Goal: Task Accomplishment & Management: Manage account settings

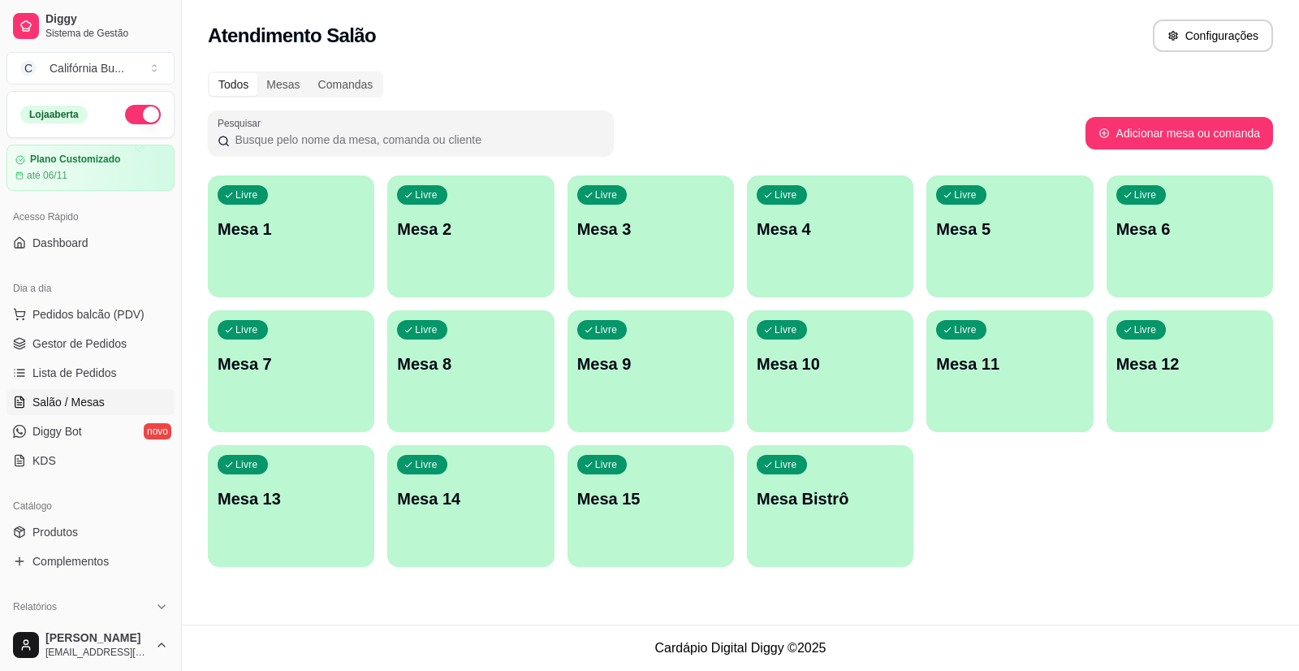
click at [811, 231] on p "Mesa 4" at bounding box center [830, 229] width 147 height 23
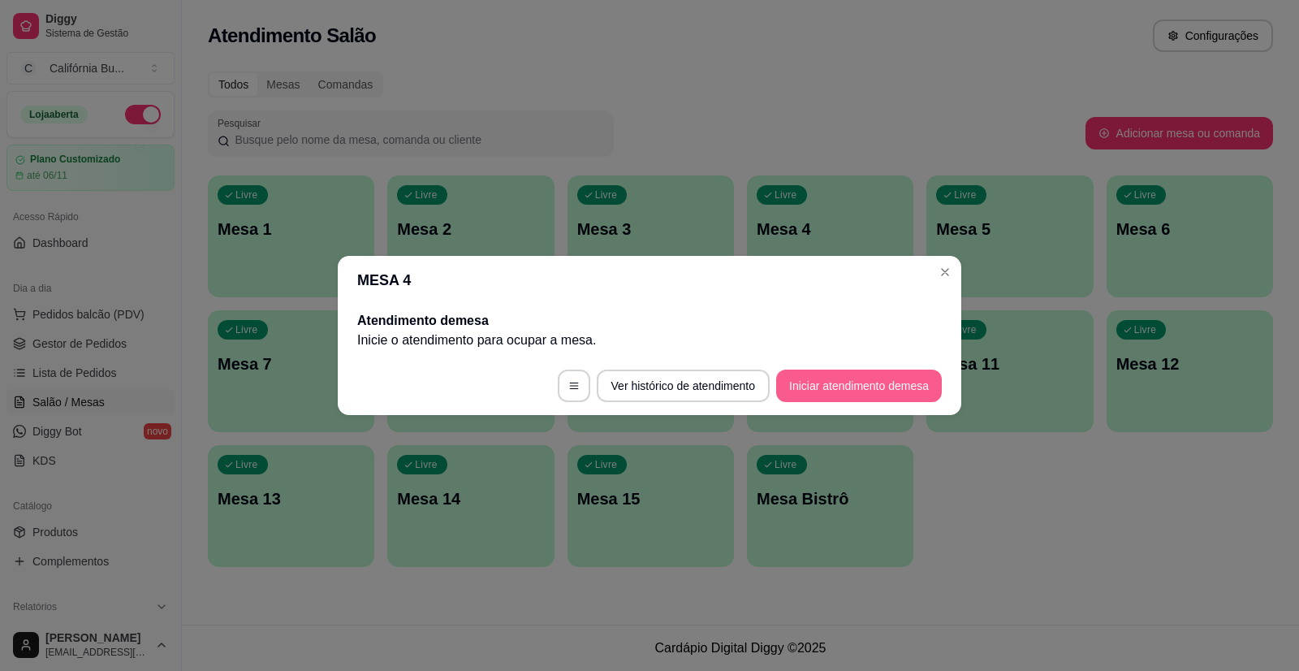
click at [826, 383] on button "Iniciar atendimento de mesa" at bounding box center [859, 385] width 166 height 32
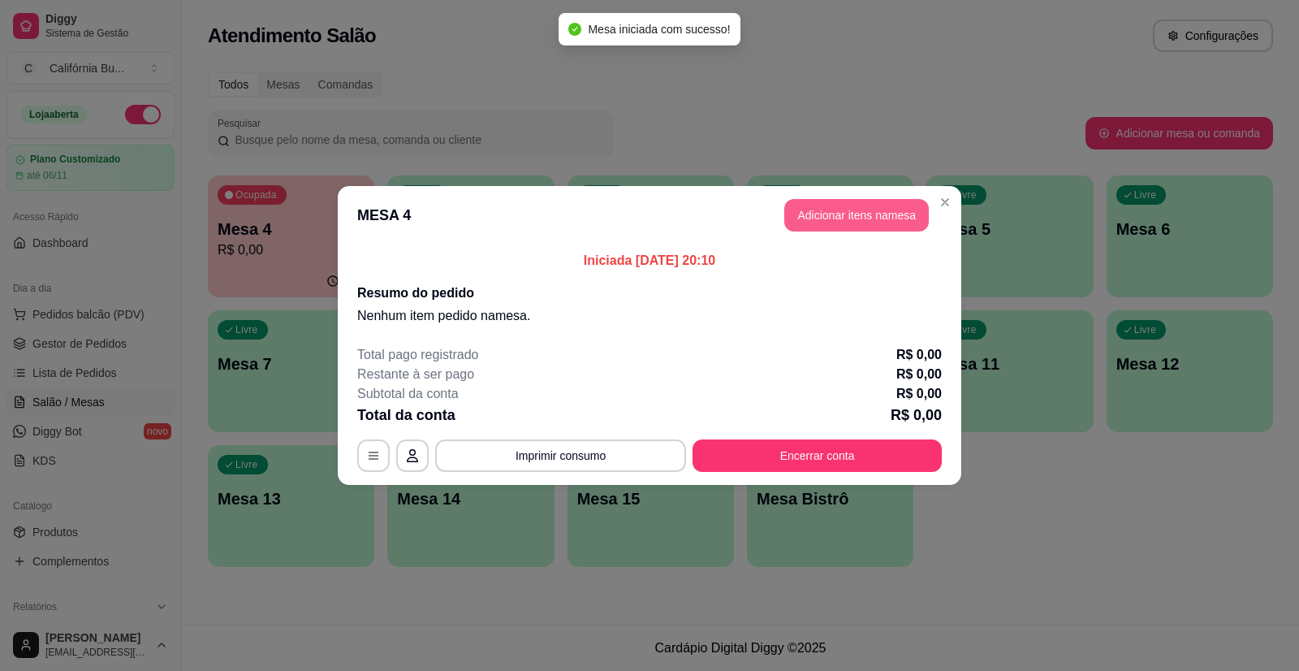
click at [861, 219] on button "Adicionar itens na mesa" at bounding box center [856, 215] width 144 height 32
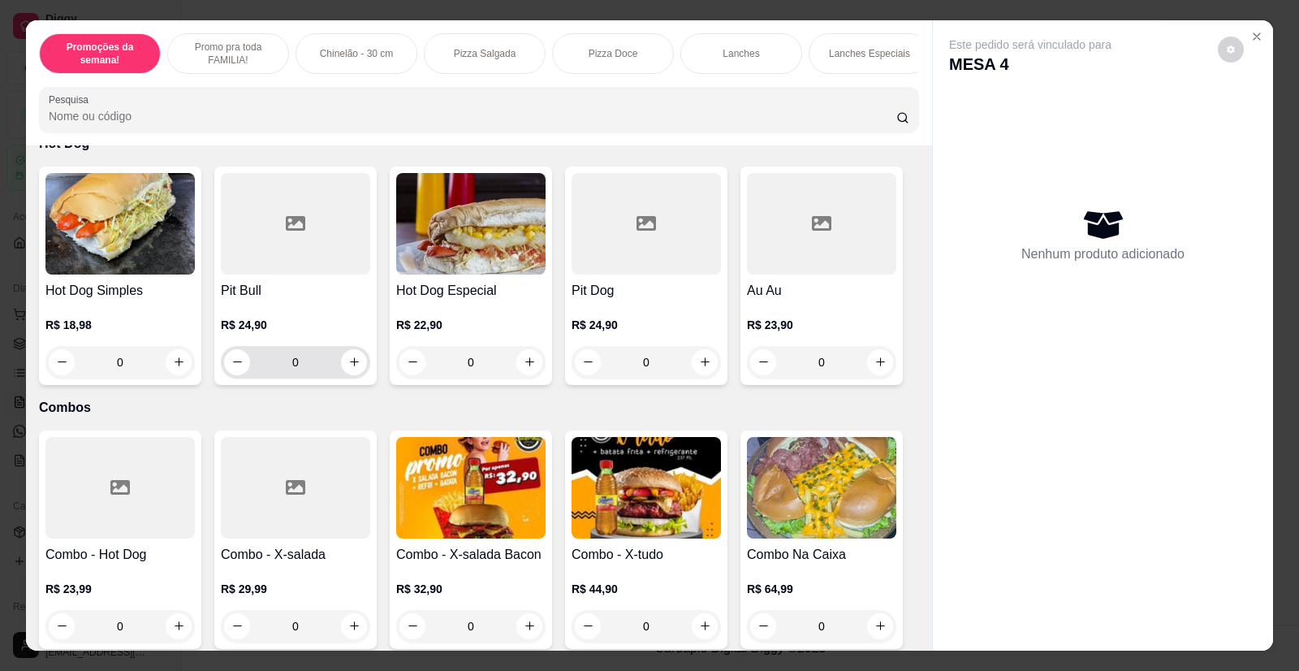
scroll to position [2435, 0]
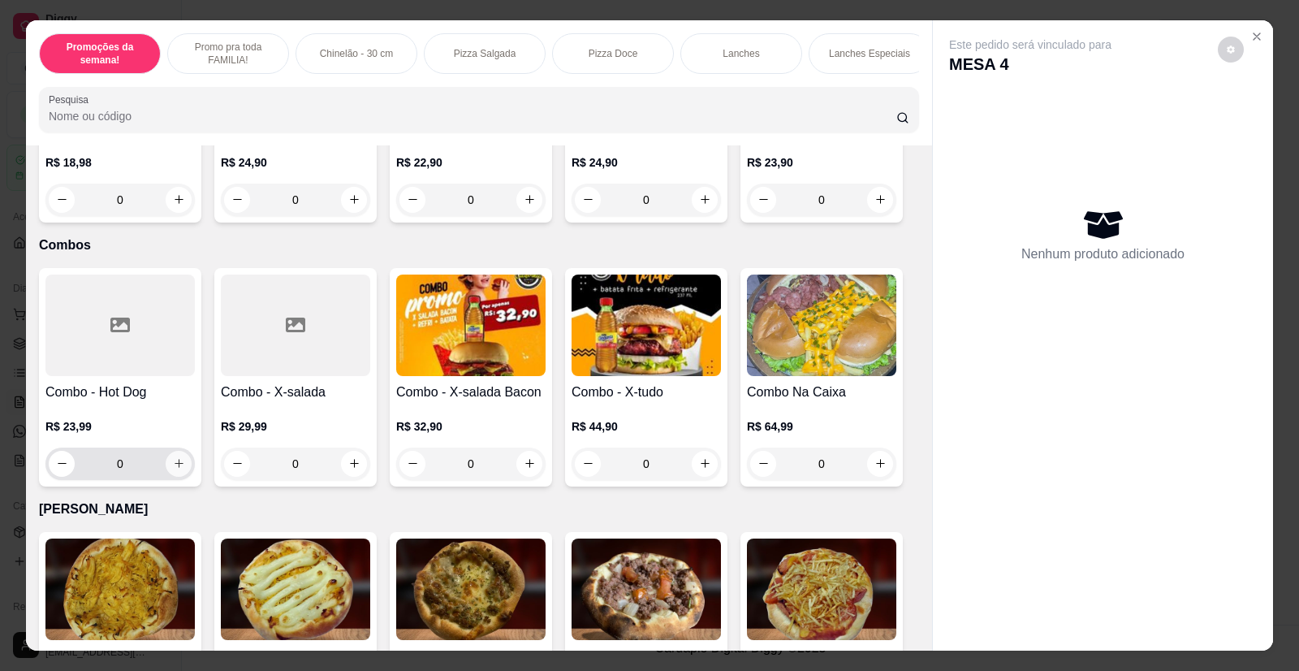
click at [173, 457] on icon "increase-product-quantity" at bounding box center [179, 463] width 12 height 12
type input "1"
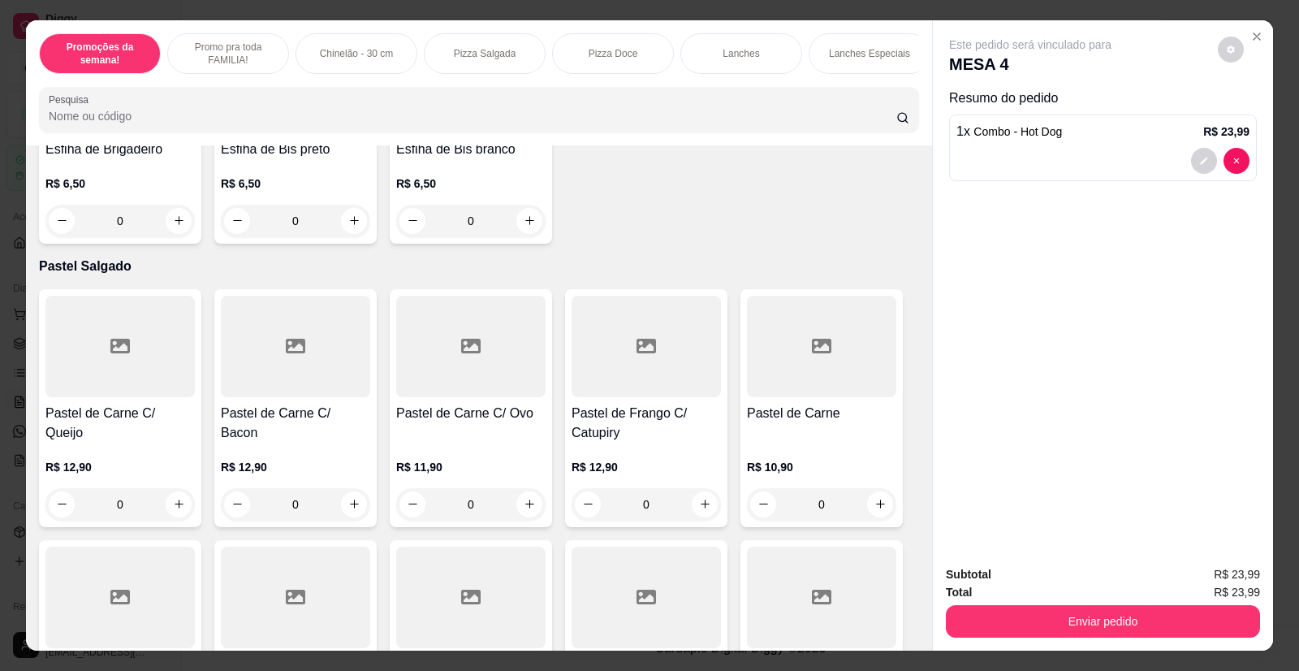
scroll to position [3978, 0]
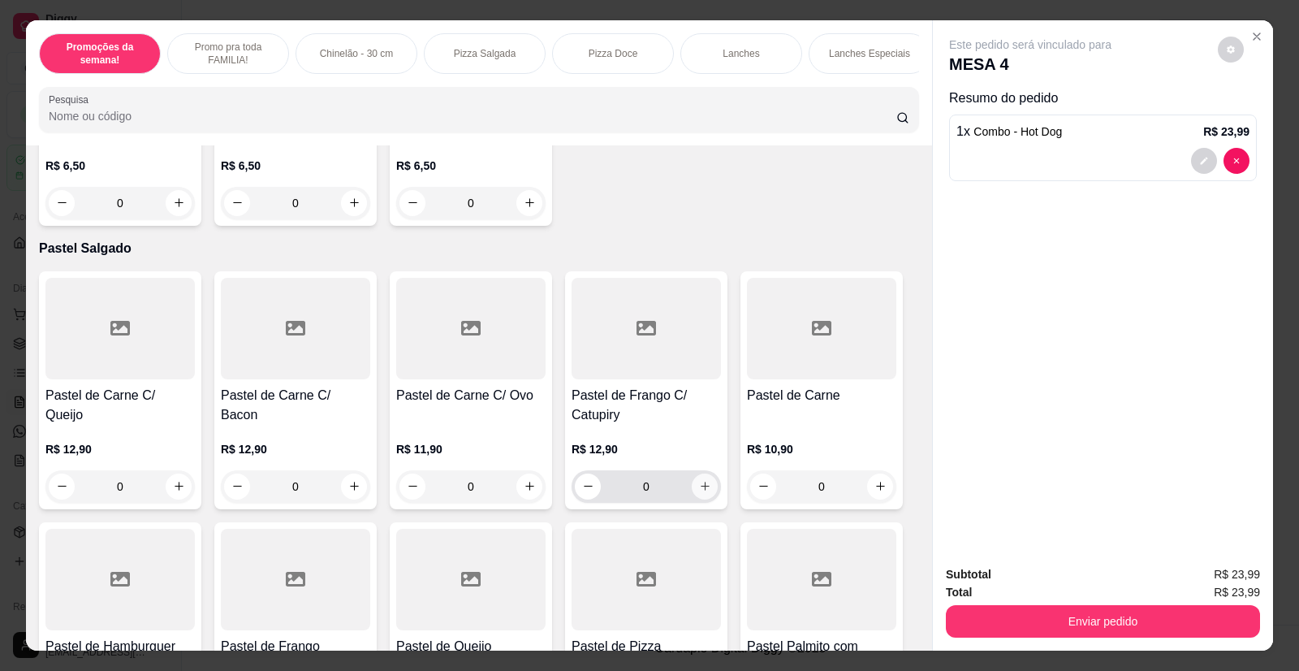
click at [707, 473] on button "increase-product-quantity" at bounding box center [705, 486] width 26 height 26
type input "1"
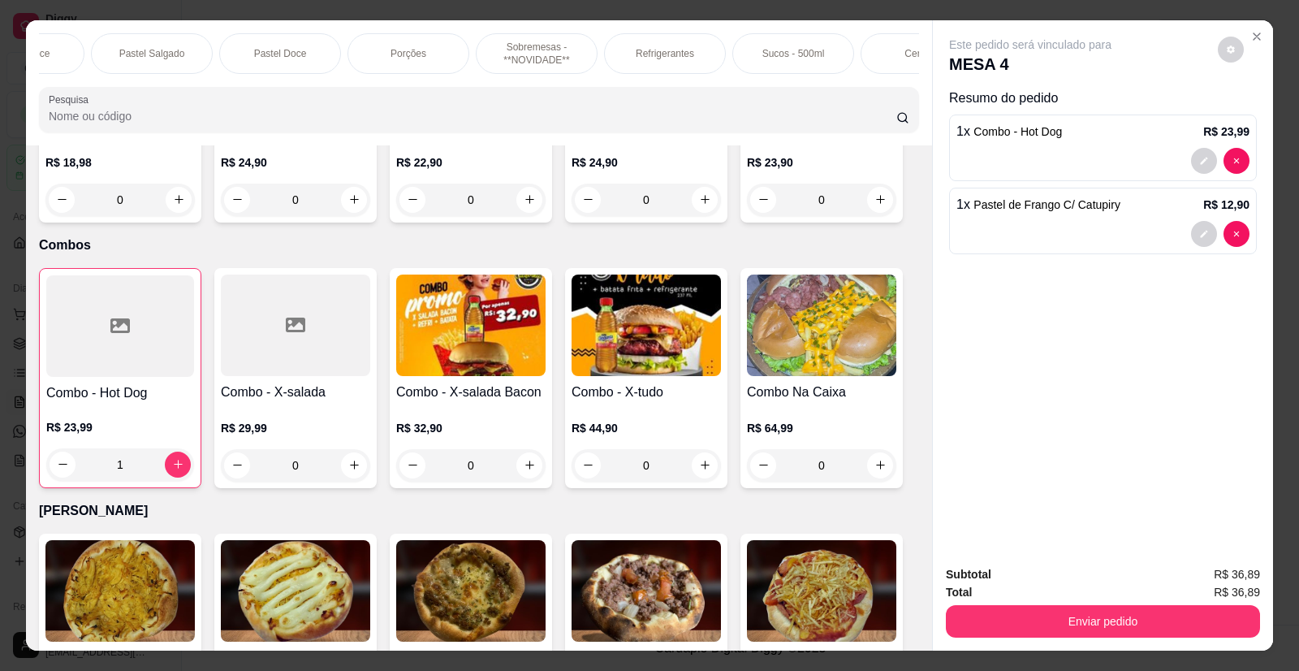
scroll to position [0, 1494]
click at [667, 56] on p "Refrigerantes" at bounding box center [658, 53] width 58 height 13
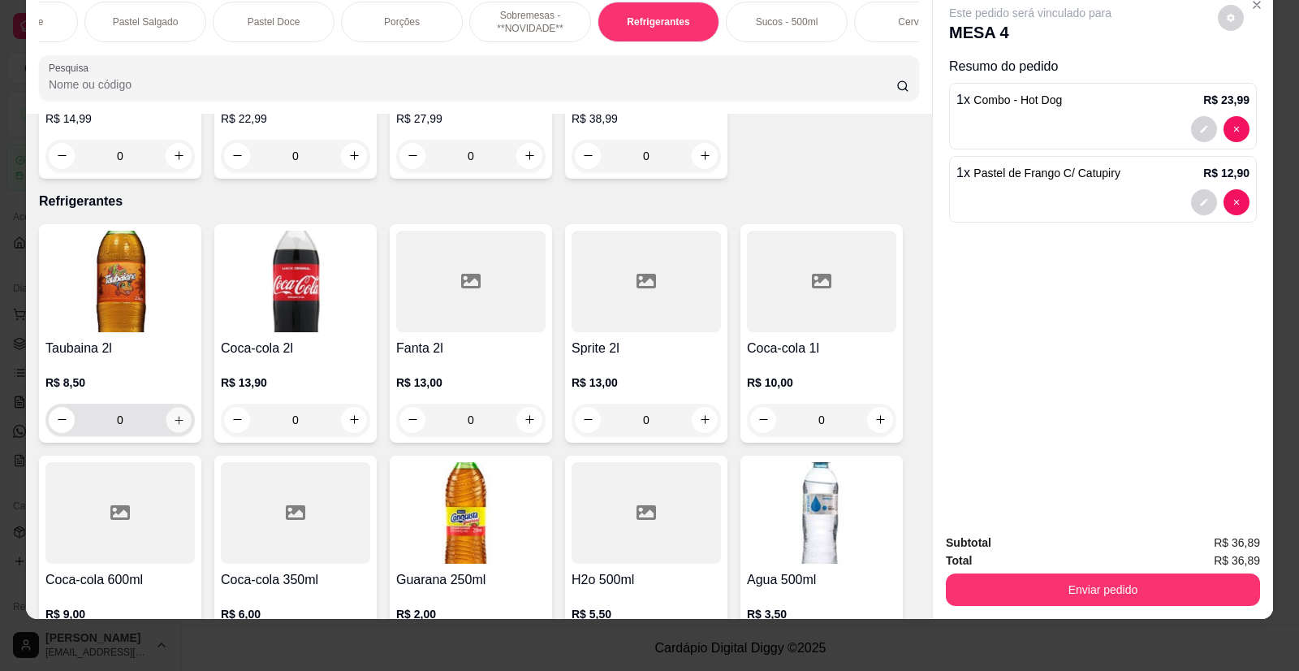
click at [171, 407] on button "increase-product-quantity" at bounding box center [178, 419] width 25 height 25
type input "1"
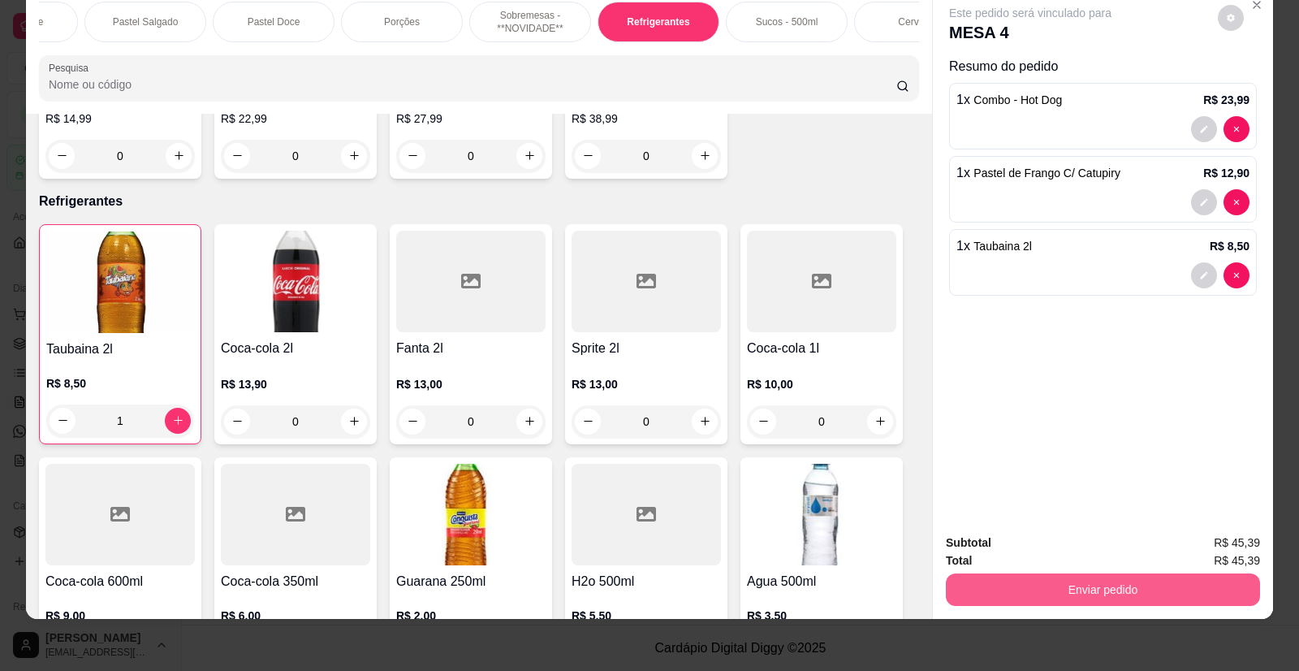
click at [1078, 589] on button "Enviar pedido" at bounding box center [1103, 589] width 314 height 32
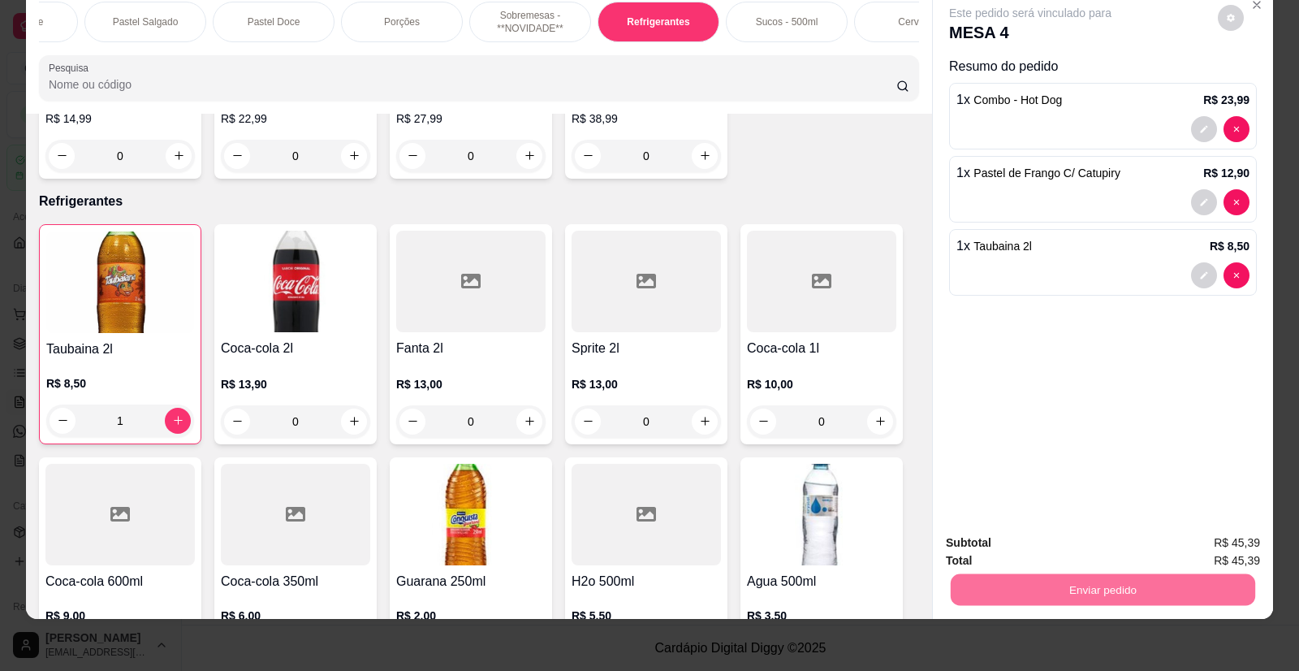
click at [1236, 555] on button "Enviar pedido" at bounding box center [1217, 549] width 89 height 30
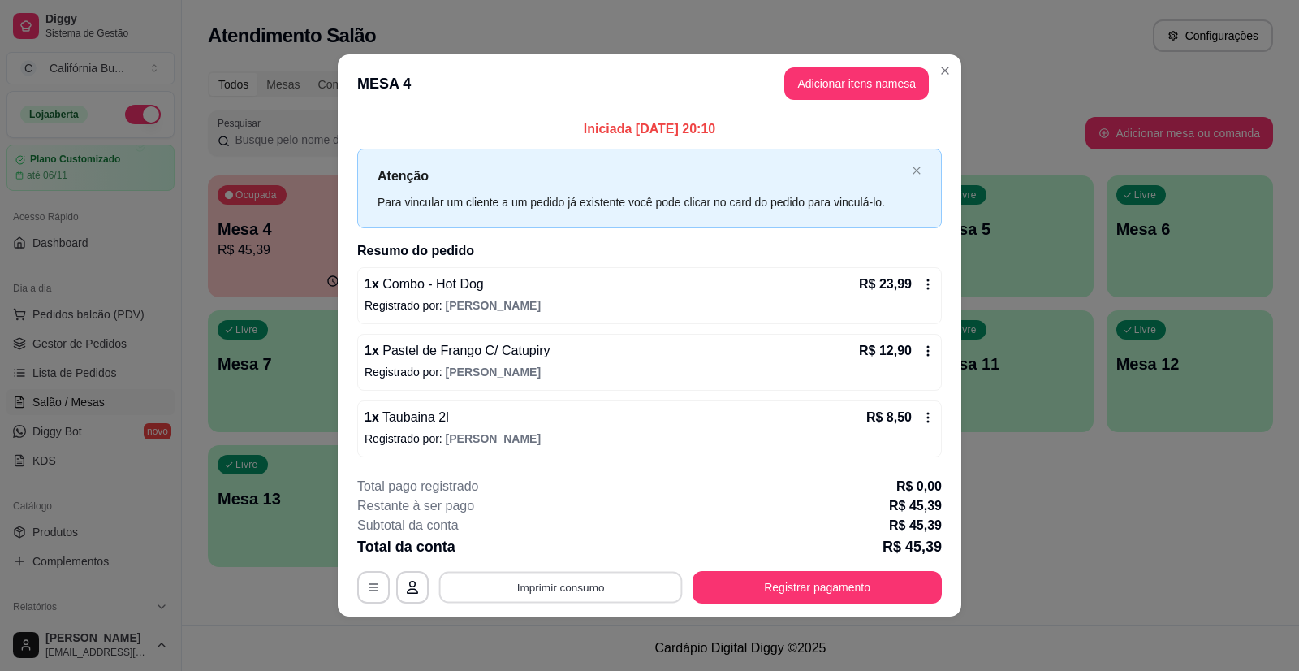
click at [583, 591] on button "Imprimir consumo" at bounding box center [561, 587] width 244 height 32
click at [564, 518] on button "Balcão" at bounding box center [566, 517] width 118 height 26
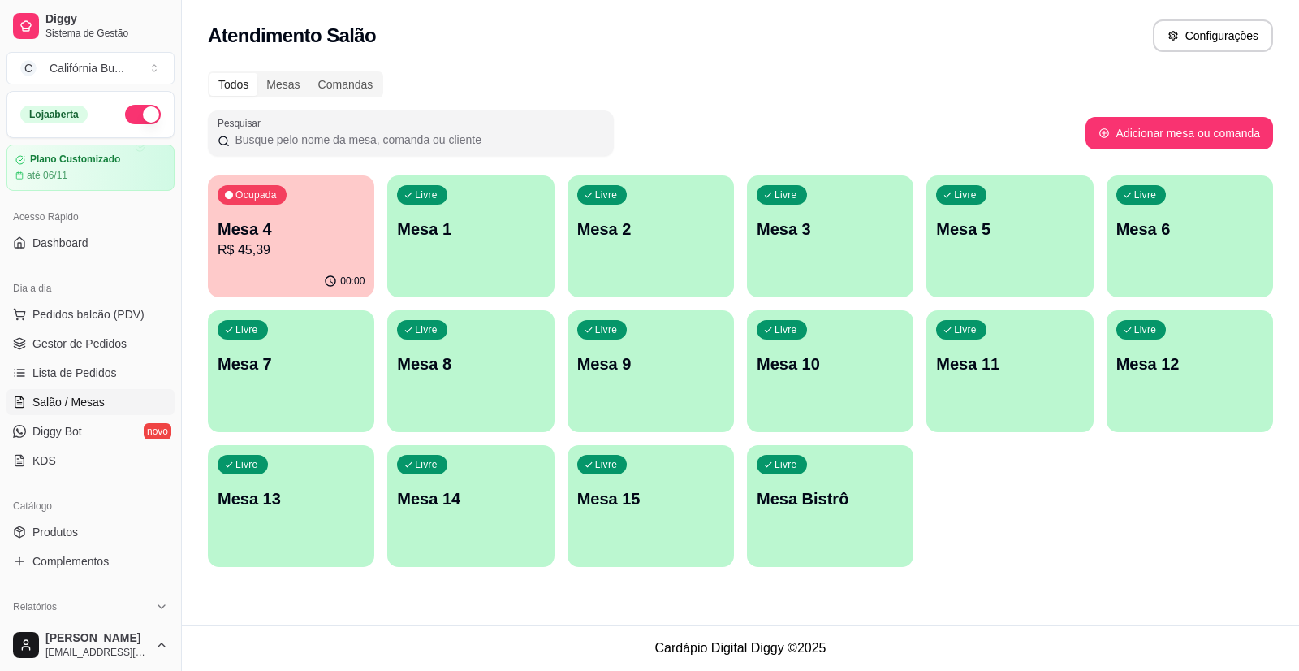
click at [501, 382] on div "Livre Mesa 8" at bounding box center [470, 361] width 166 height 102
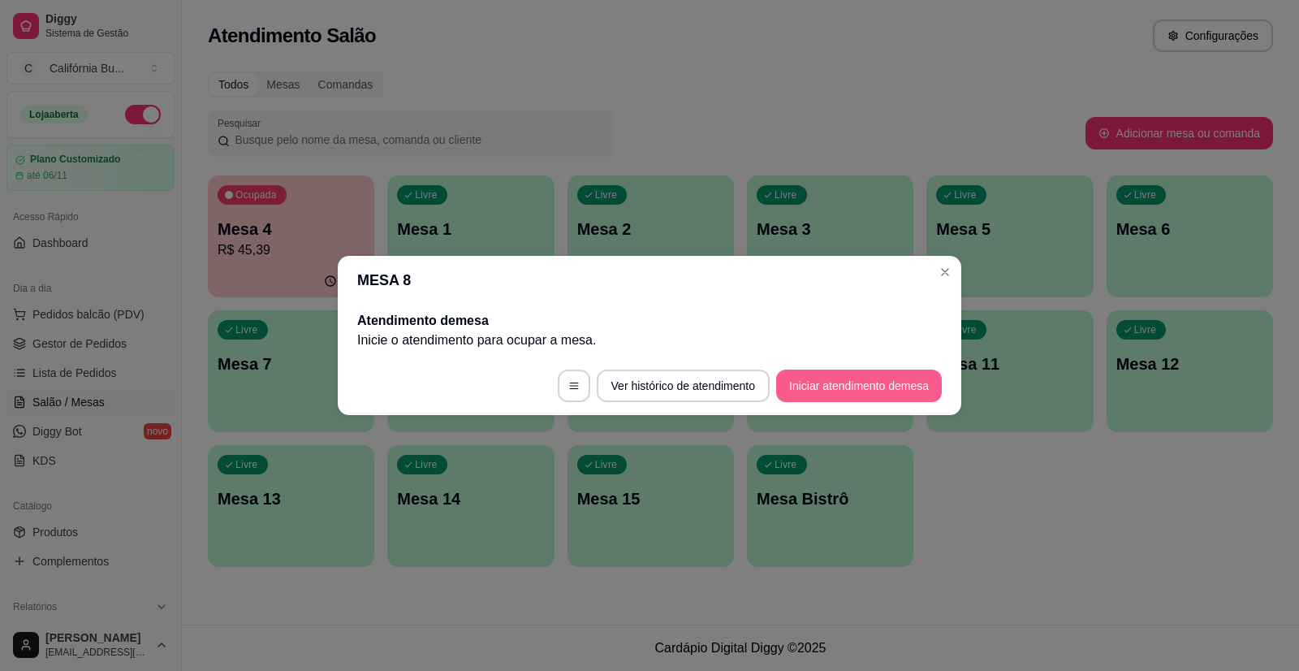
click at [817, 386] on button "Iniciar atendimento de mesa" at bounding box center [859, 385] width 166 height 32
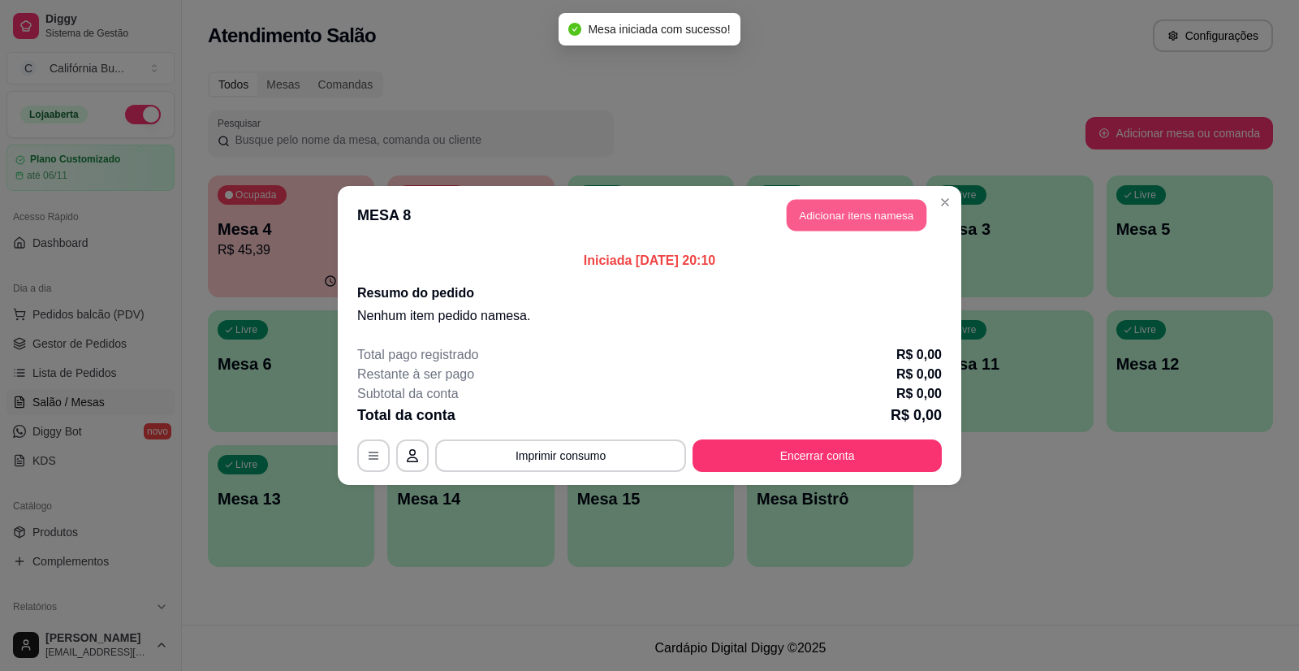
click at [863, 222] on button "Adicionar itens na mesa" at bounding box center [857, 216] width 140 height 32
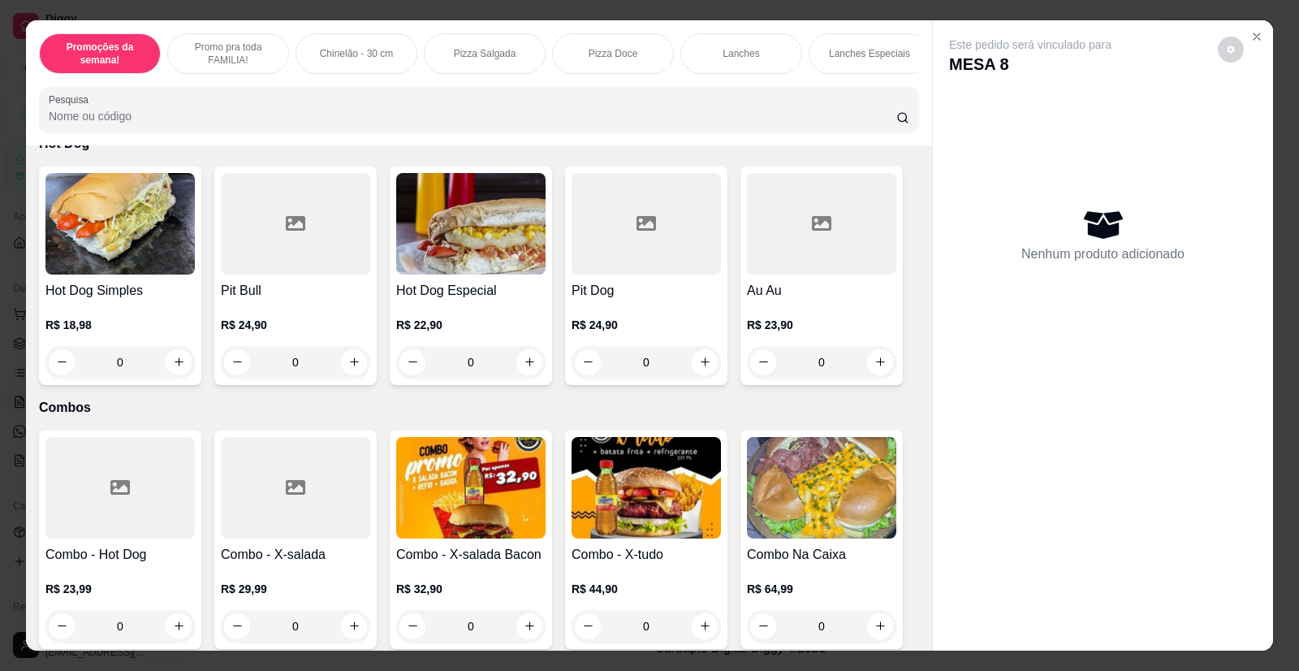
scroll to position [2517, 0]
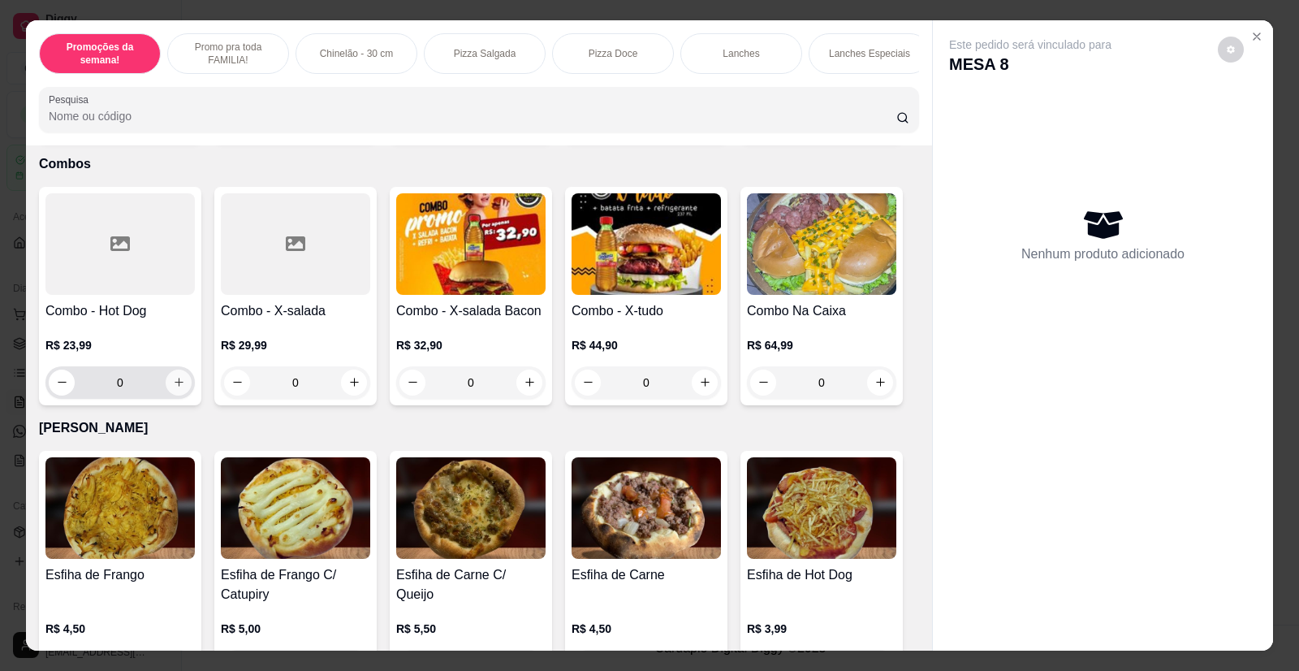
click at [173, 380] on icon "increase-product-quantity" at bounding box center [179, 382] width 12 height 12
type input "1"
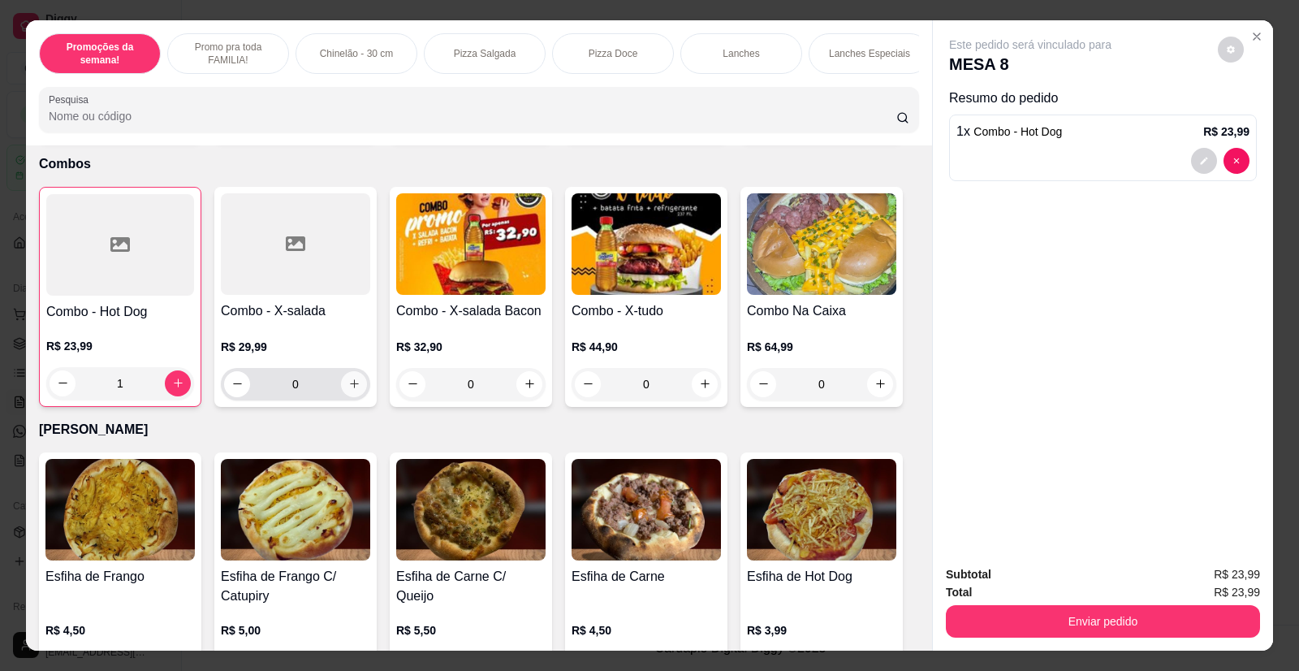
click at [349, 378] on icon "increase-product-quantity" at bounding box center [354, 383] width 12 height 12
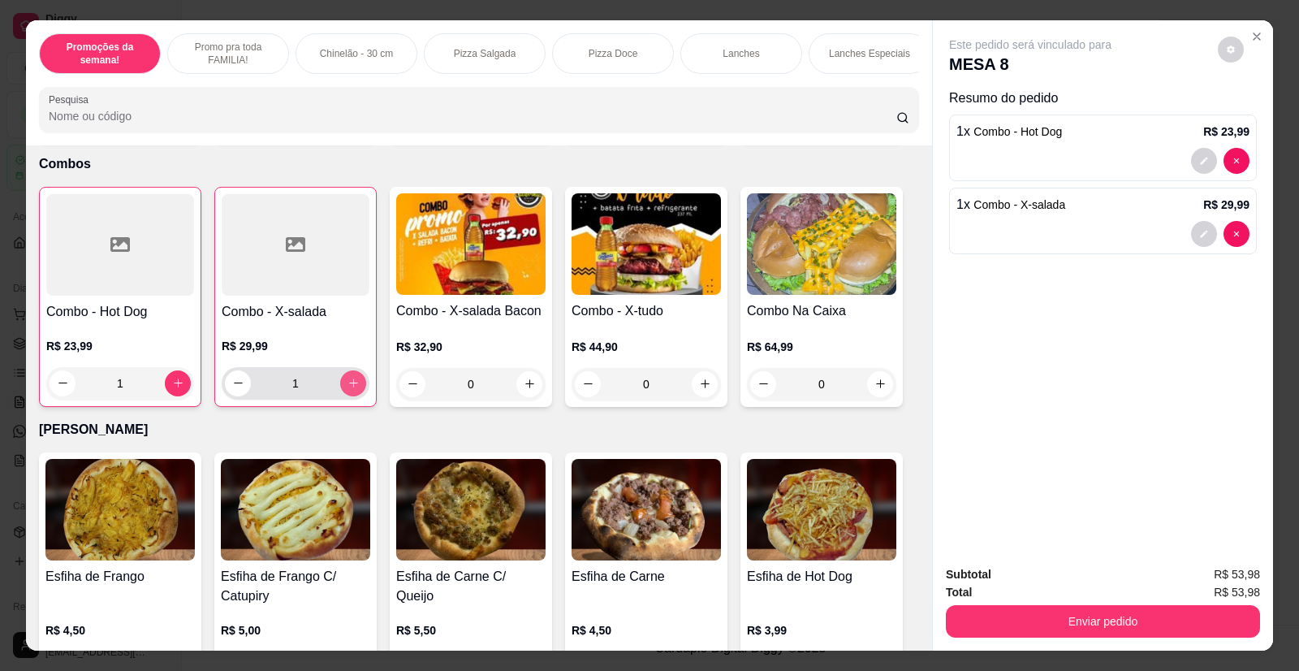
type input "1"
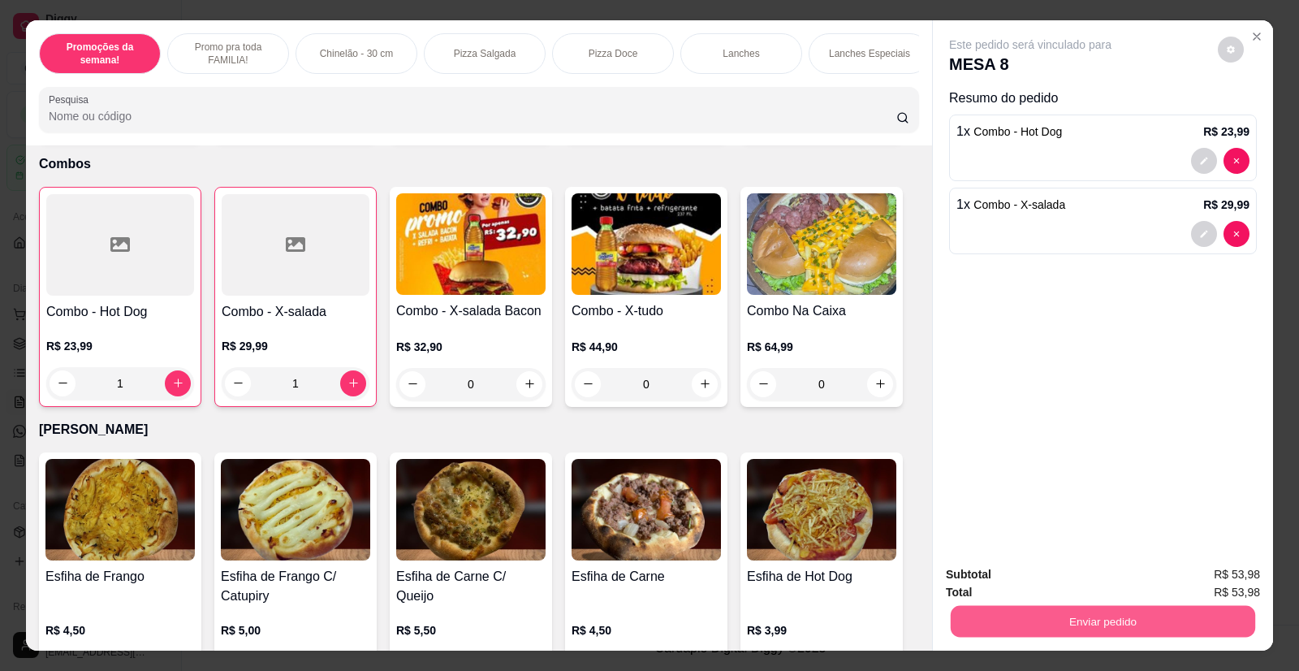
click at [1082, 626] on button "Enviar pedido" at bounding box center [1103, 622] width 304 height 32
click at [1201, 577] on button "Enviar pedido" at bounding box center [1218, 581] width 92 height 31
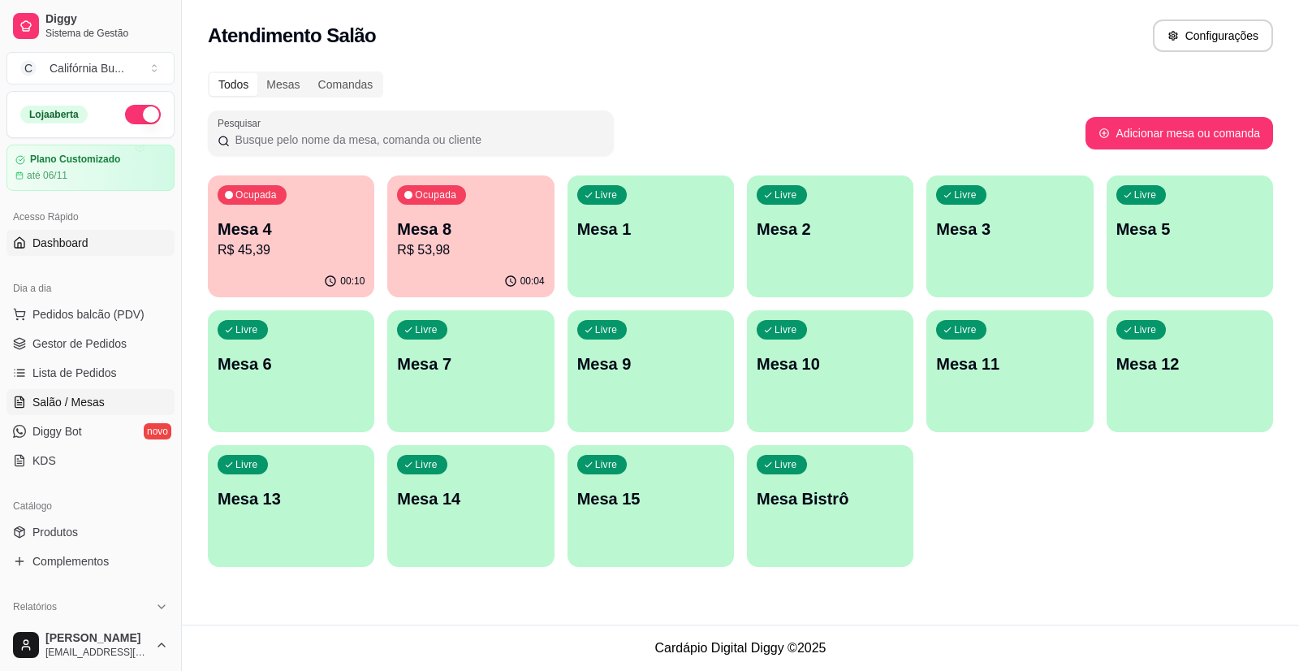
click at [82, 246] on span "Dashboard" at bounding box center [60, 243] width 56 height 16
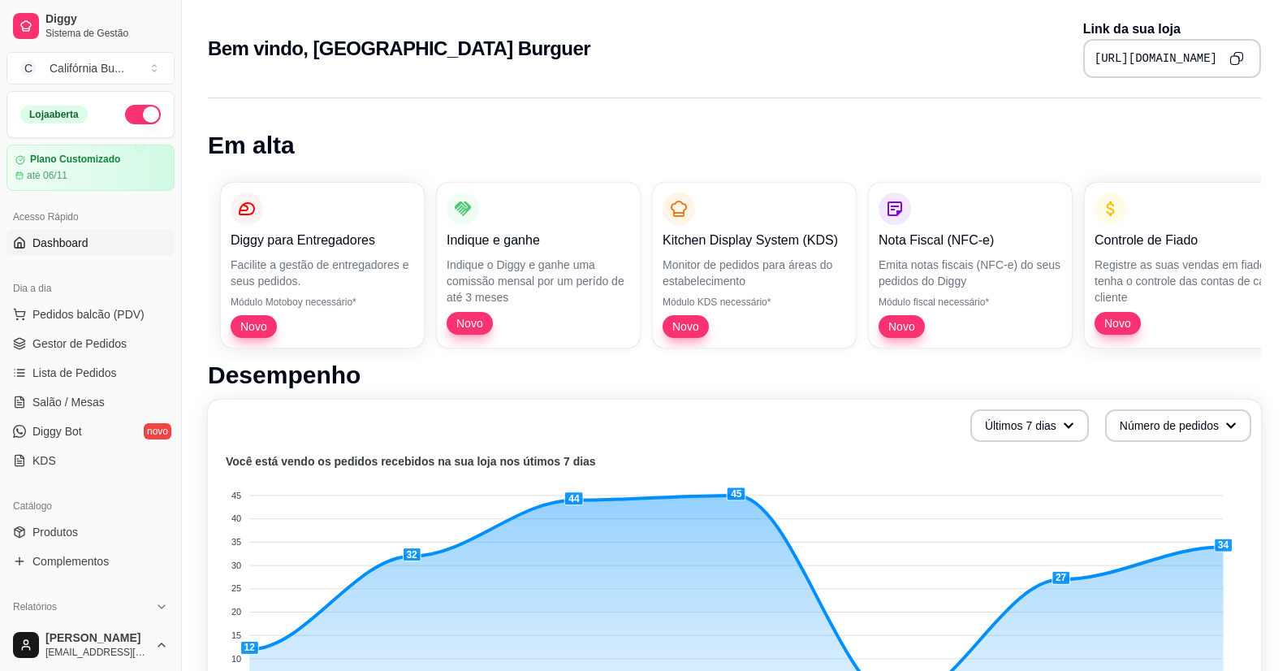
click at [1236, 59] on icon "Copy to clipboard" at bounding box center [1236, 58] width 15 height 15
click at [97, 313] on span "Pedidos balcão (PDV)" at bounding box center [88, 314] width 112 height 16
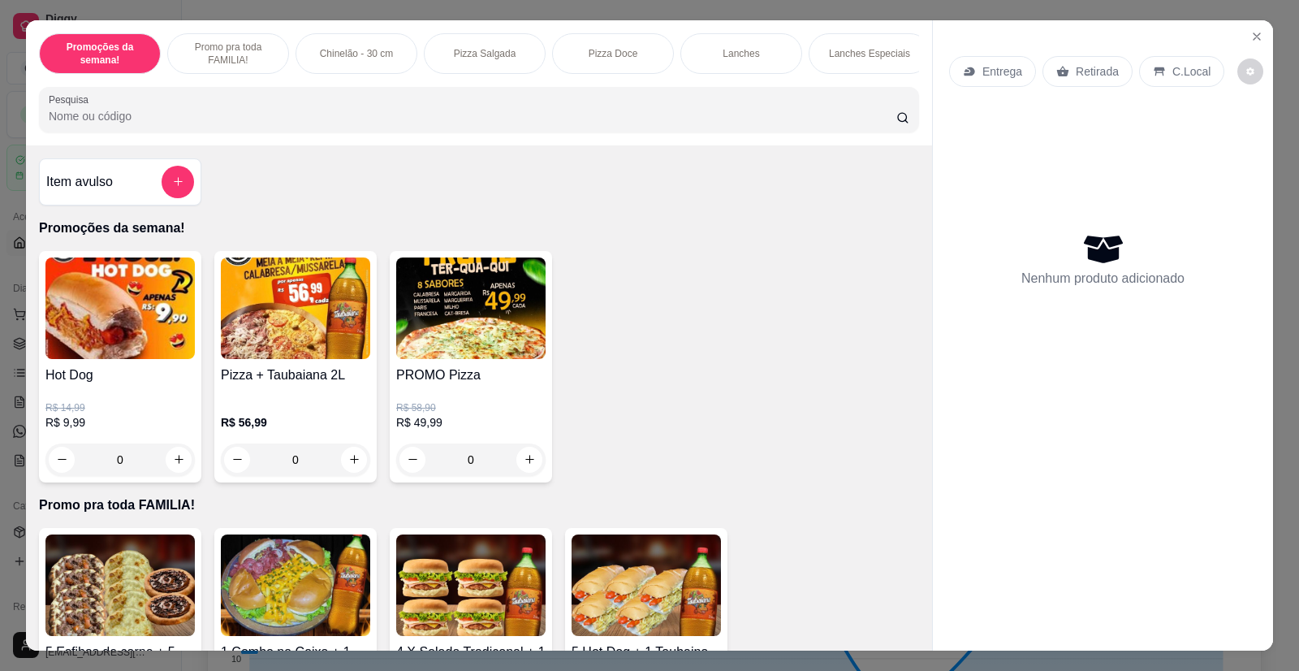
click at [171, 474] on div "0" at bounding box center [119, 459] width 149 height 32
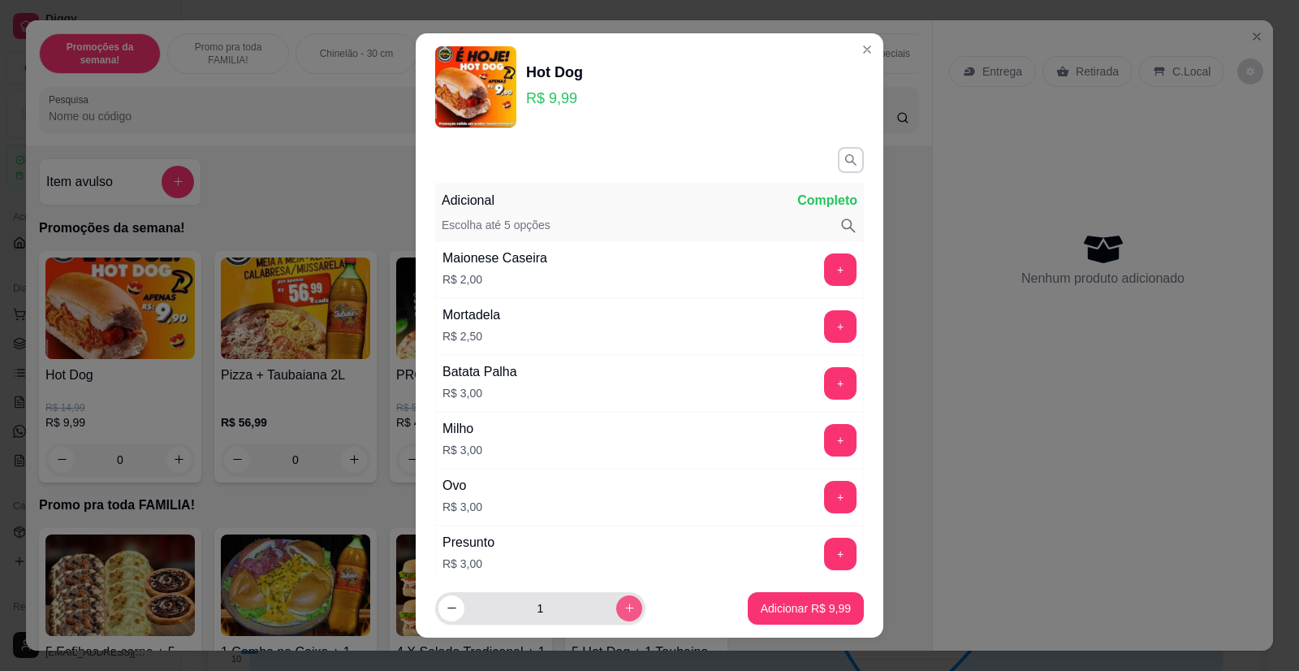
click at [623, 610] on icon "increase-product-quantity" at bounding box center [629, 608] width 12 height 12
type input "2"
click at [817, 612] on p "Adicionar R$ 19,98" at bounding box center [803, 607] width 94 height 15
type input "2"
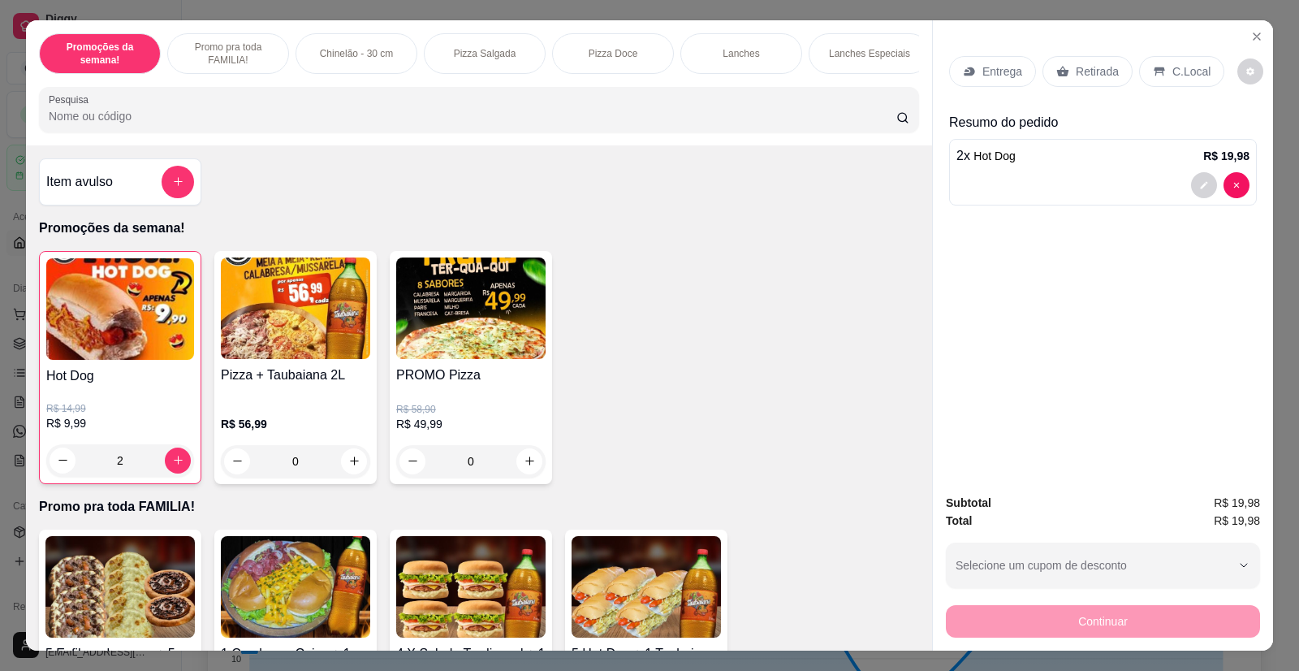
click at [984, 67] on p "Entrega" at bounding box center [1002, 71] width 40 height 16
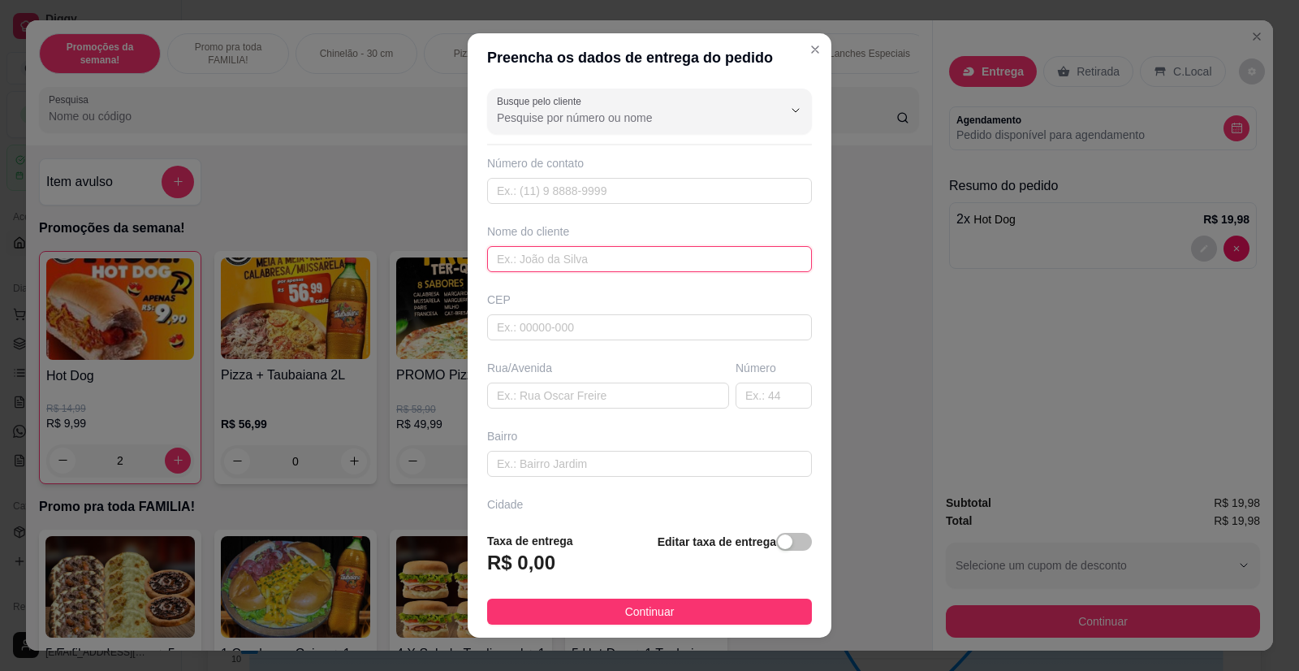
click at [540, 254] on input "text" at bounding box center [649, 259] width 325 height 26
type input "[PERSON_NAME]"
paste input "Lidia de [PERSON_NAME] n 70"
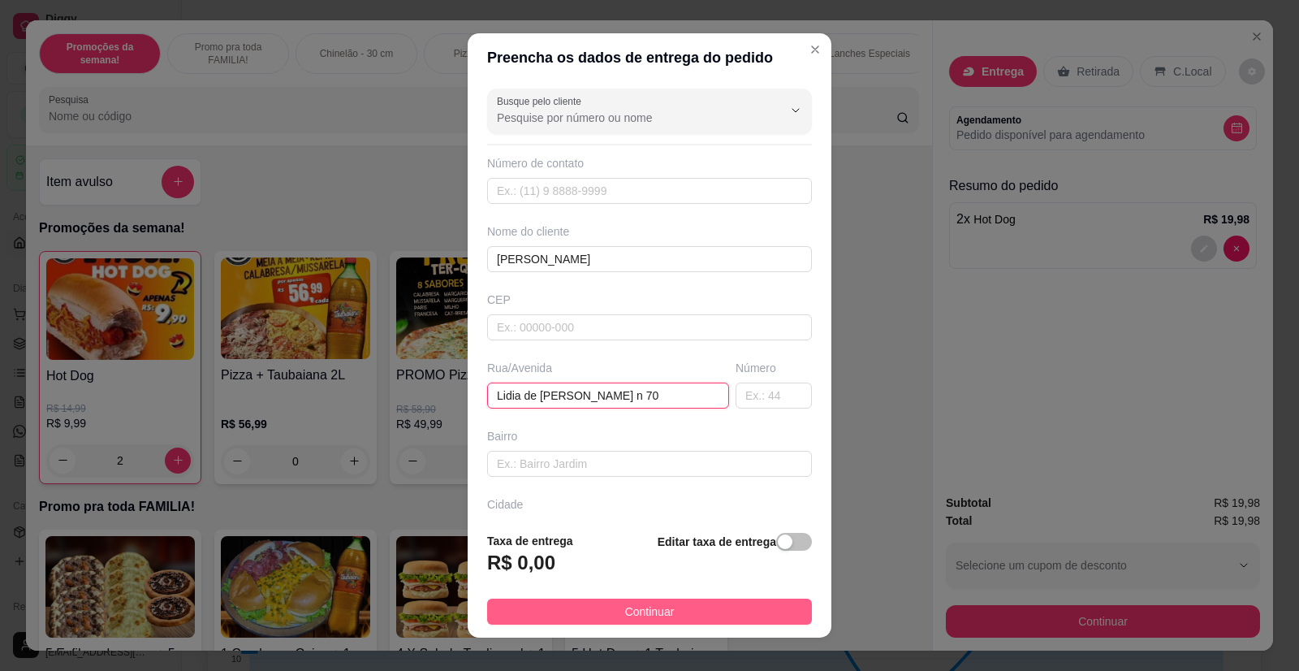
type input "Lidia de [PERSON_NAME] n 70"
click at [651, 614] on span "Continuar" at bounding box center [650, 611] width 50 height 18
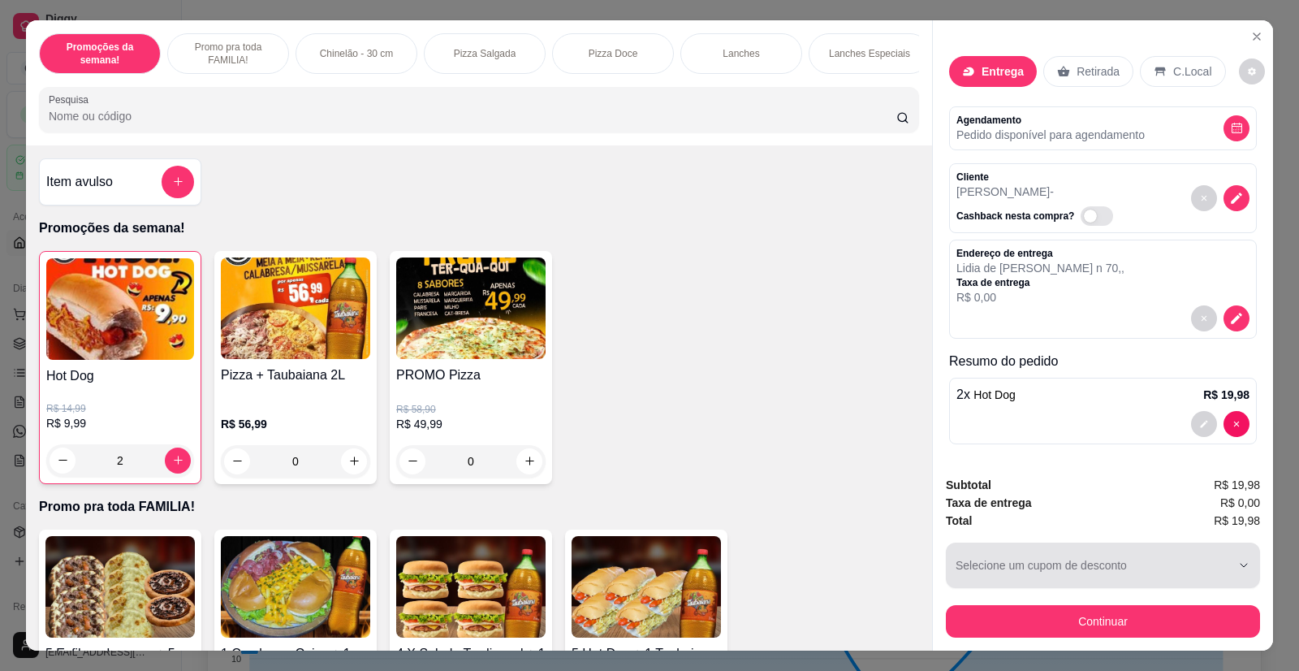
click at [1069, 641] on div "Subtotal R$ 19,98 Taxa de entrega R$ 0,00 Total R$ 19,98 Selecione um cupom de …" at bounding box center [1103, 557] width 340 height 188
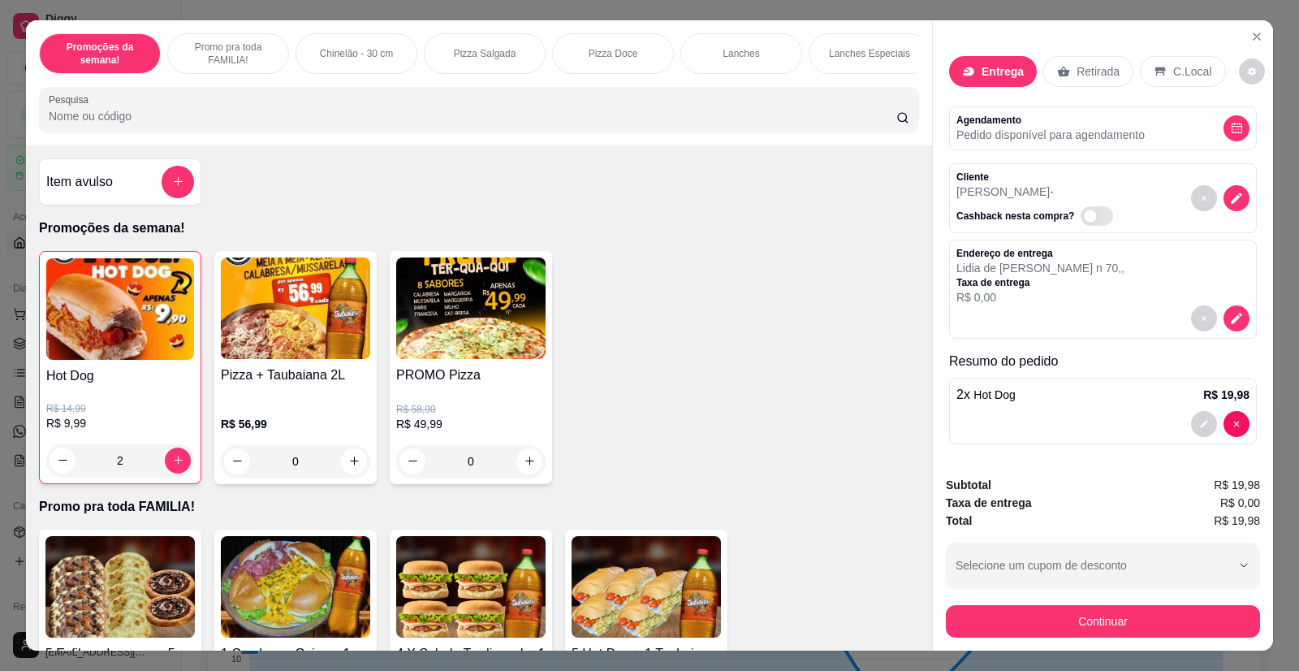
click at [1059, 640] on div "Subtotal R$ 19,98 Taxa de entrega R$ 0,00 Total R$ 19,98 Selecione um cupom de …" at bounding box center [1103, 557] width 340 height 188
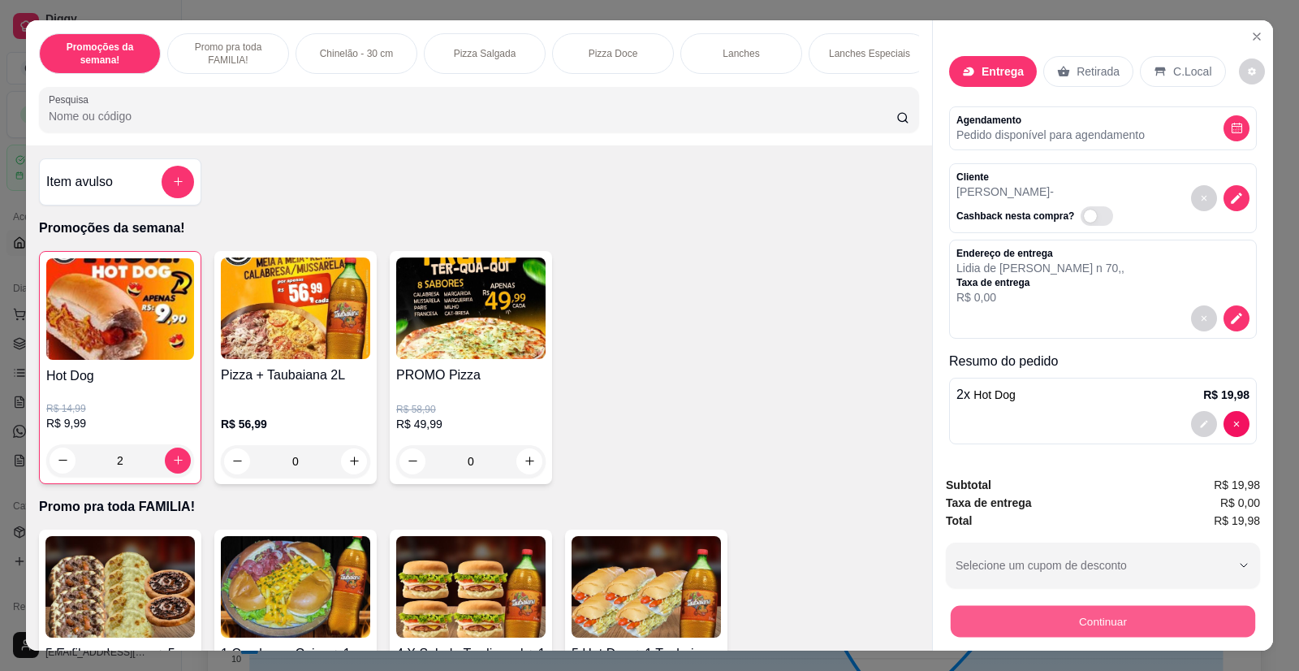
click at [1050, 622] on button "Continuar" at bounding box center [1103, 622] width 304 height 32
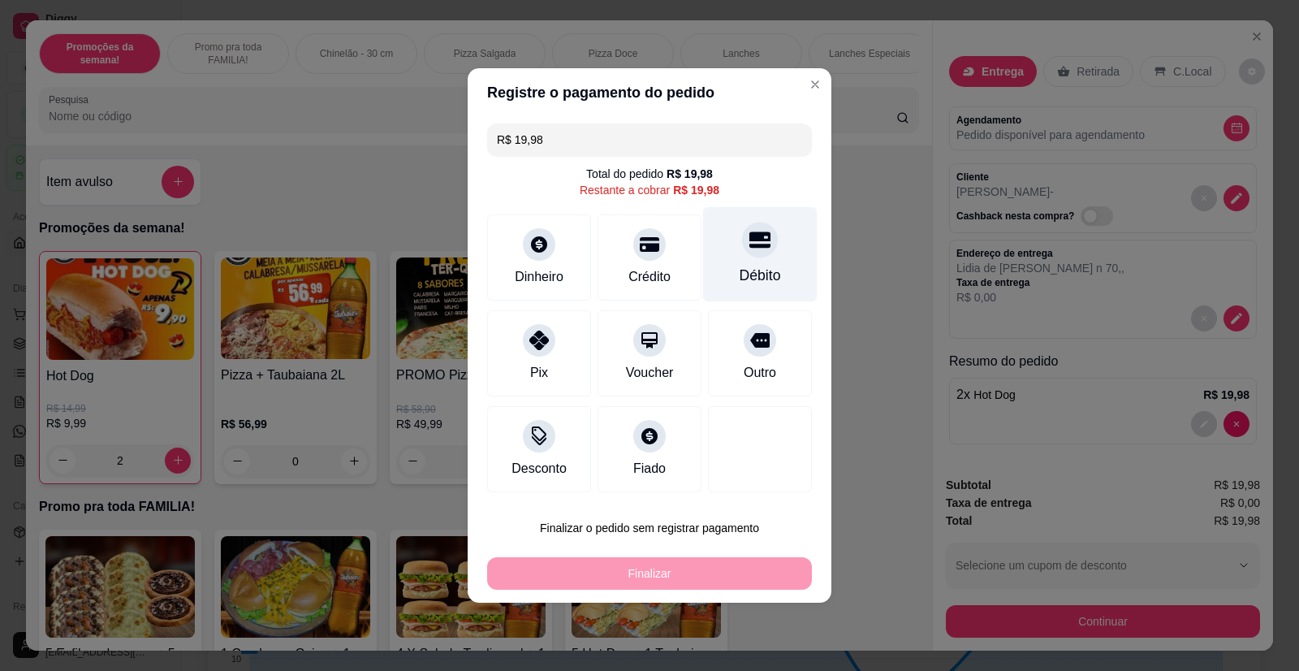
click at [754, 260] on div "Débito" at bounding box center [760, 254] width 114 height 95
type input "R$ 0,00"
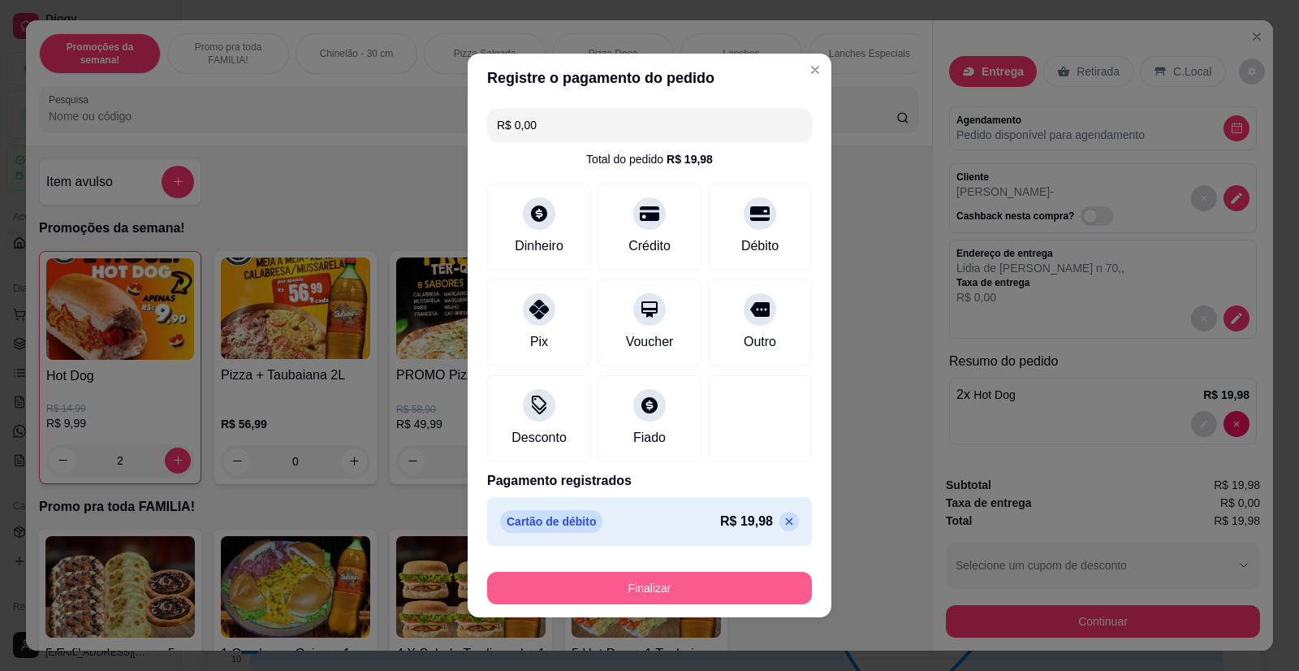
click at [638, 581] on button "Finalizar" at bounding box center [649, 588] width 325 height 32
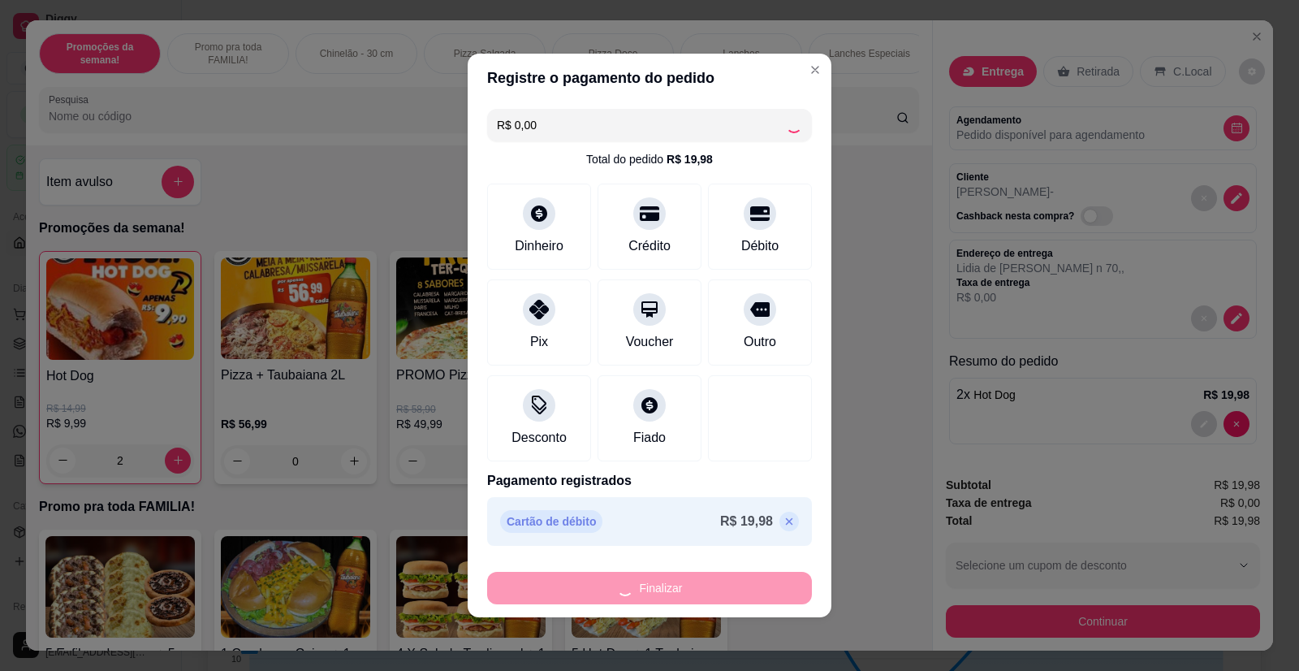
type input "0"
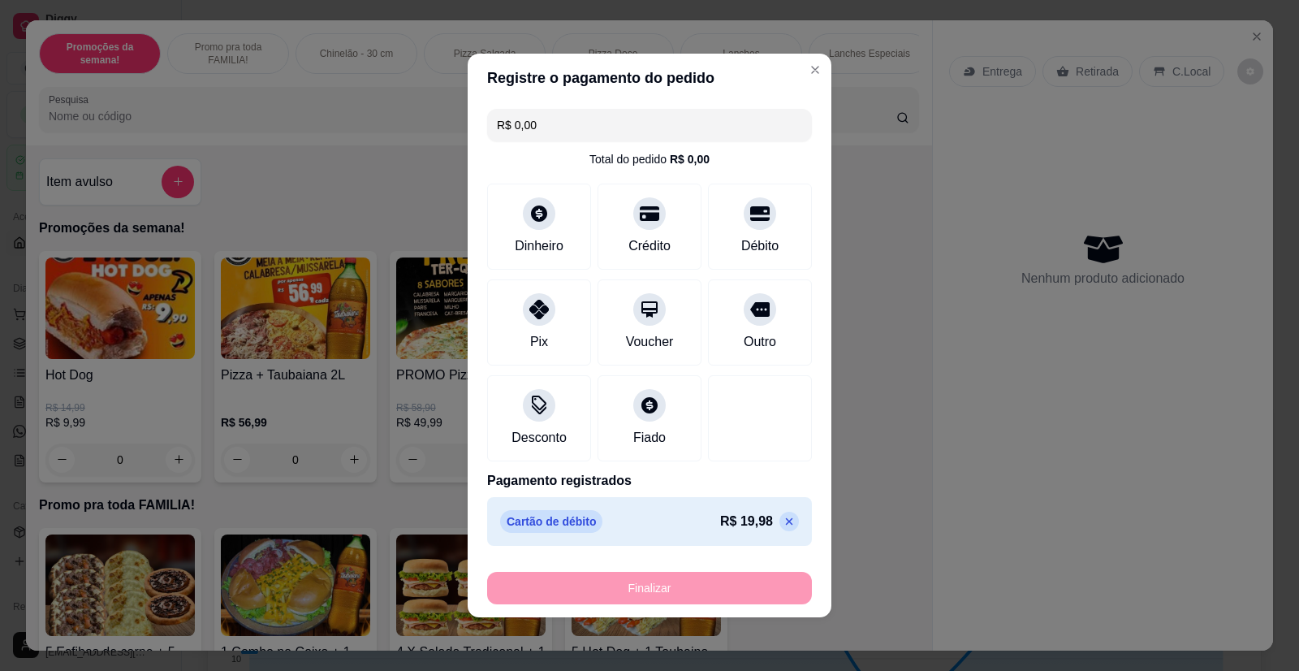
type input "-R$ 19,98"
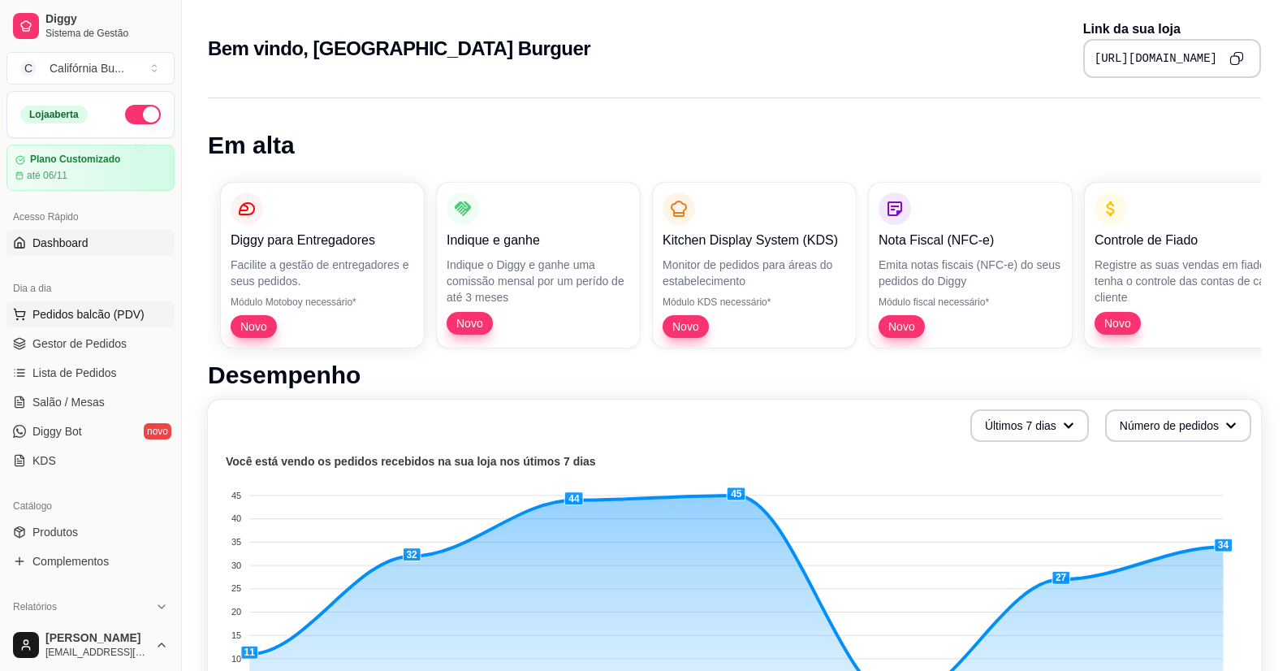
click at [113, 312] on span "Pedidos balcão (PDV)" at bounding box center [88, 314] width 112 height 16
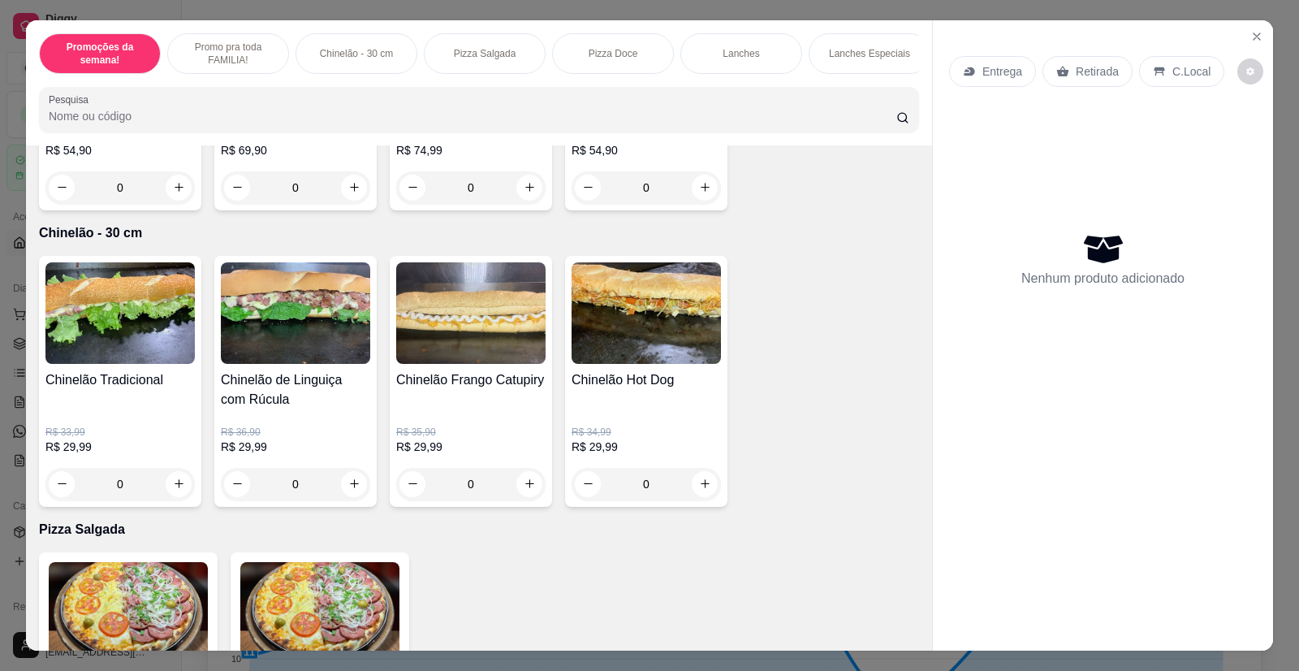
scroll to position [974, 0]
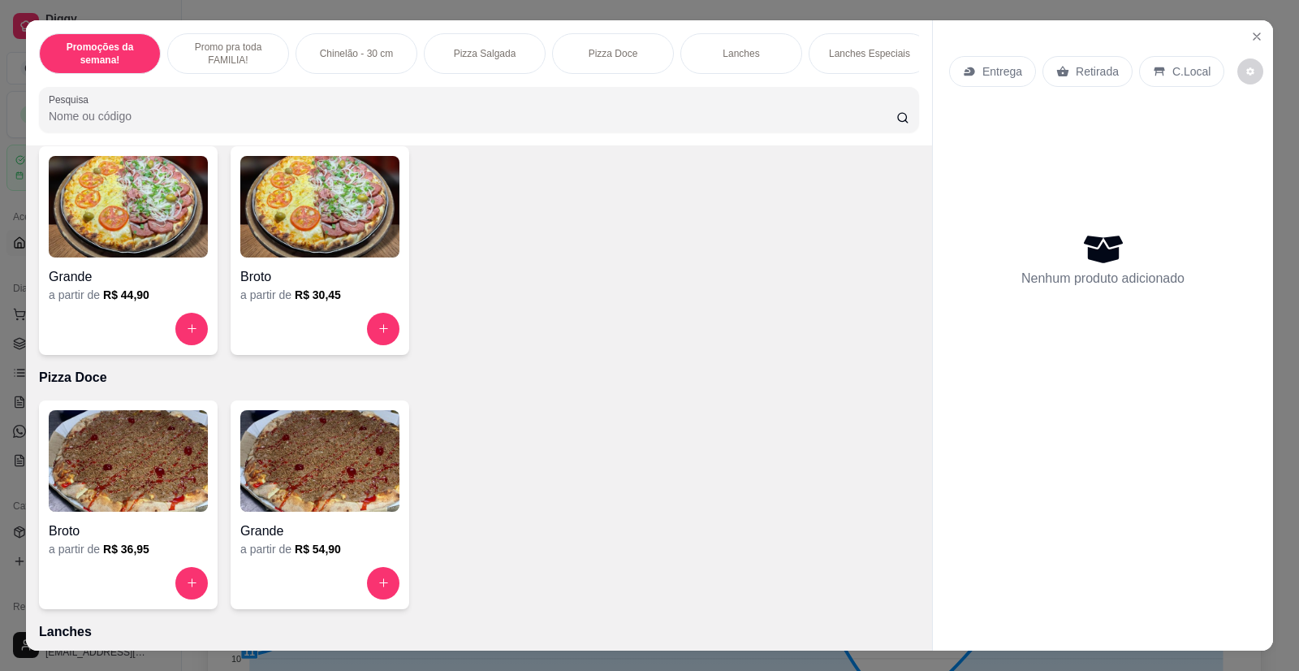
click at [151, 239] on img at bounding box center [128, 206] width 159 height 101
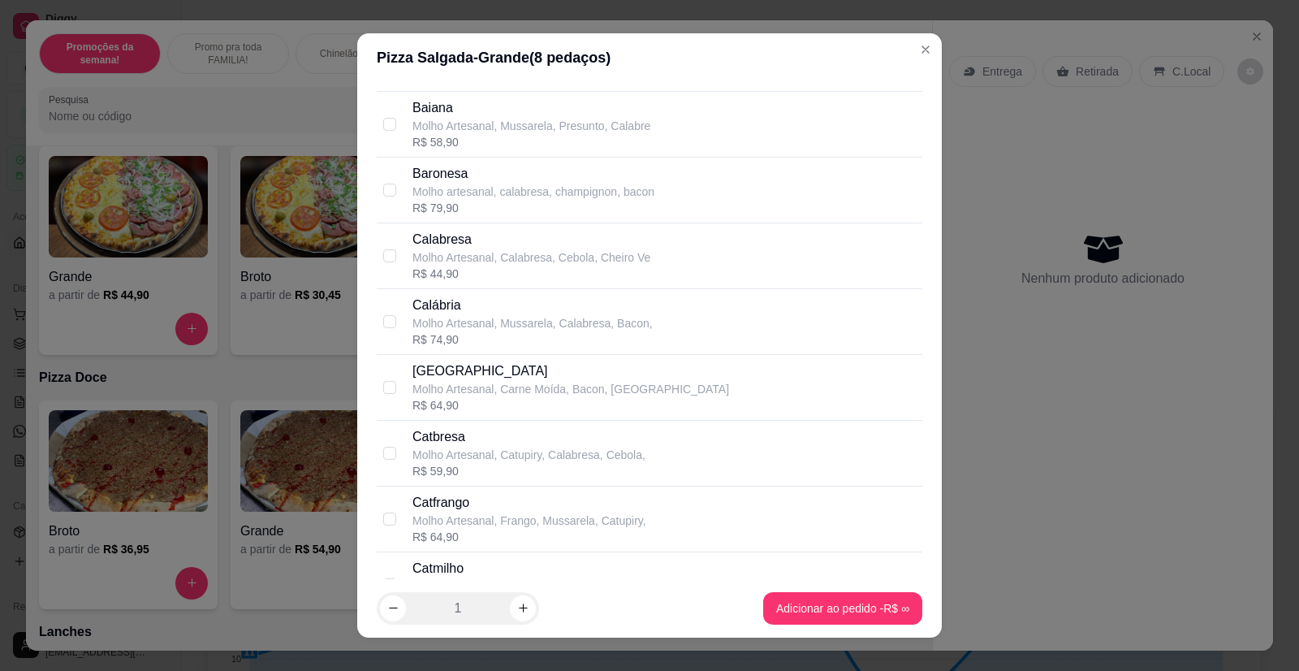
scroll to position [731, 0]
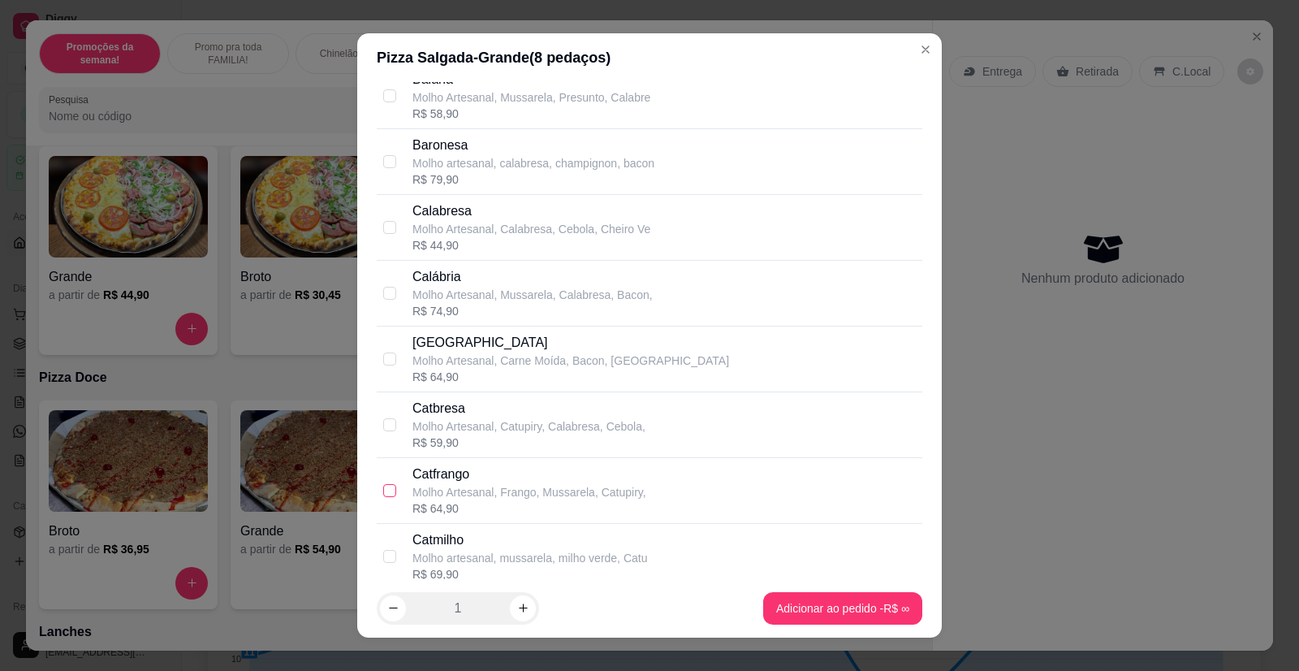
click at [383, 490] on input "checkbox" at bounding box center [389, 490] width 13 height 13
checkbox input "true"
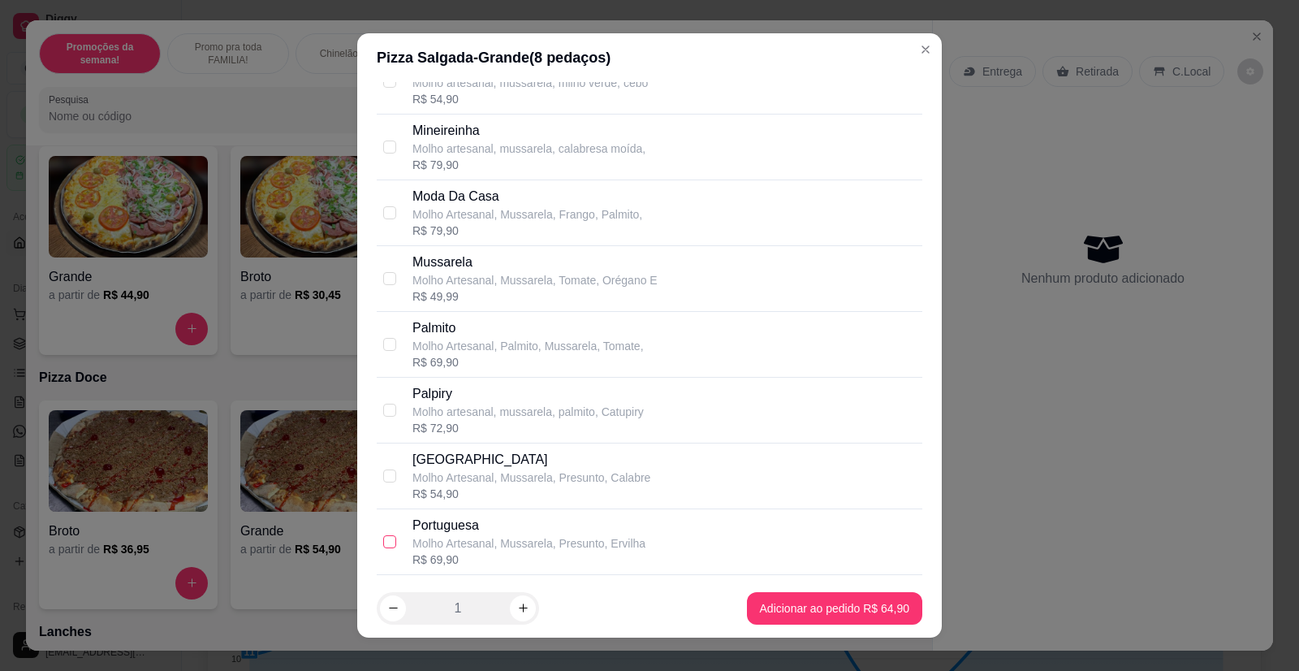
click at [383, 540] on input "checkbox" at bounding box center [389, 541] width 13 height 13
checkbox input "true"
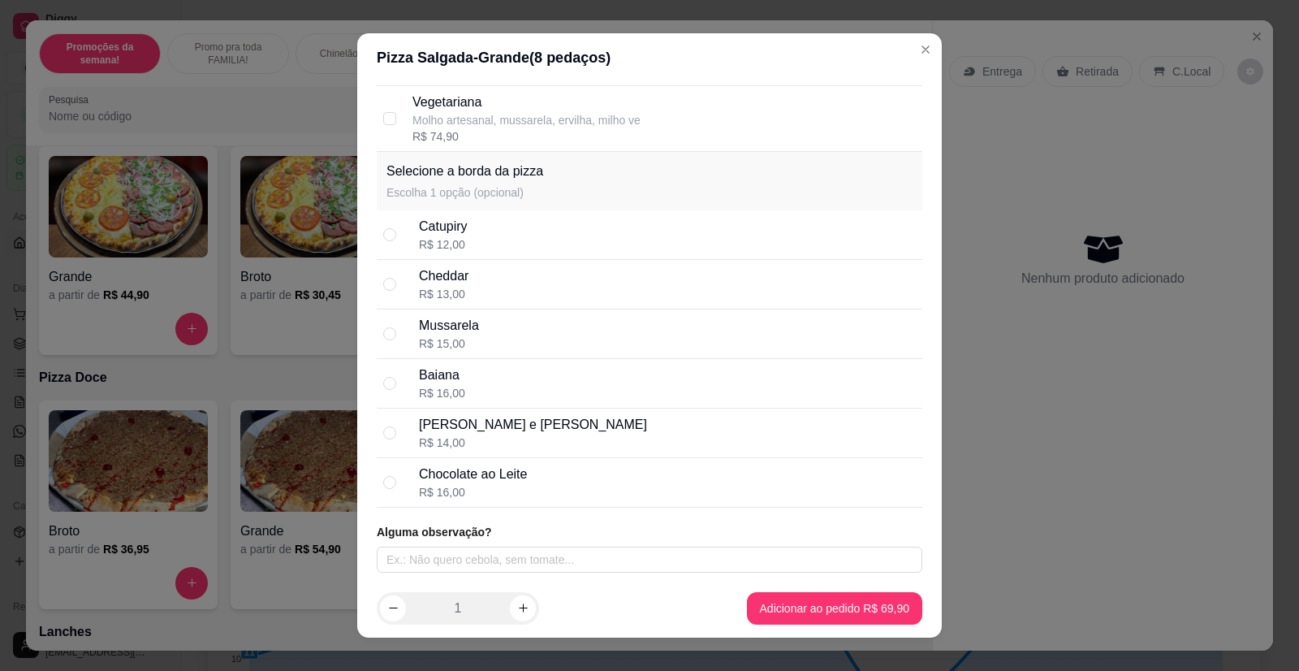
scroll to position [19, 0]
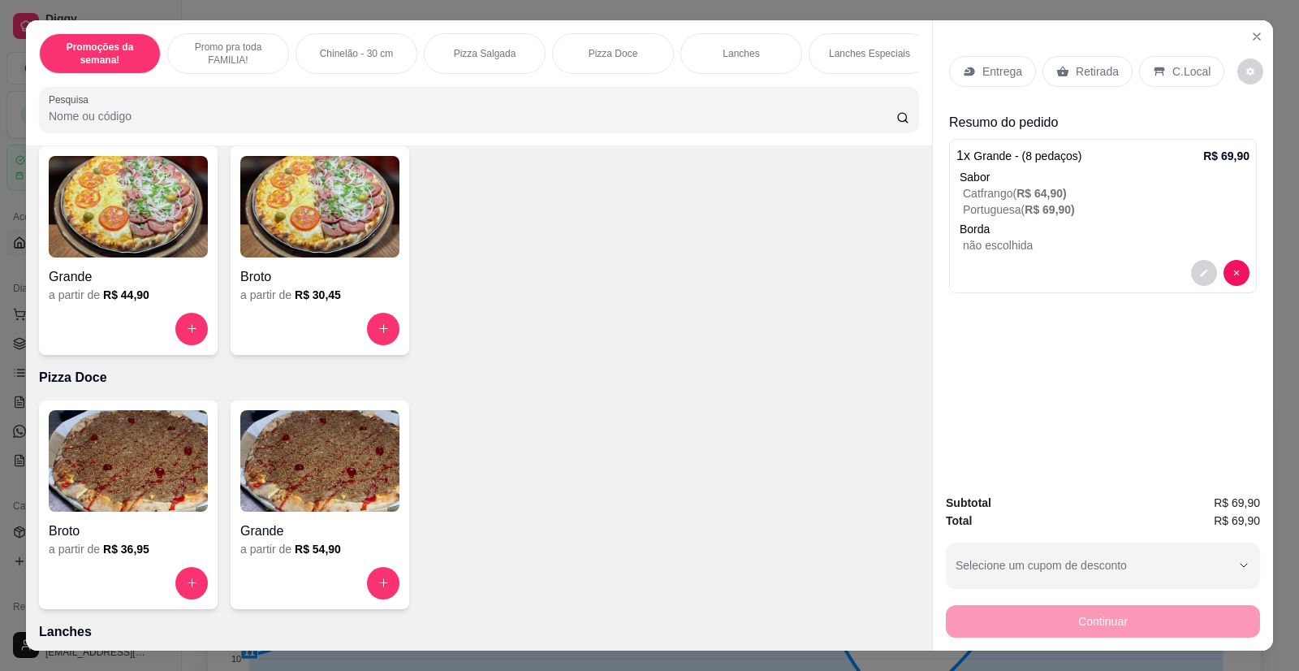
click at [1091, 69] on p "Retirada" at bounding box center [1097, 71] width 43 height 16
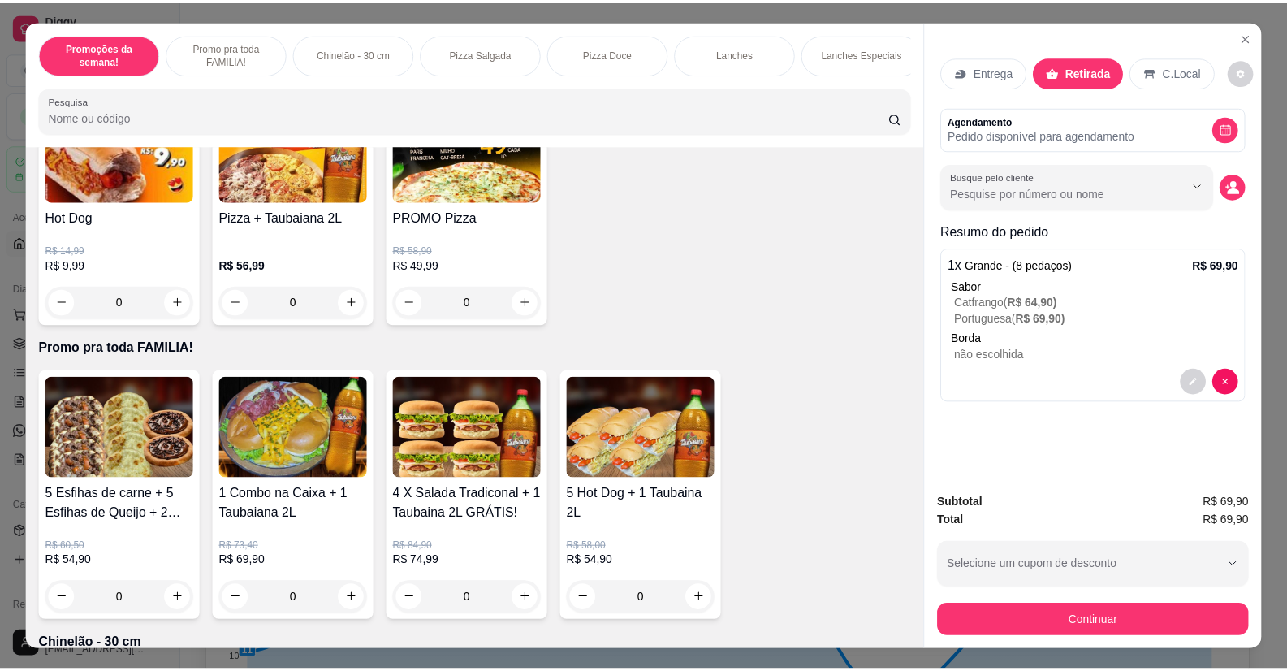
scroll to position [0, 0]
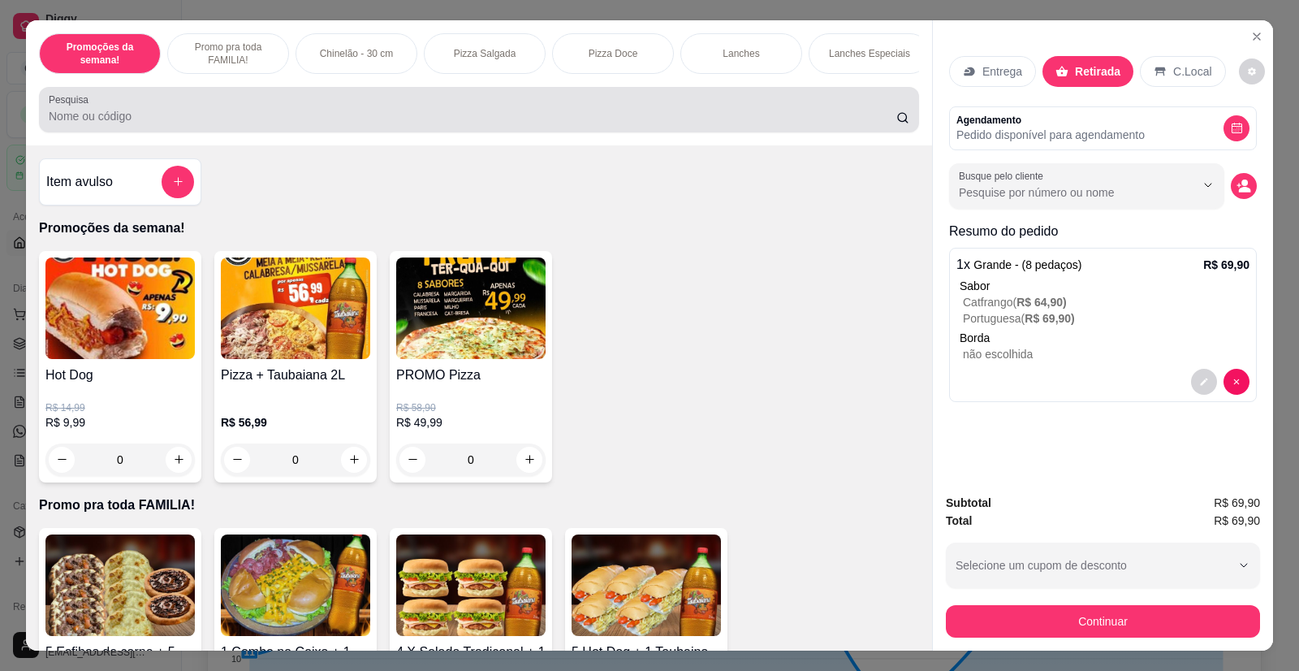
click at [116, 126] on div at bounding box center [479, 109] width 861 height 32
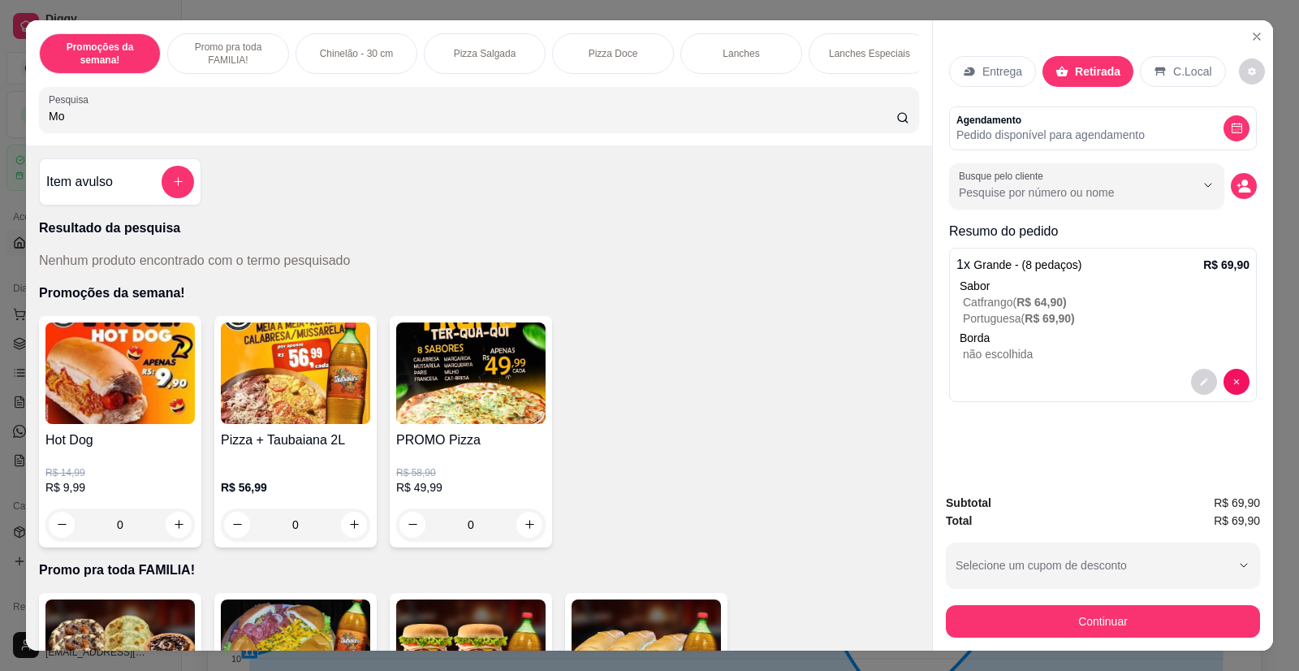
type input "M"
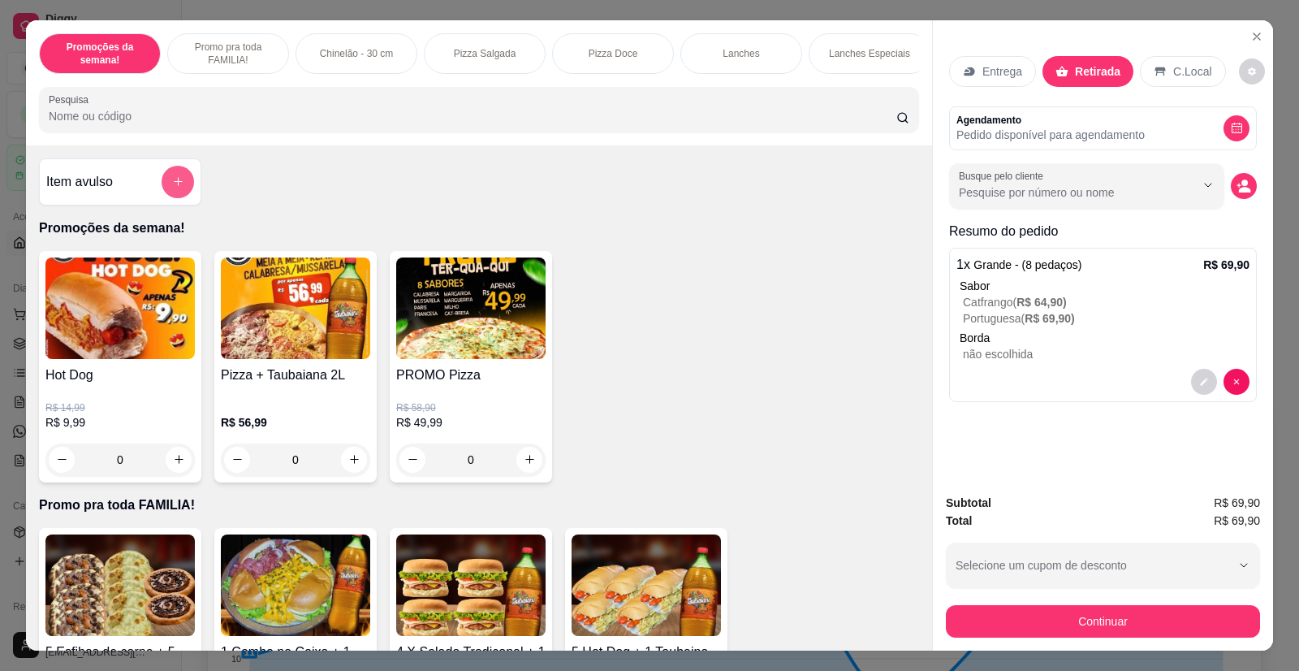
click at [172, 188] on icon "add-separate-item" at bounding box center [178, 181] width 12 height 12
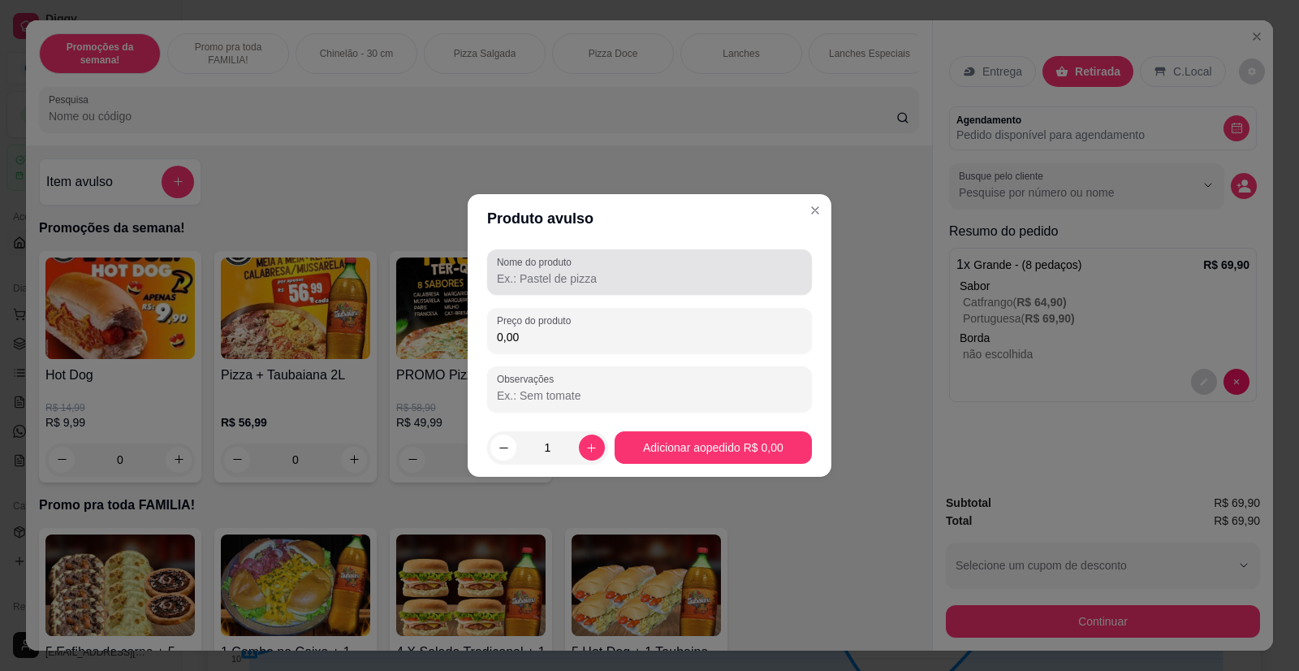
click at [567, 273] on input "Nome do produto" at bounding box center [649, 278] width 305 height 16
type input "M"
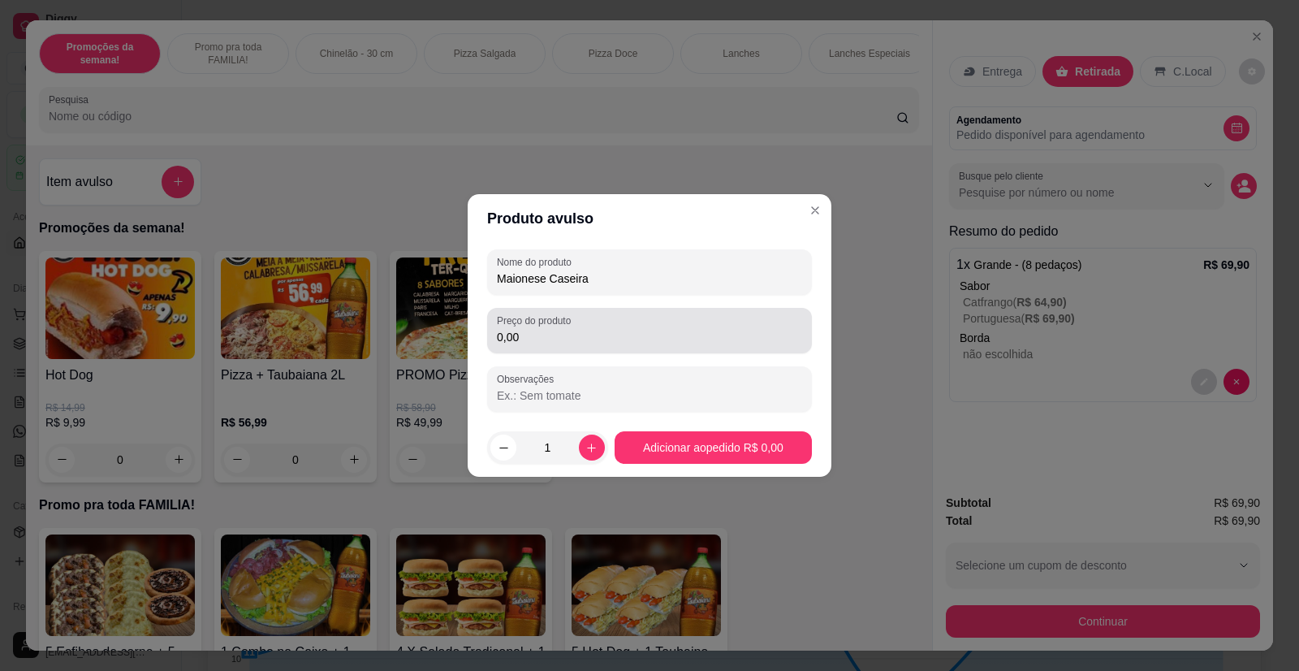
type input "Maionese Caseira"
click at [564, 334] on input "0,00" at bounding box center [649, 337] width 305 height 16
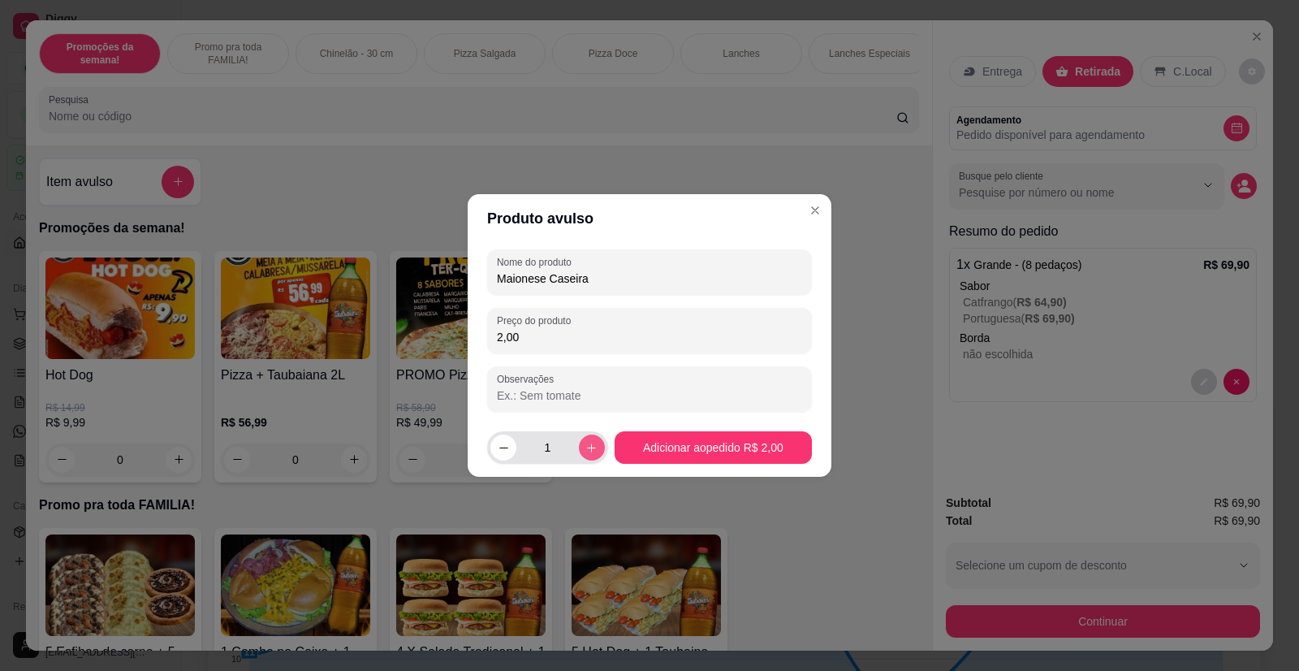
type input "2,00"
click at [585, 443] on icon "increase-product-quantity" at bounding box center [591, 448] width 12 height 12
click at [498, 449] on icon "decrease-product-quantity" at bounding box center [504, 448] width 12 height 12
type input "1"
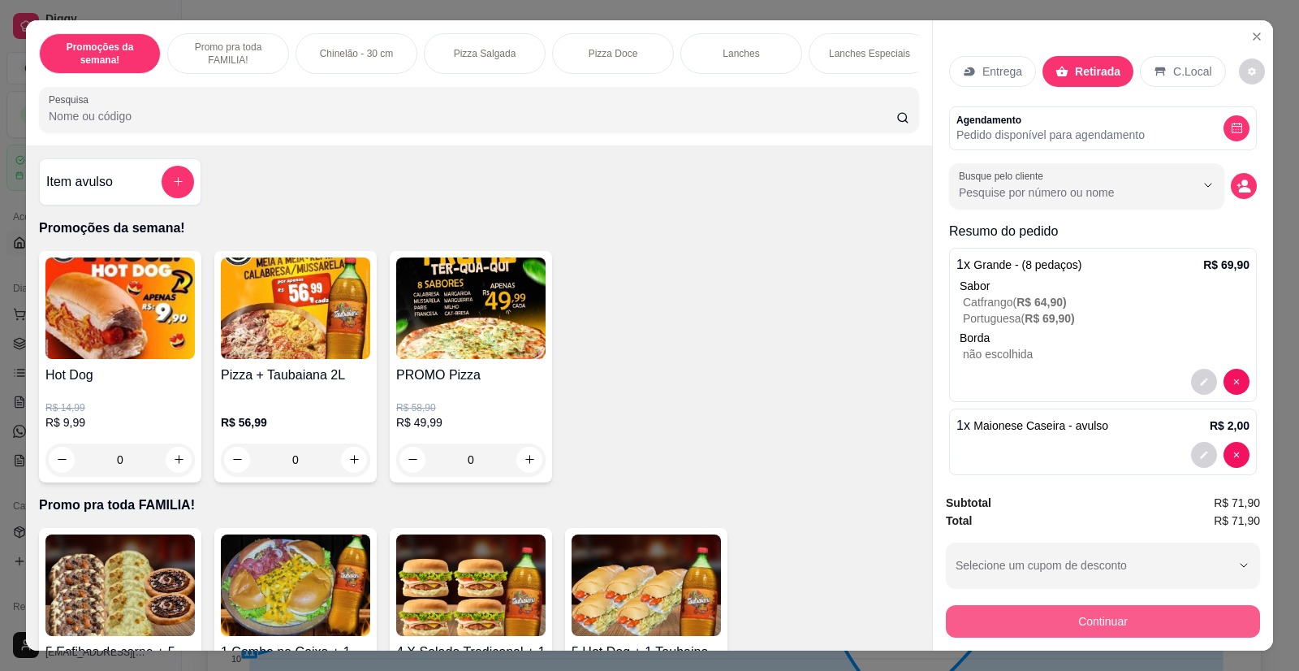
click at [1056, 623] on button "Continuar" at bounding box center [1103, 621] width 314 height 32
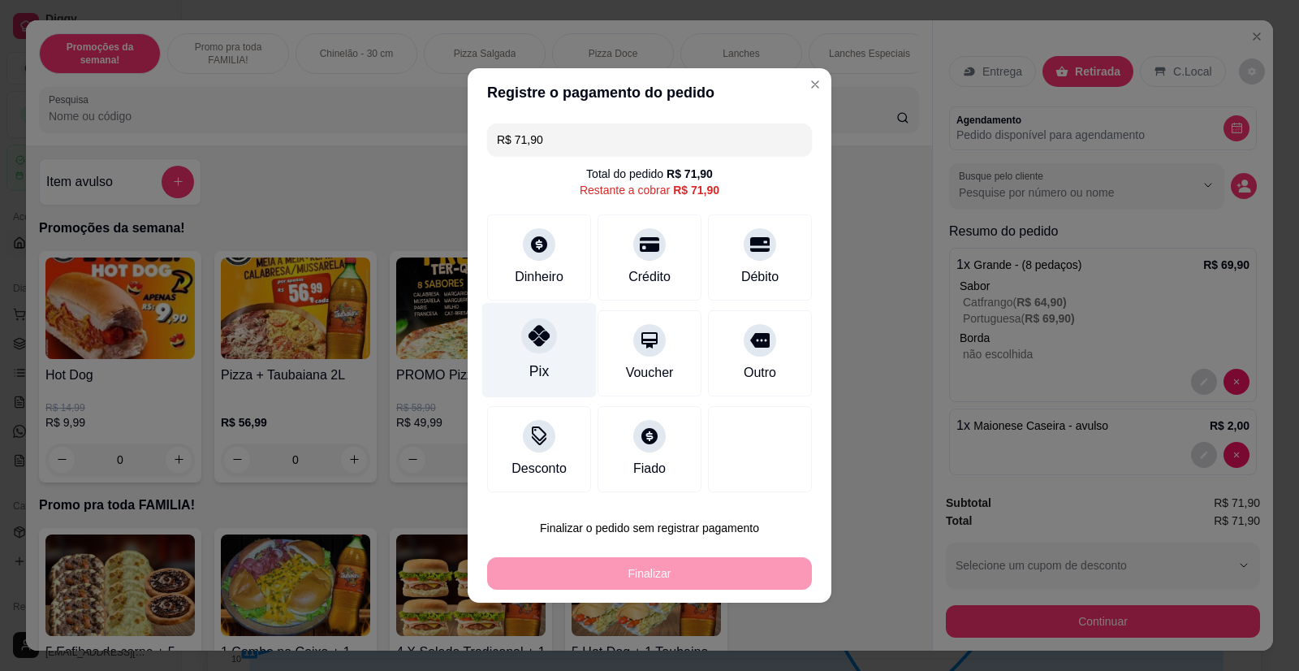
click at [534, 342] on icon at bounding box center [538, 335] width 21 height 21
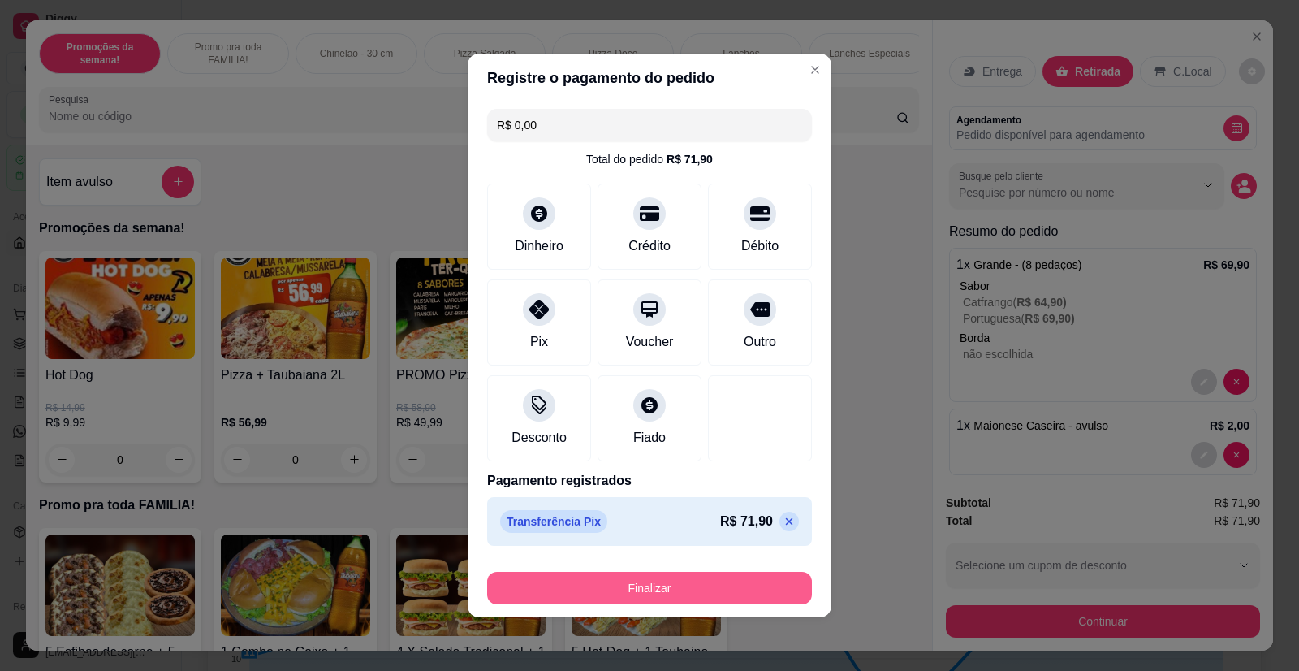
click at [629, 574] on button "Finalizar" at bounding box center [649, 588] width 325 height 32
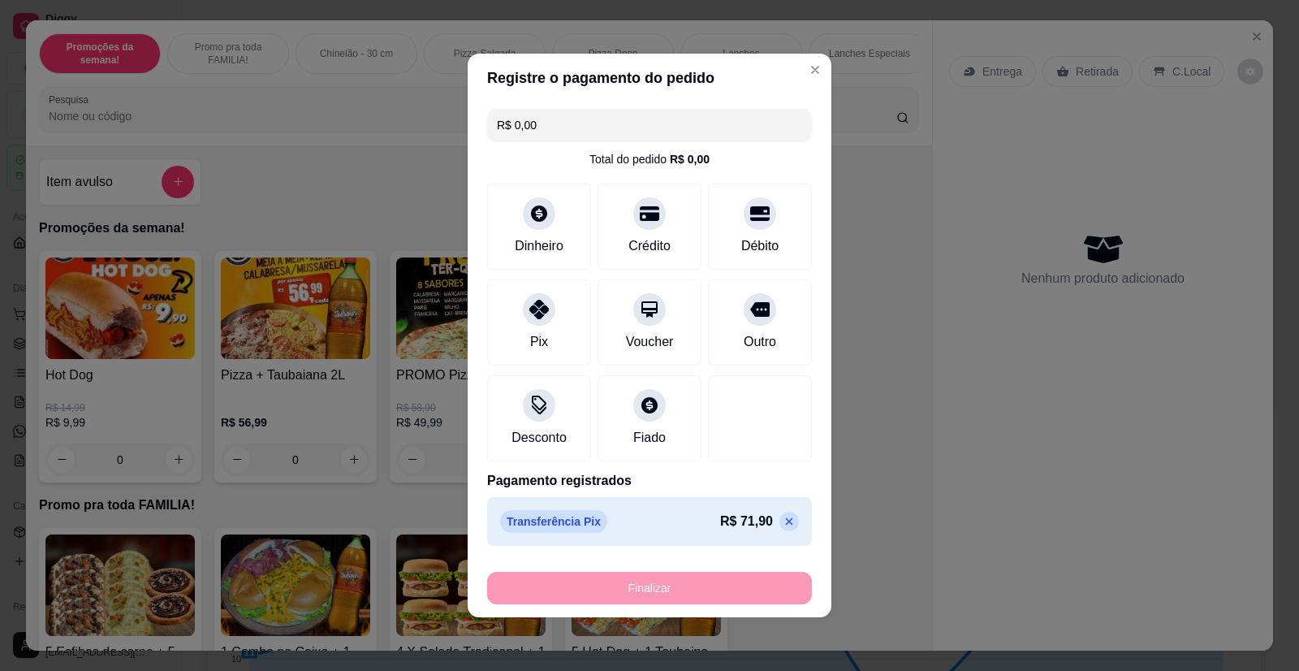
type input "-R$ 71,90"
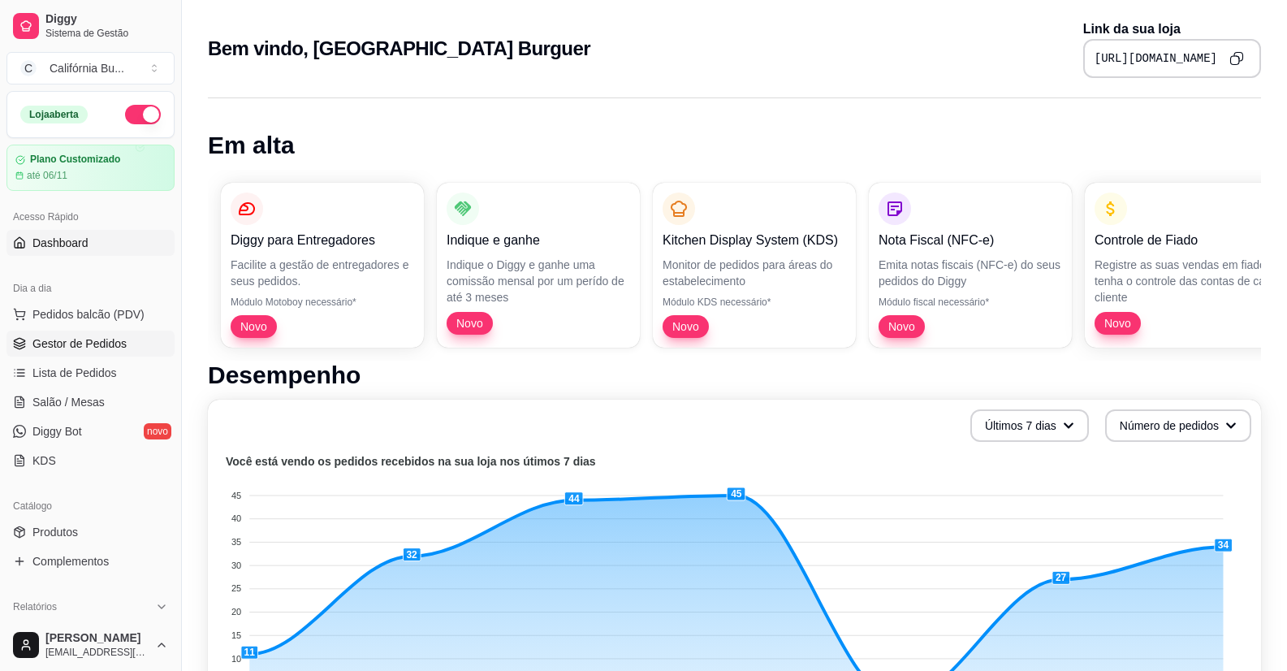
click at [75, 348] on span "Gestor de Pedidos" at bounding box center [79, 343] width 94 height 16
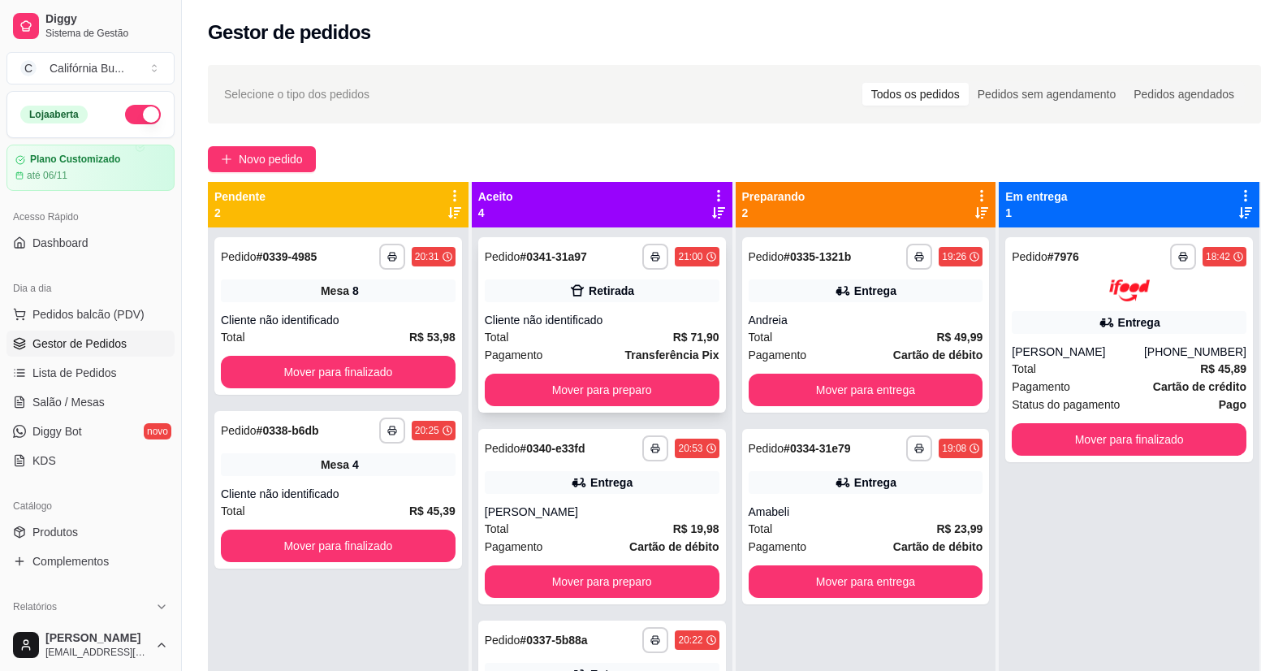
click at [657, 315] on div "Cliente não identificado" at bounding box center [602, 320] width 235 height 16
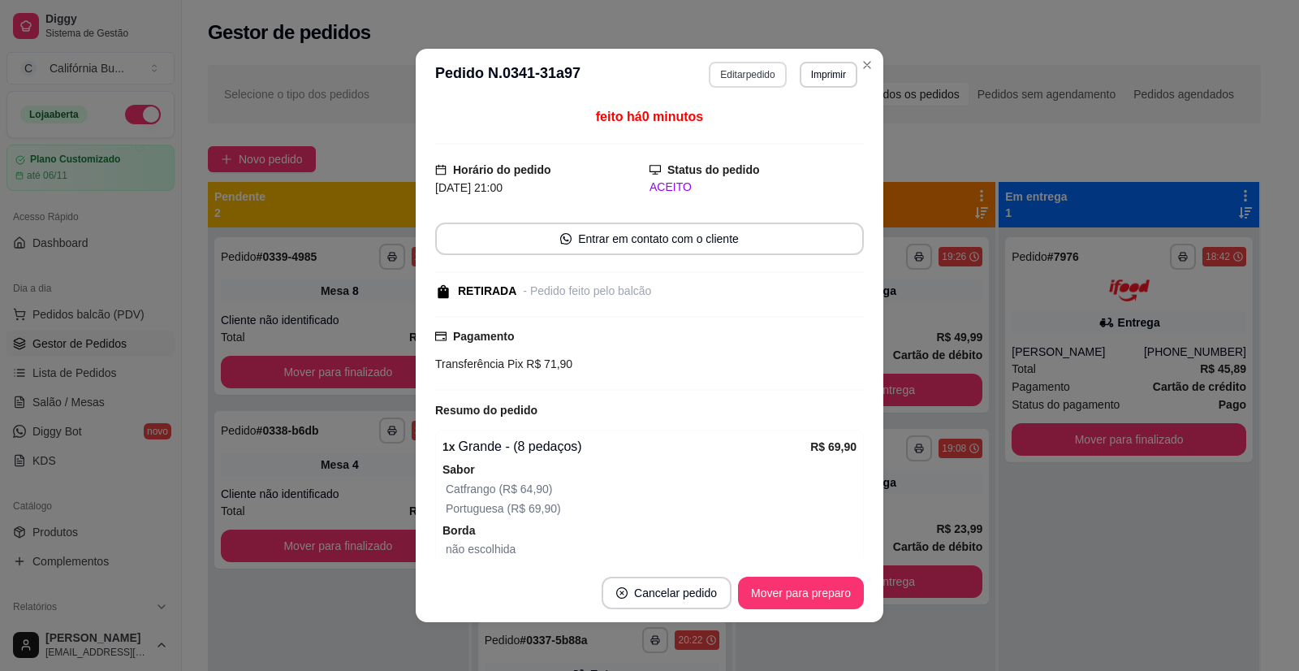
click at [734, 75] on button "Editar pedido" at bounding box center [747, 75] width 77 height 26
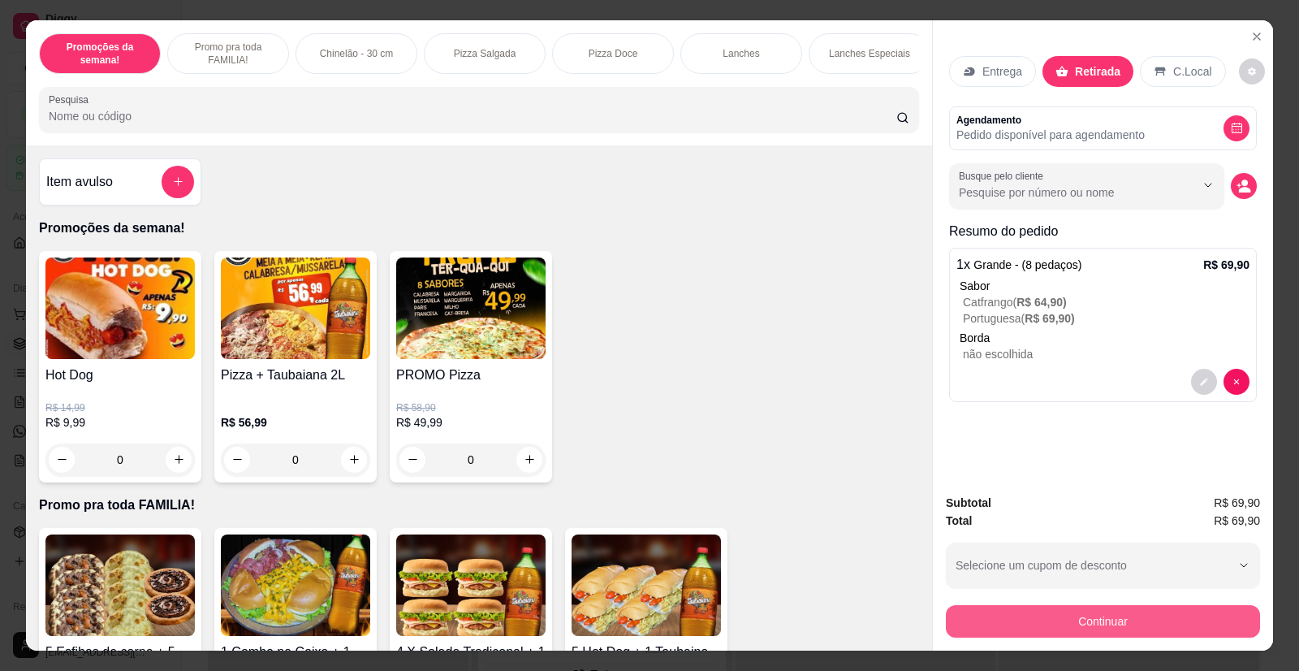
click at [1142, 621] on button "Continuar" at bounding box center [1103, 621] width 314 height 32
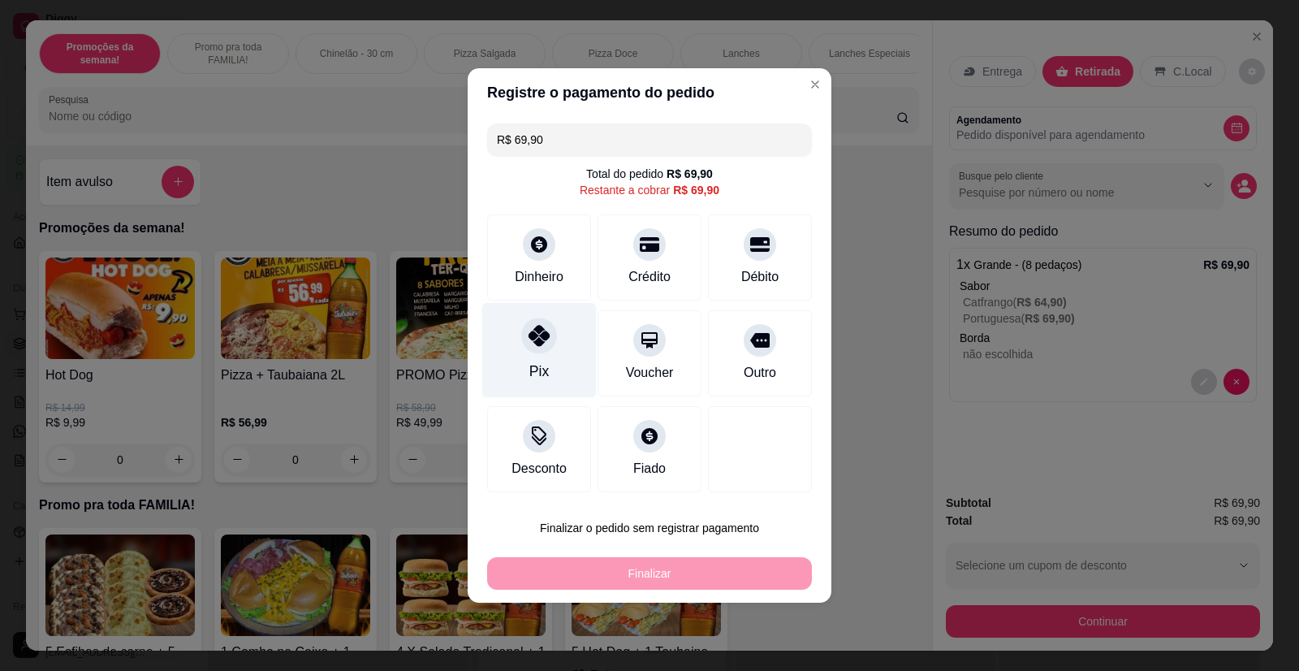
click at [529, 346] on icon at bounding box center [538, 335] width 21 height 21
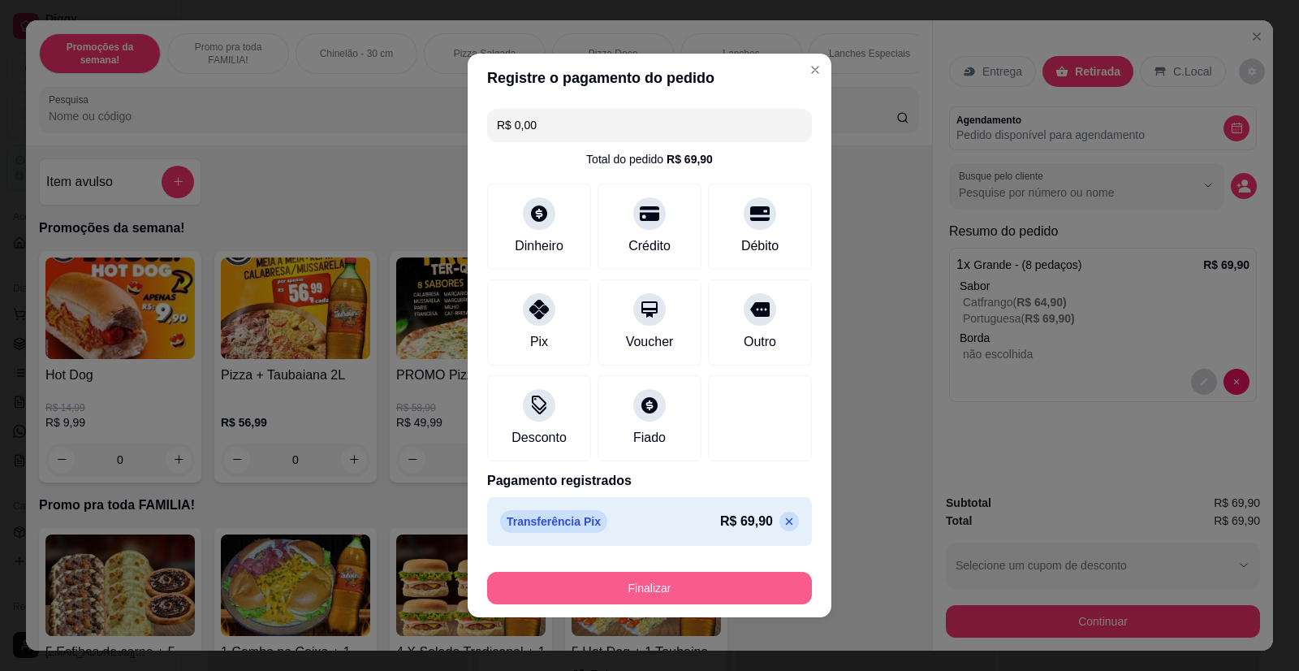
click at [630, 584] on button "Finalizar" at bounding box center [649, 588] width 325 height 32
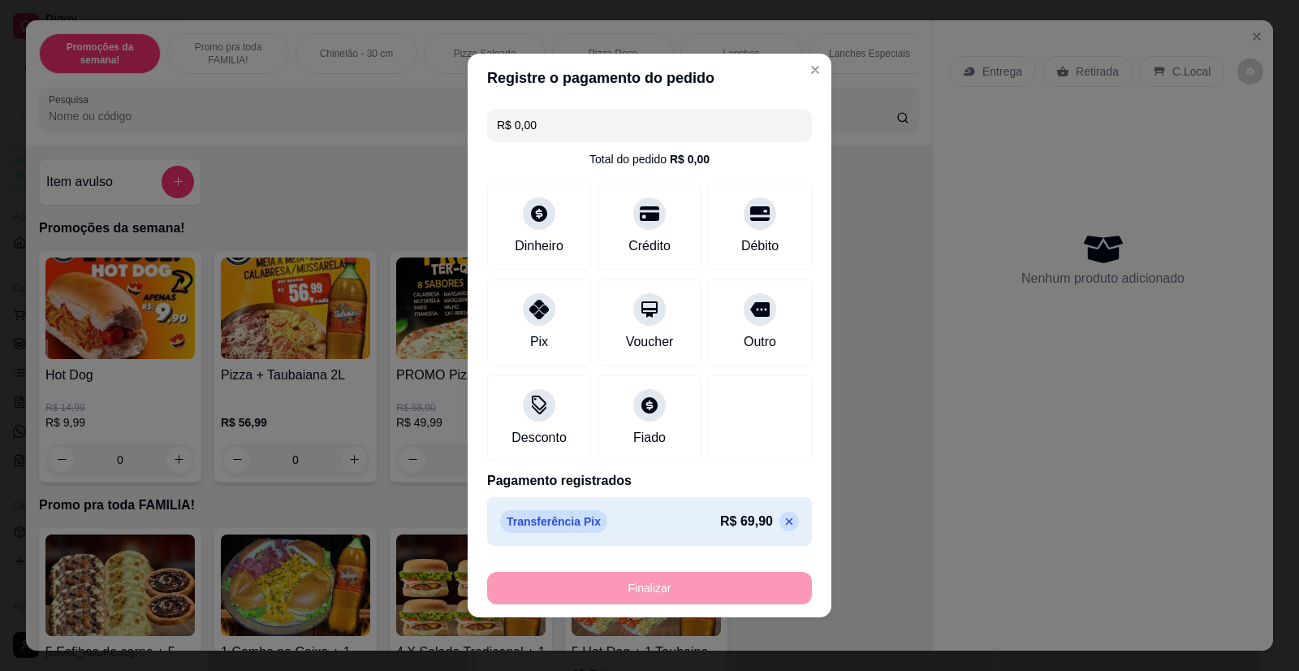
type input "-R$ 69,90"
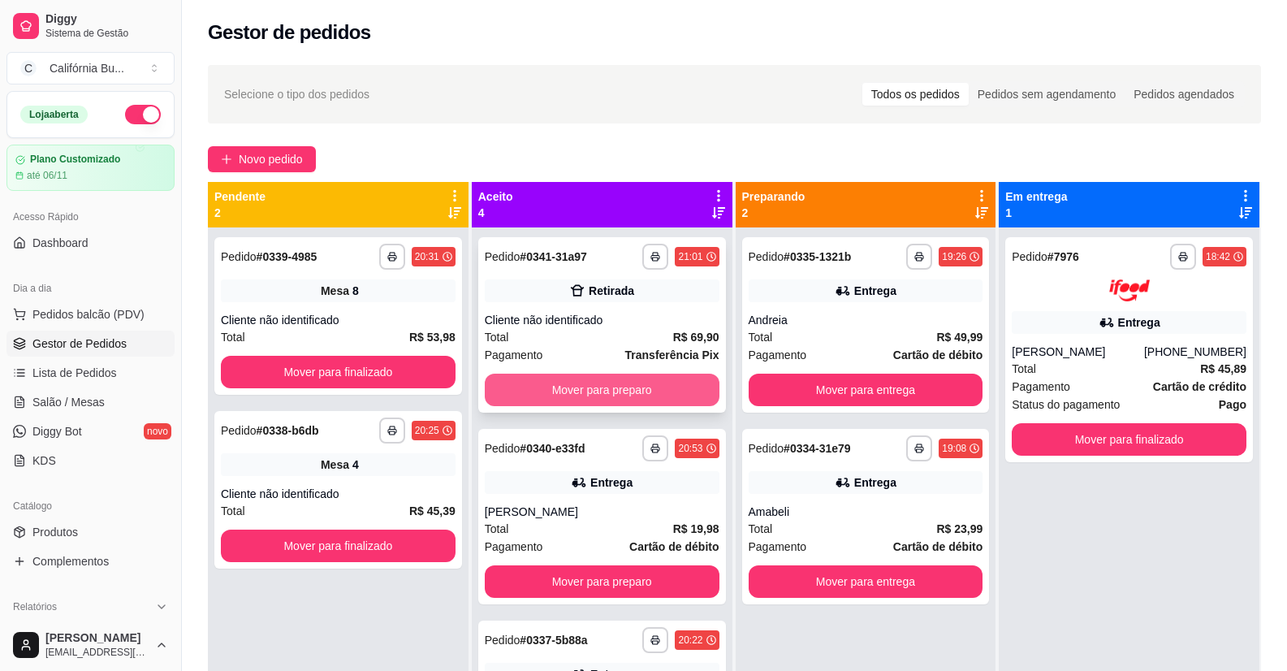
click at [579, 386] on button "Mover para preparo" at bounding box center [602, 389] width 235 height 32
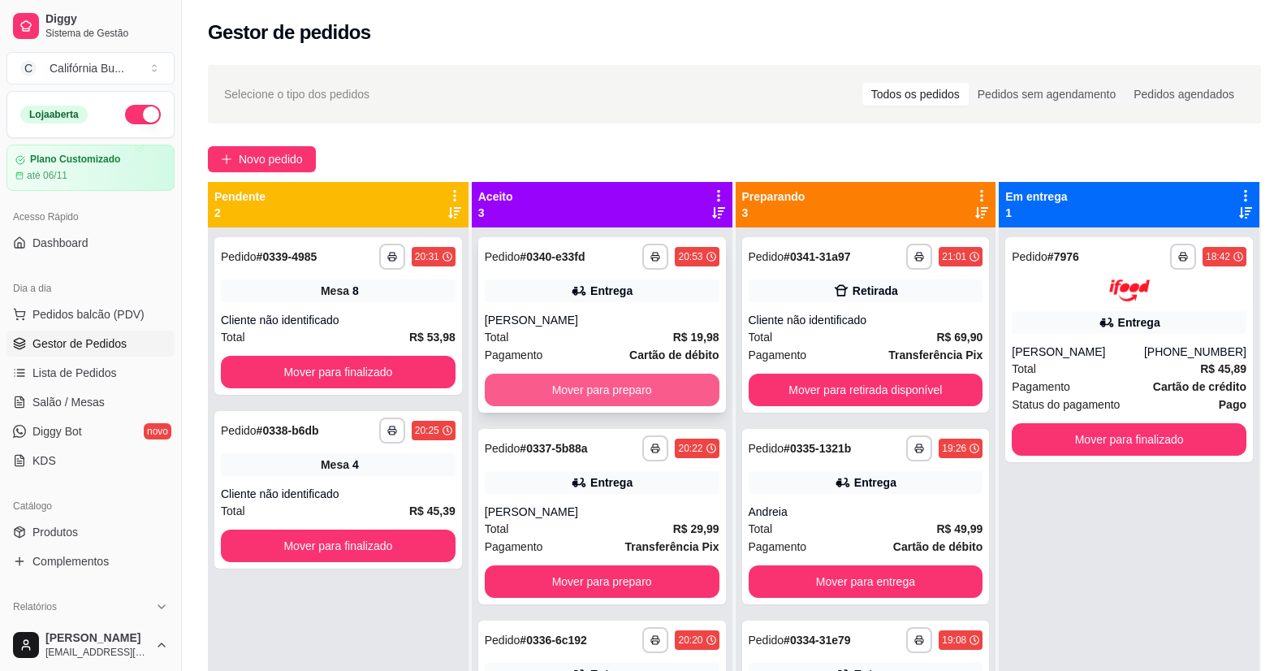
click at [602, 389] on button "Mover para preparo" at bounding box center [602, 389] width 235 height 32
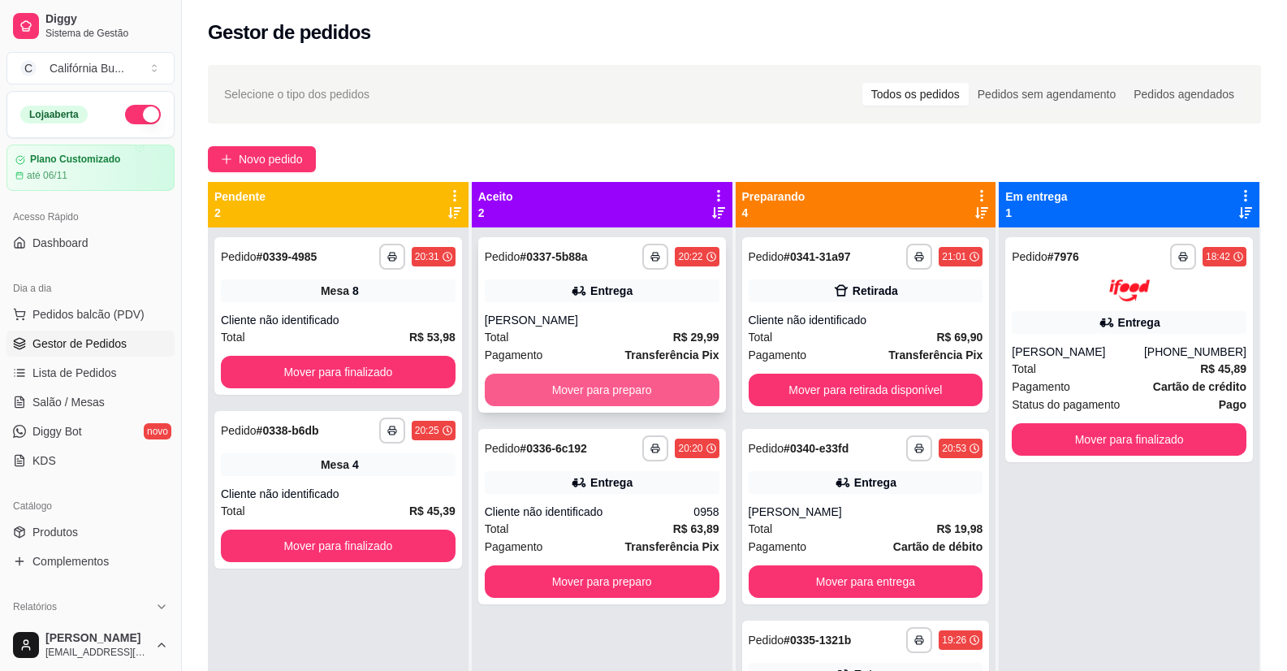
click at [615, 389] on button "Mover para preparo" at bounding box center [602, 389] width 235 height 32
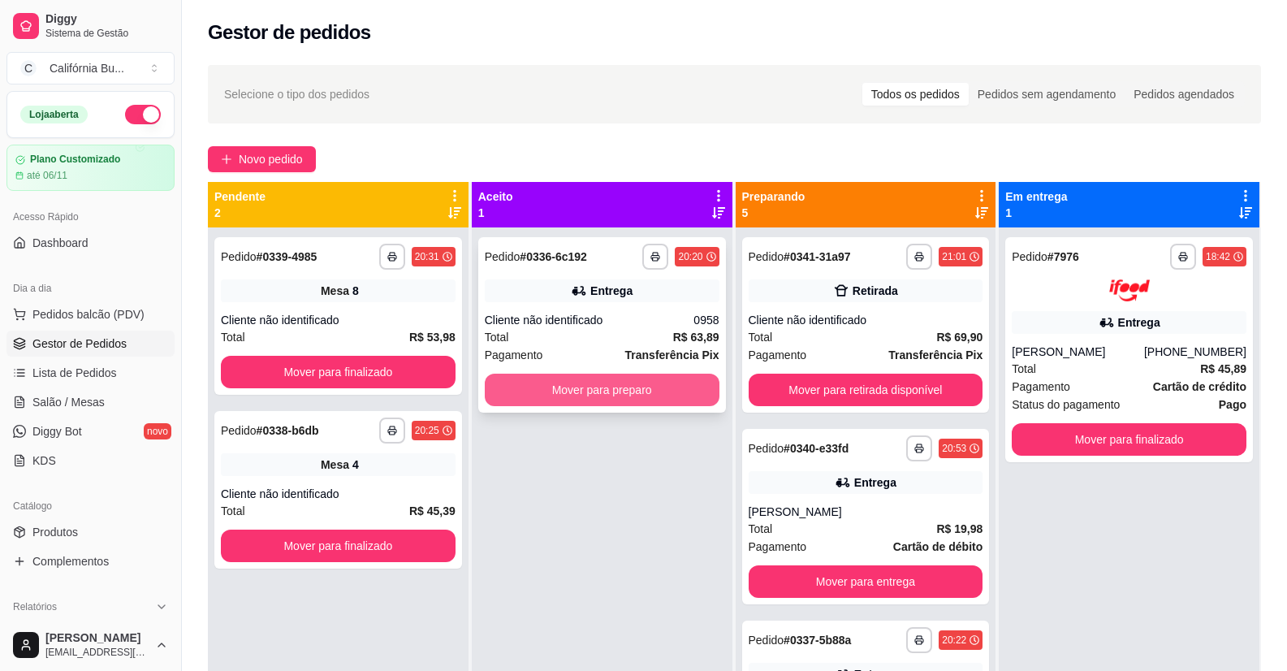
click at [613, 389] on button "Mover para preparo" at bounding box center [602, 389] width 235 height 32
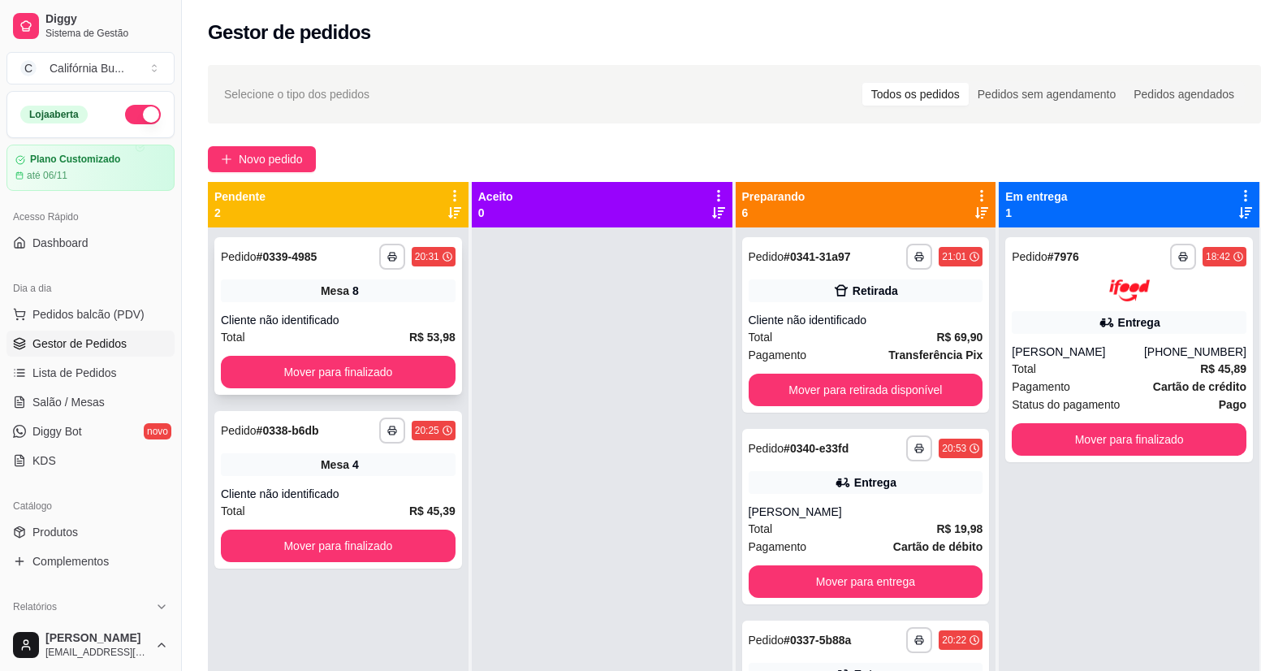
click at [351, 315] on div "Cliente não identificado" at bounding box center [338, 320] width 235 height 16
click at [300, 447] on div "**********" at bounding box center [338, 489] width 248 height 157
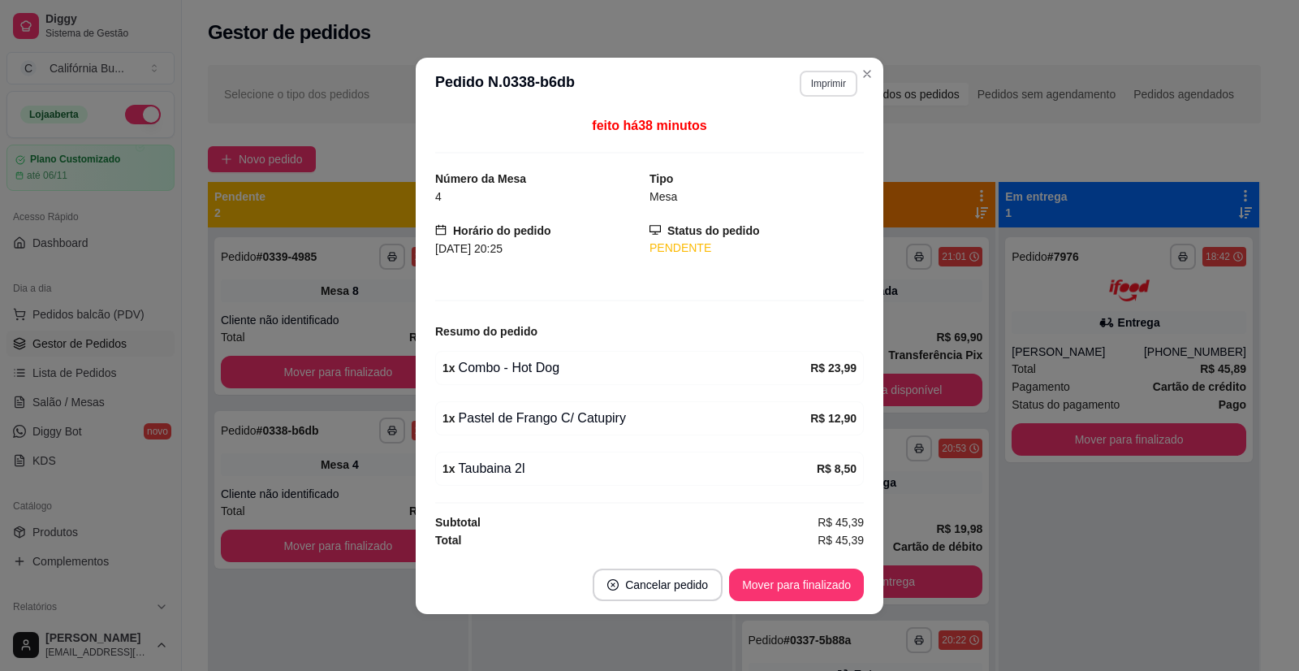
click at [824, 83] on button "Imprimir" at bounding box center [829, 84] width 58 height 26
click at [802, 144] on button "Balcão" at bounding box center [800, 139] width 114 height 25
click at [801, 582] on button "Mover para finalizado" at bounding box center [796, 584] width 135 height 32
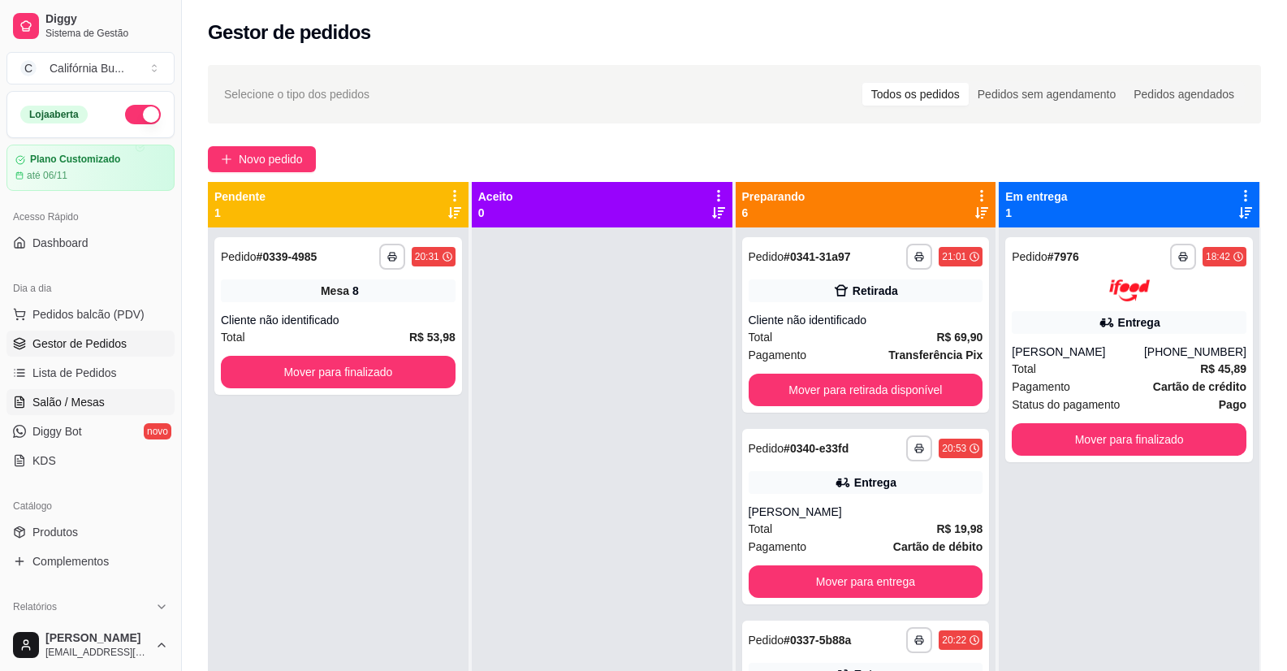
click at [52, 399] on span "Salão / Mesas" at bounding box center [68, 402] width 72 height 16
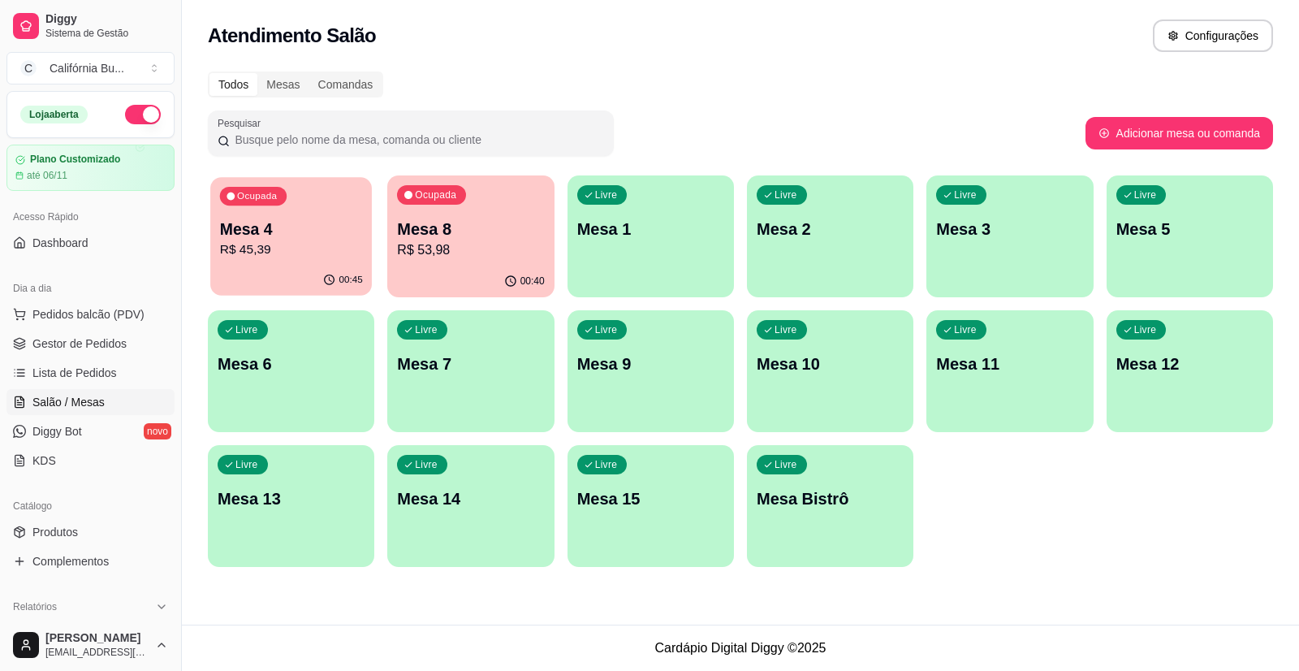
click at [283, 264] on div "Ocupada Mesa 4 R$ 45,39" at bounding box center [291, 221] width 162 height 88
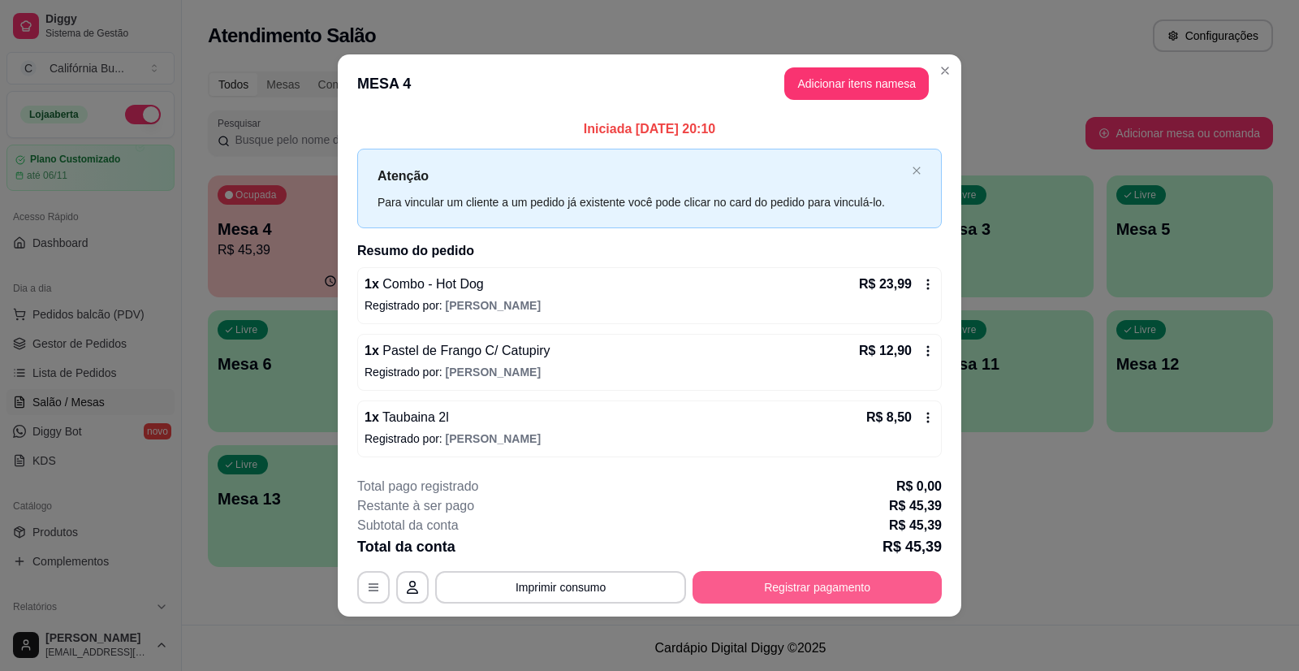
click at [855, 589] on button "Registrar pagamento" at bounding box center [816, 587] width 249 height 32
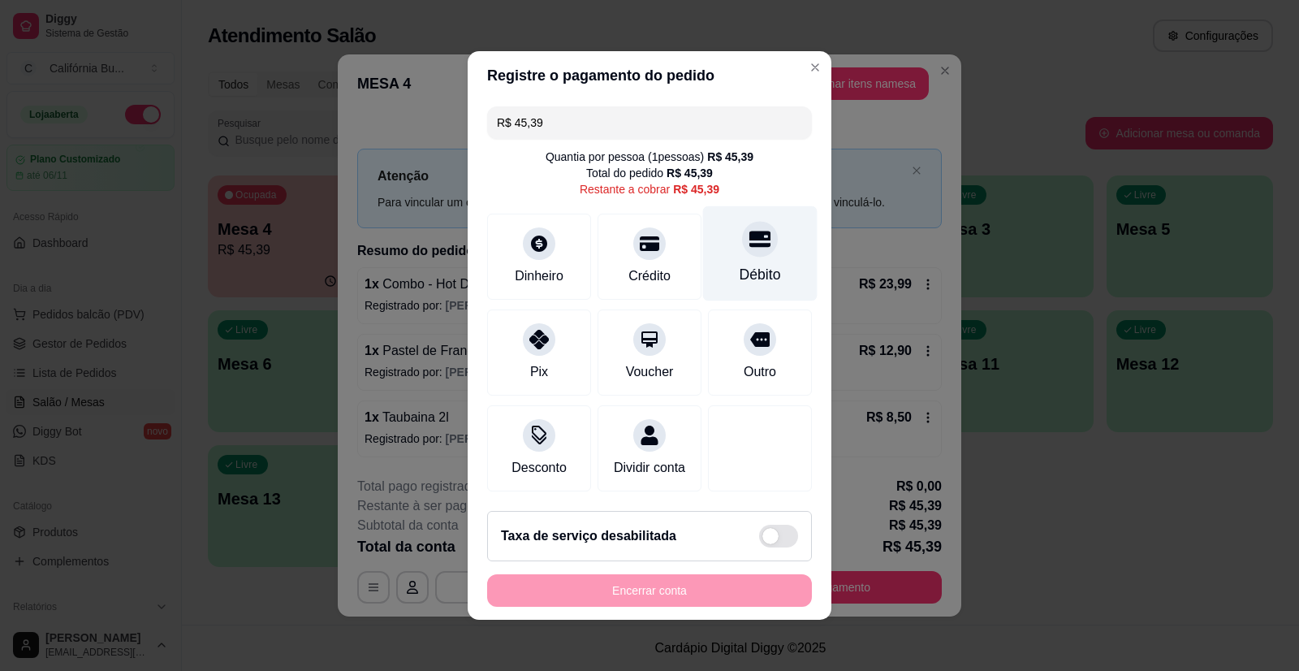
click at [744, 211] on div "Débito" at bounding box center [760, 253] width 114 height 95
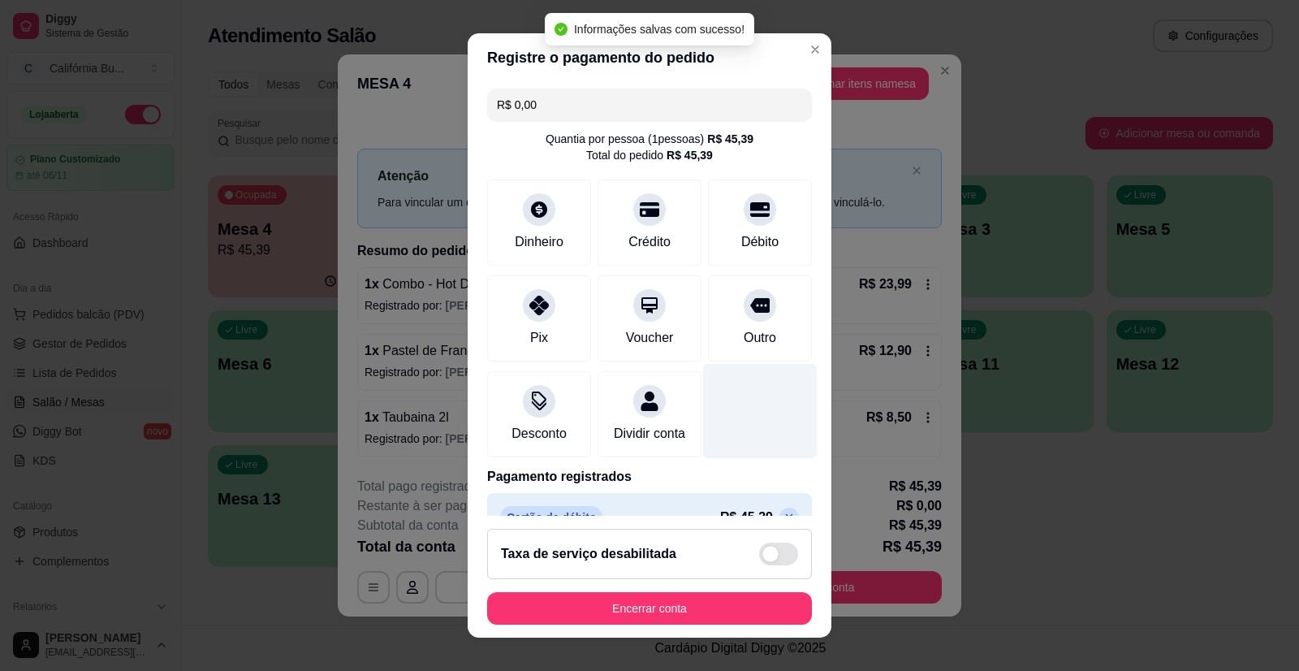
type input "R$ 0,00"
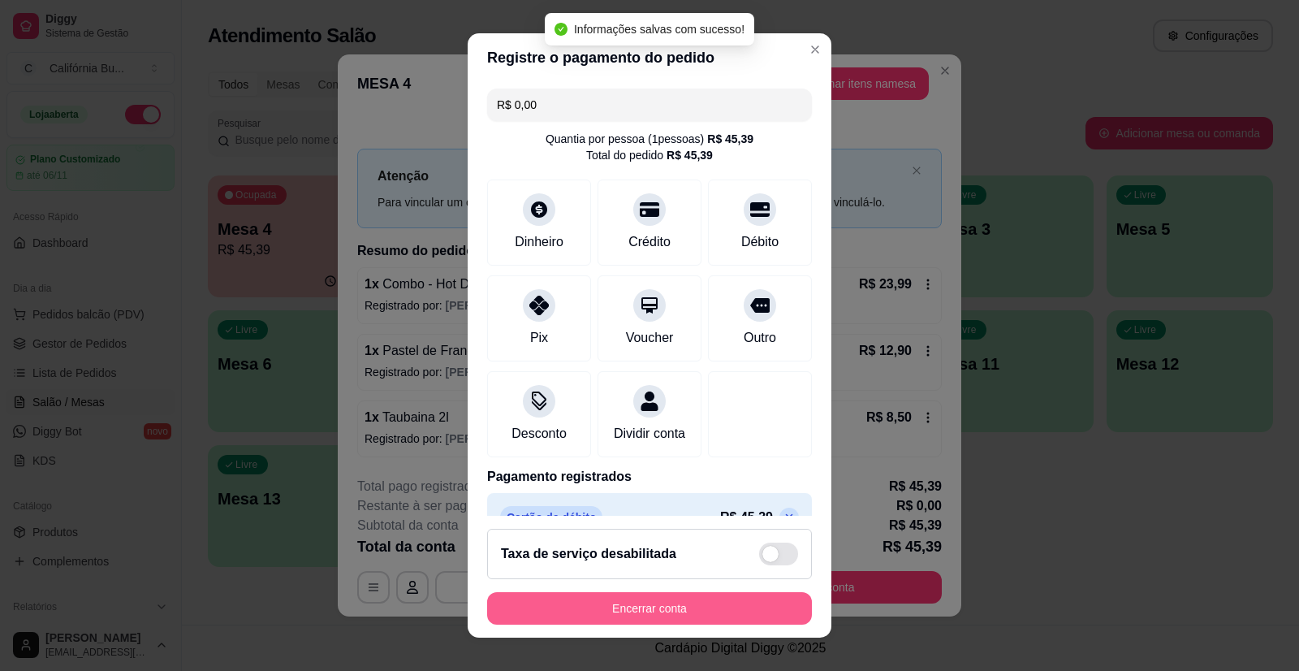
click at [744, 610] on button "Encerrar conta" at bounding box center [649, 608] width 325 height 32
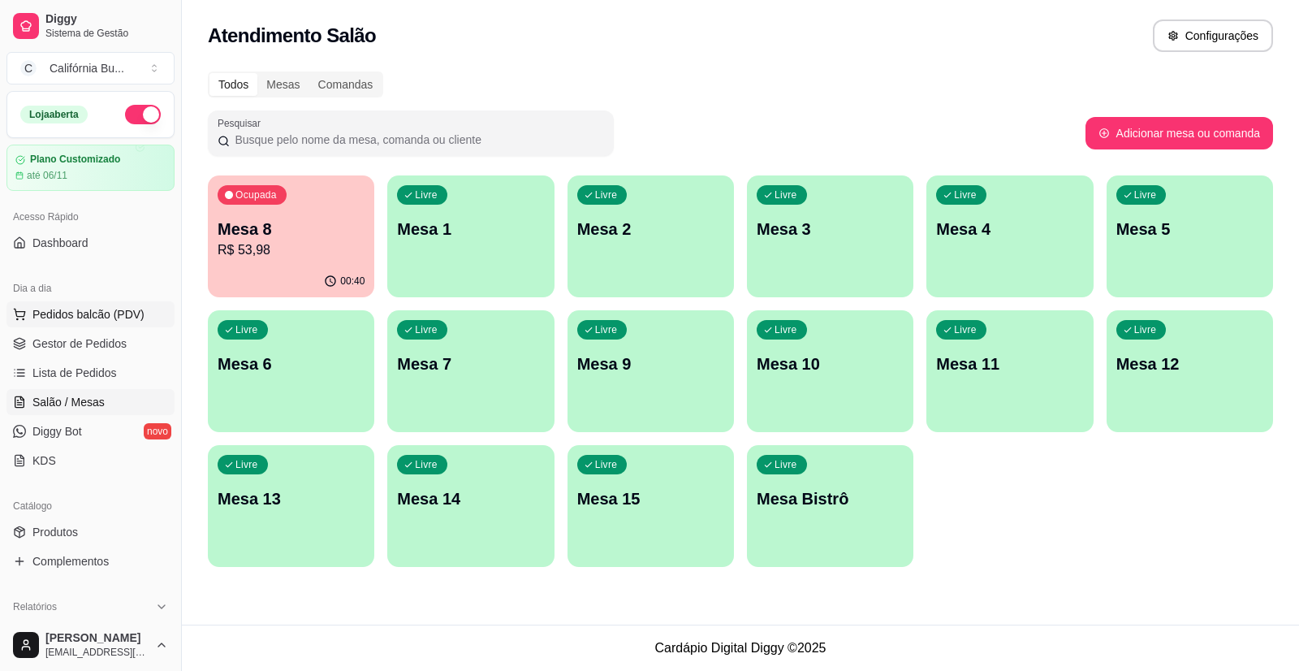
click at [97, 311] on span "Pedidos balcão (PDV)" at bounding box center [88, 314] width 112 height 16
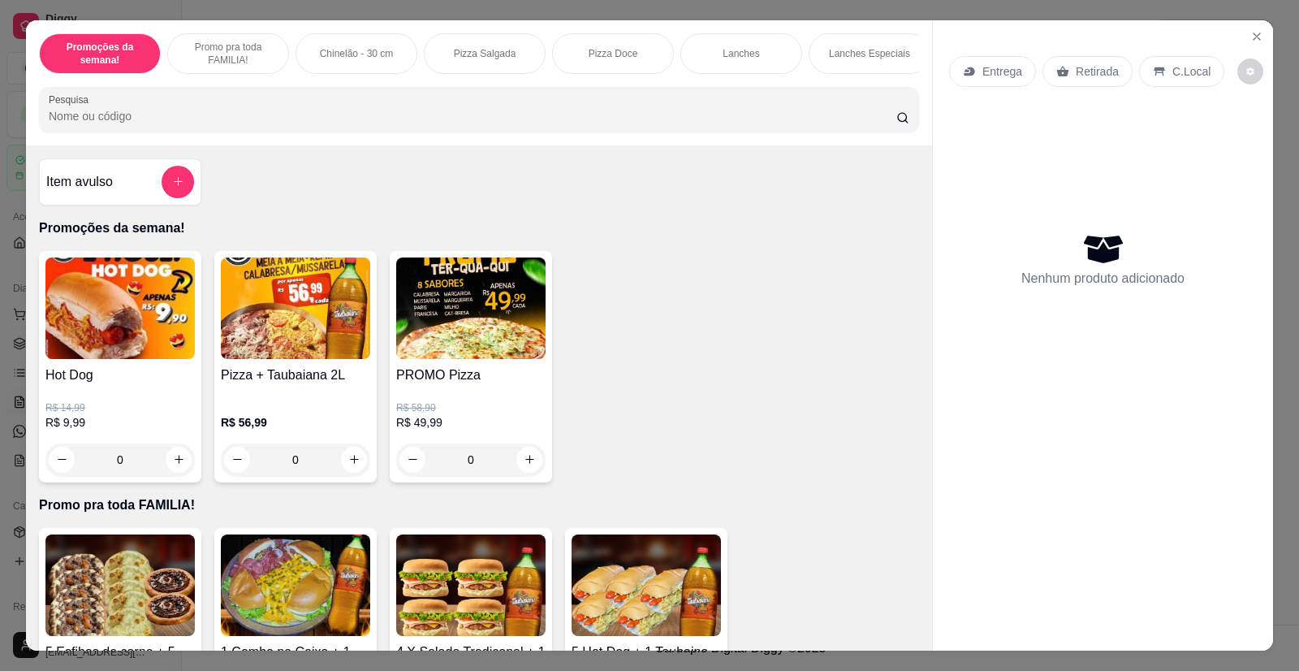
click at [166, 470] on div "0" at bounding box center [119, 459] width 149 height 32
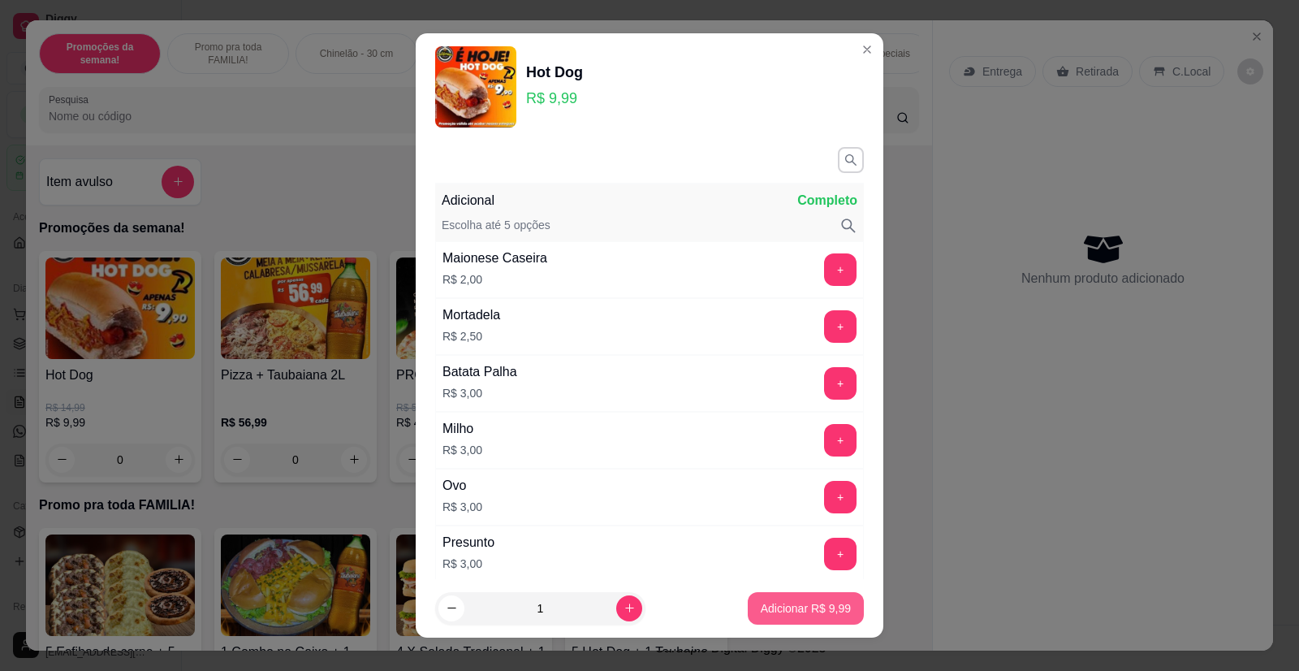
click at [811, 611] on p "Adicionar R$ 9,99" at bounding box center [806, 608] width 90 height 16
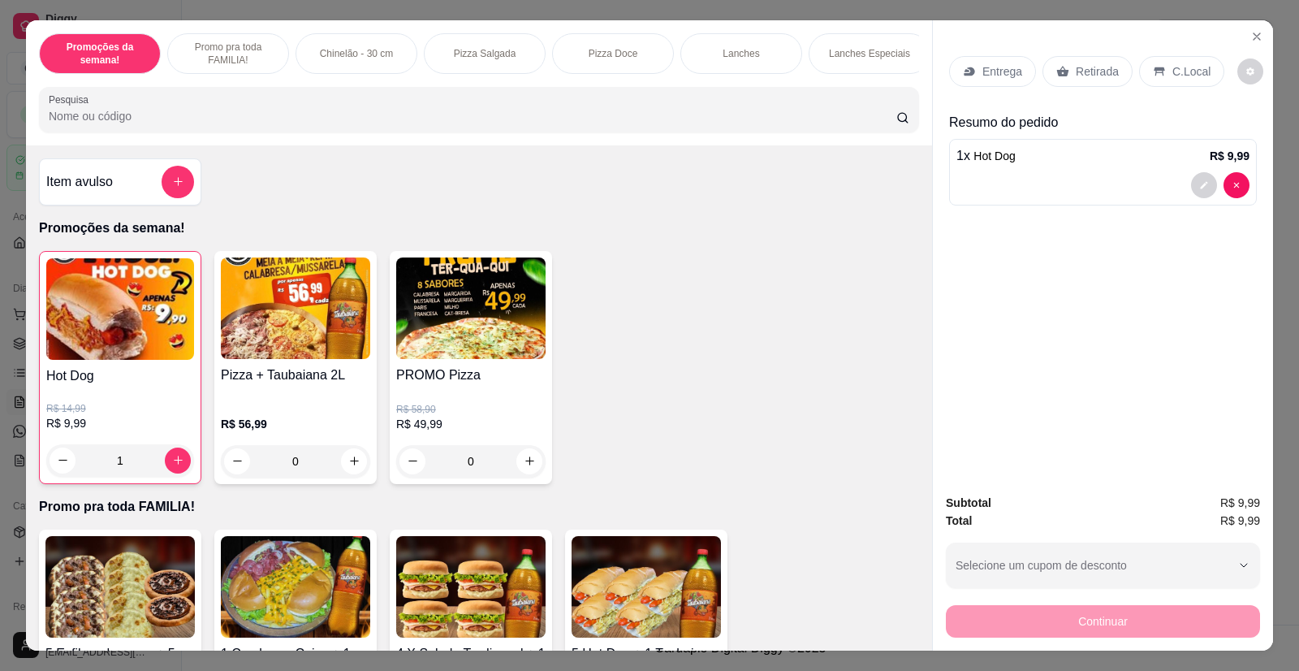
type input "1"
click at [1080, 72] on p "Retirada" at bounding box center [1097, 71] width 43 height 16
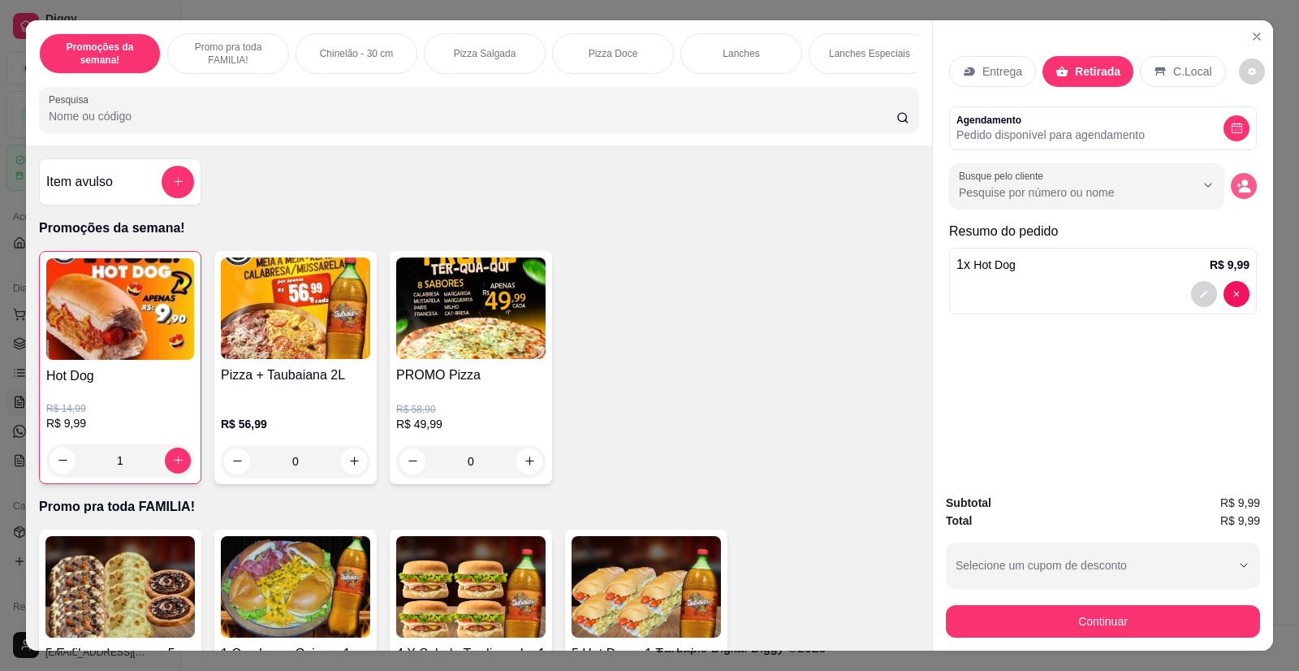
click at [1231, 187] on button "decrease-product-quantity" at bounding box center [1244, 186] width 26 height 26
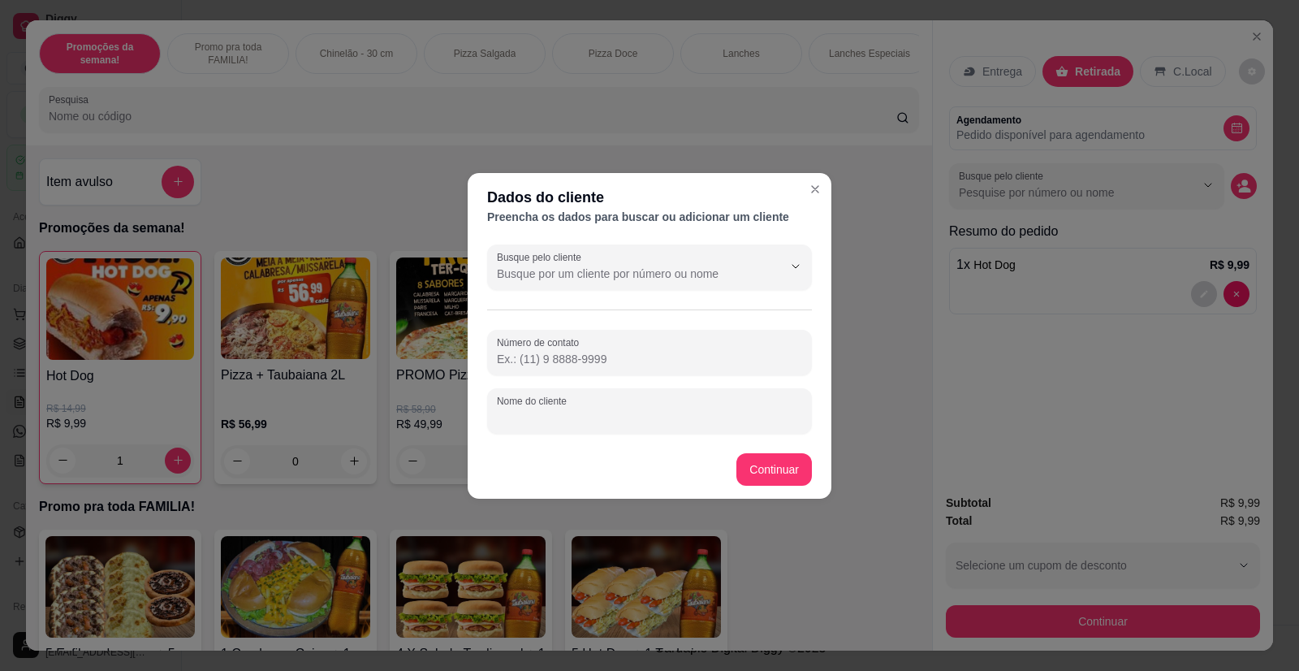
click at [599, 412] on input "Nome do cliente" at bounding box center [649, 417] width 305 height 16
type input "[PERSON_NAME]"
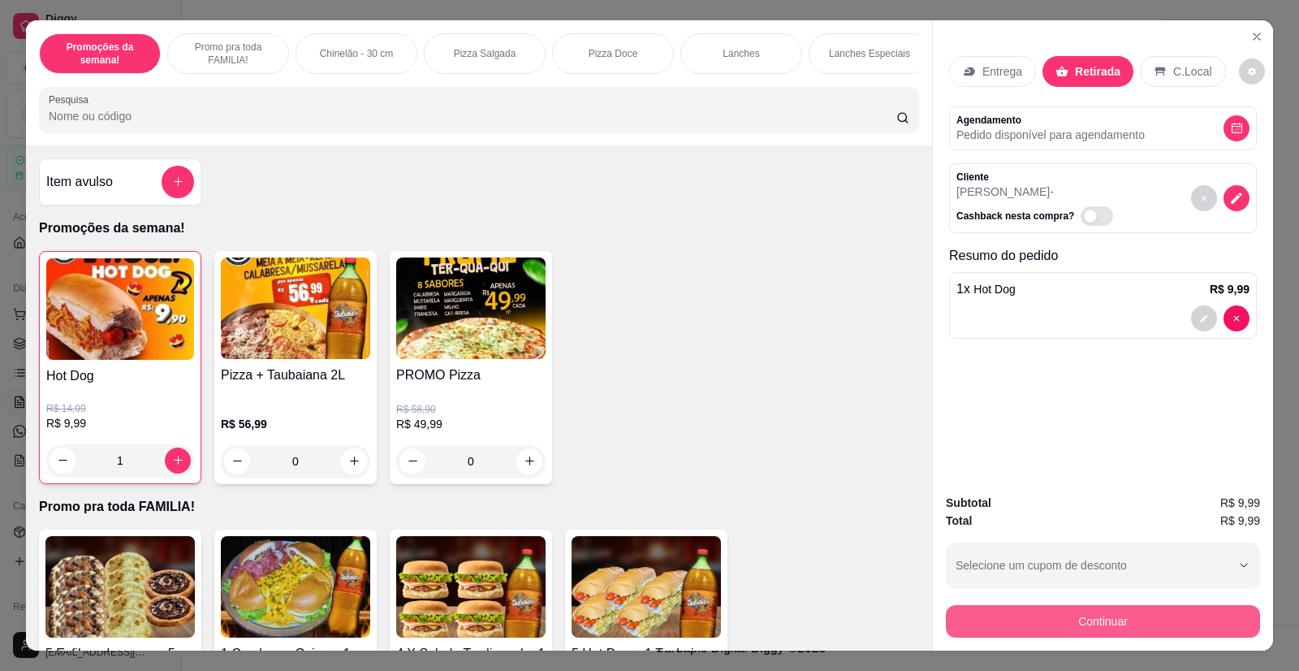
click at [1065, 623] on button "Continuar" at bounding box center [1103, 621] width 314 height 32
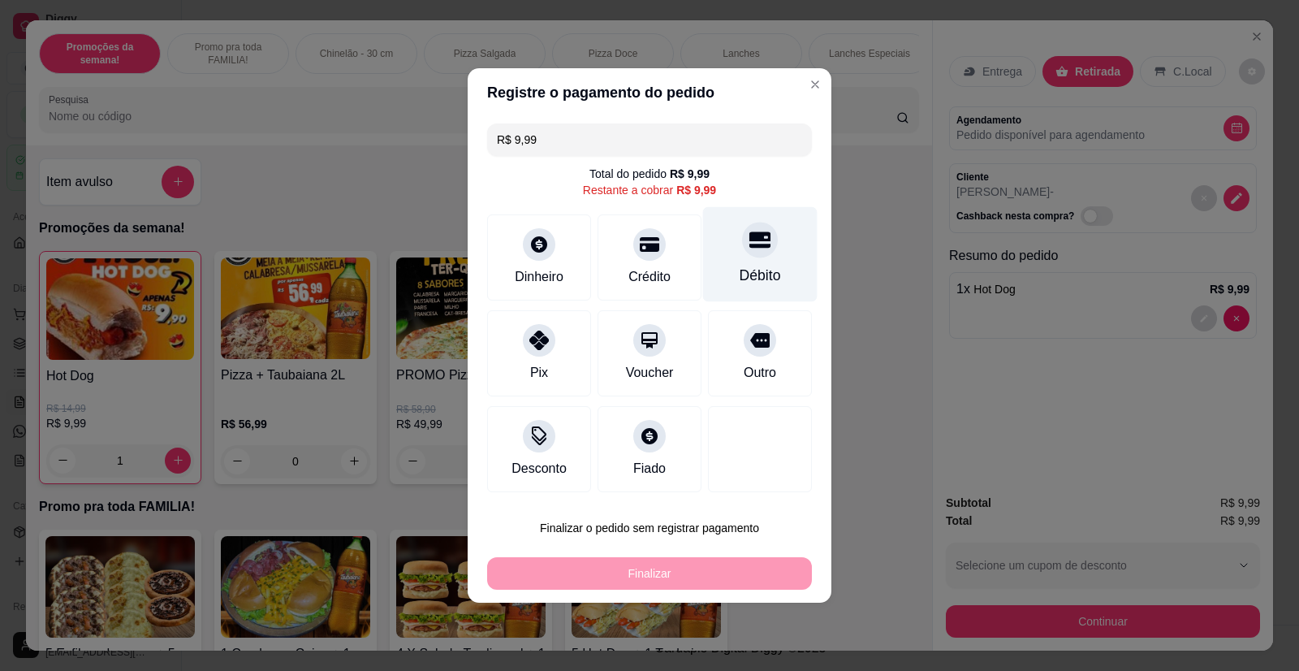
click at [765, 259] on div "Débito" at bounding box center [760, 254] width 114 height 95
type input "R$ 0,00"
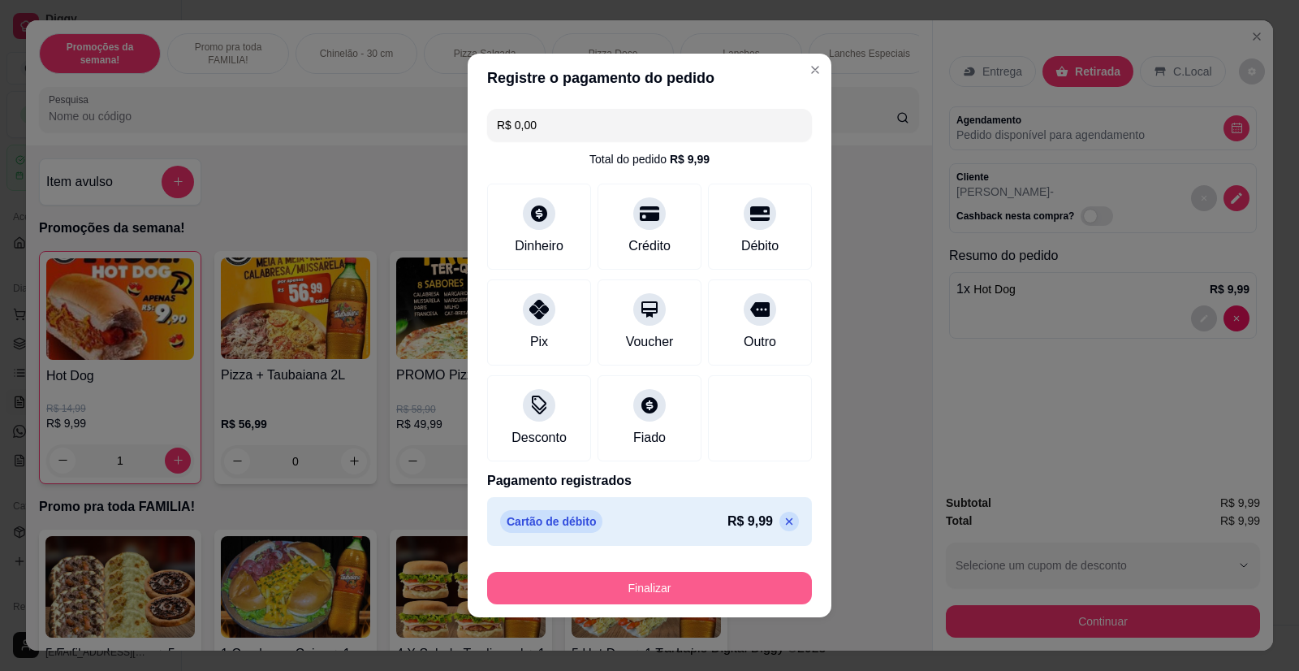
click at [661, 580] on button "Finalizar" at bounding box center [649, 588] width 325 height 32
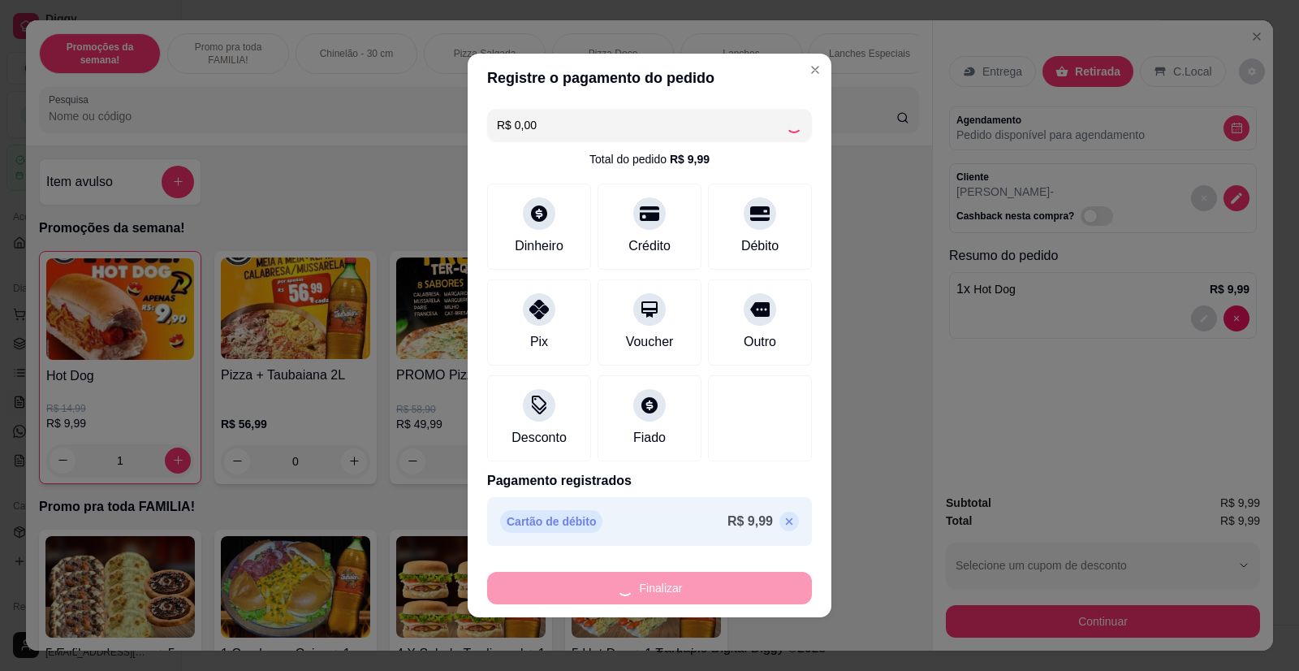
type input "0"
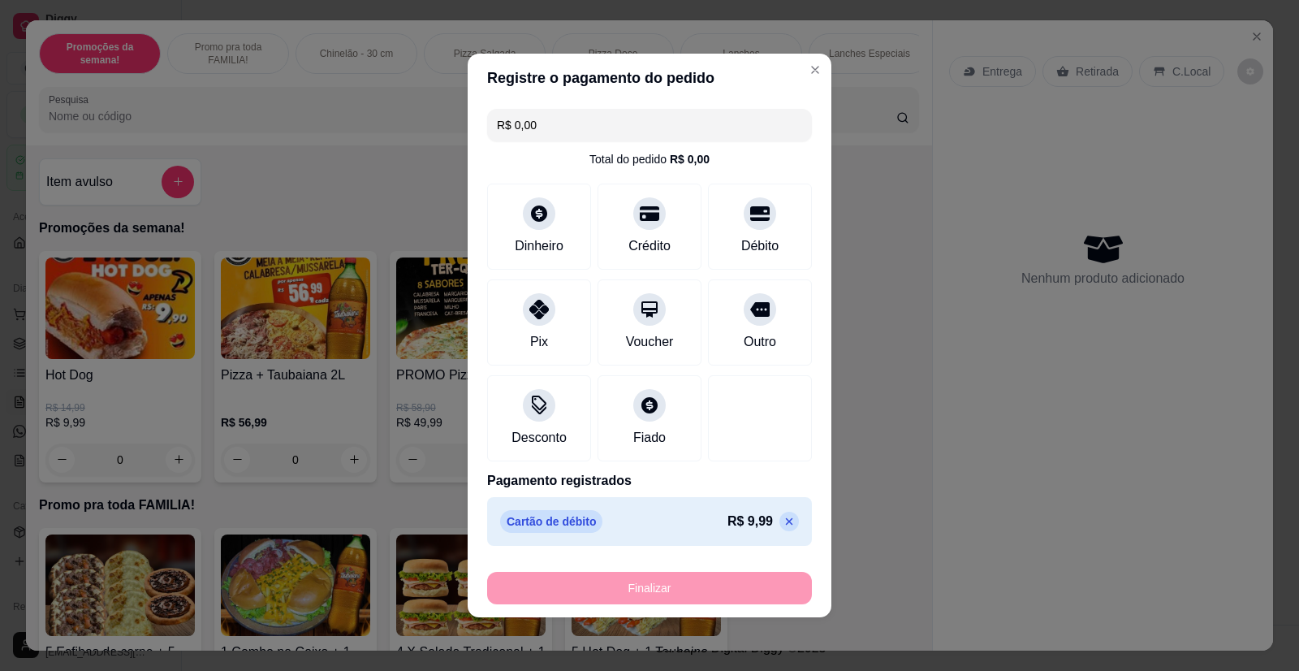
type input "-R$ 9,99"
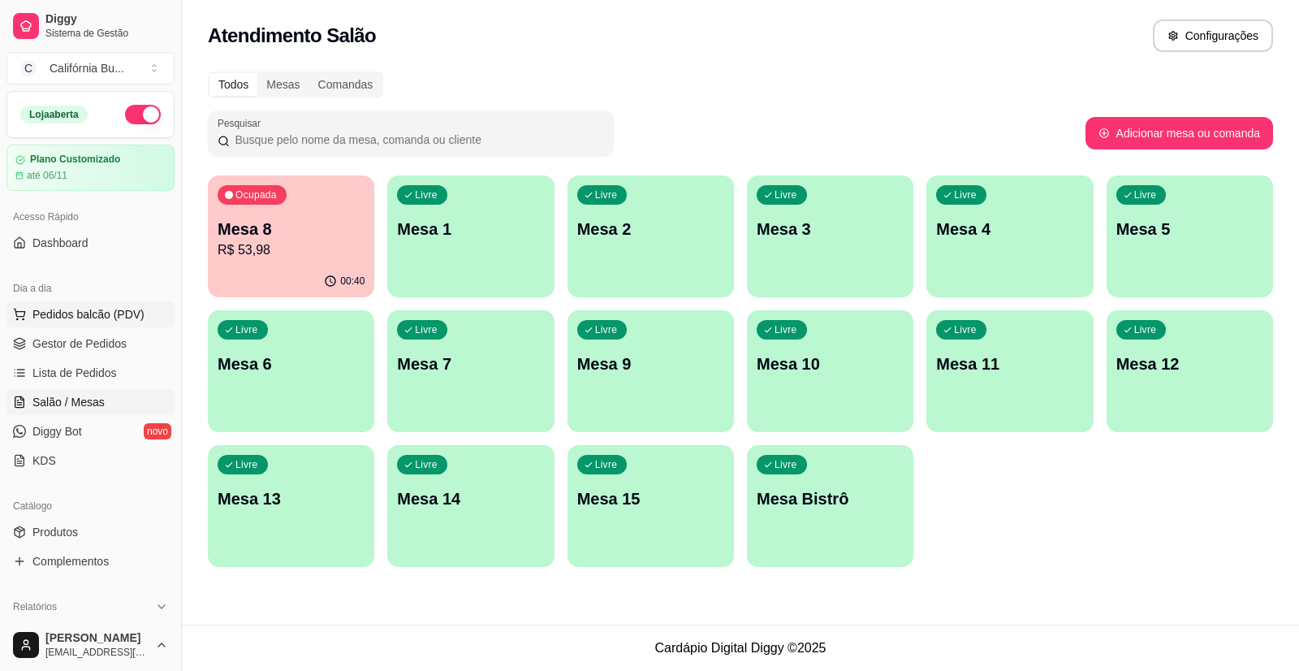
click at [120, 308] on span "Pedidos balcão (PDV)" at bounding box center [88, 314] width 112 height 16
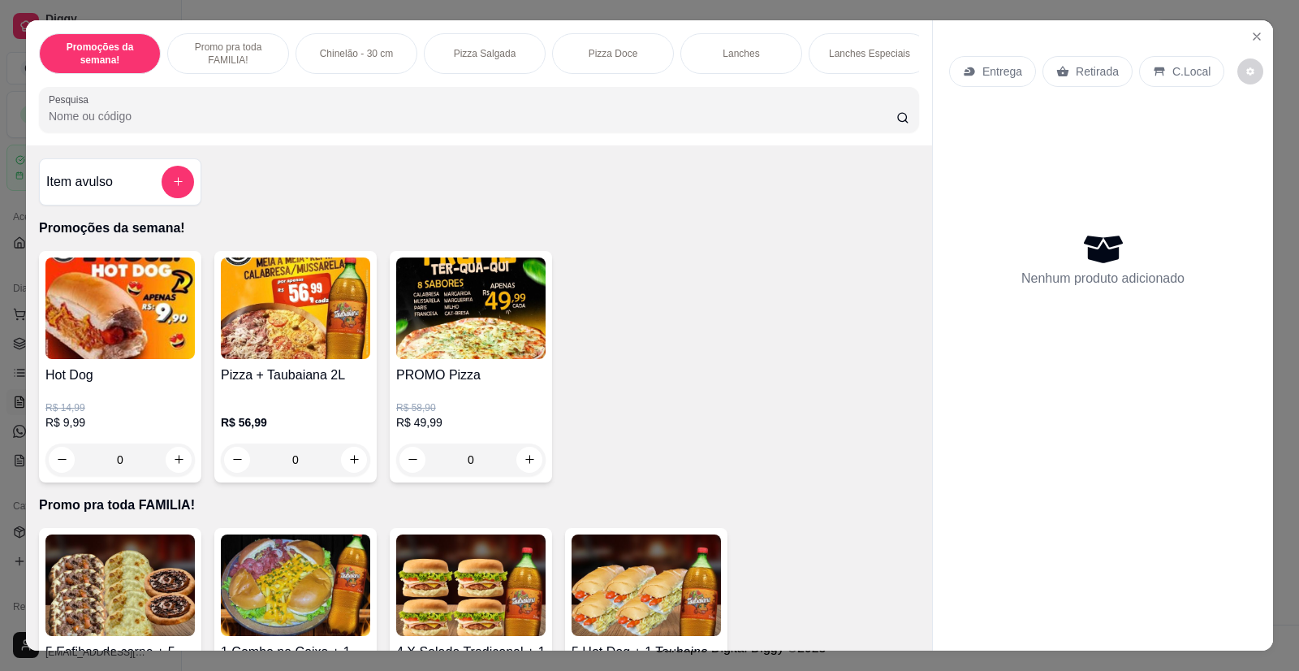
click at [172, 471] on div "0" at bounding box center [119, 459] width 149 height 32
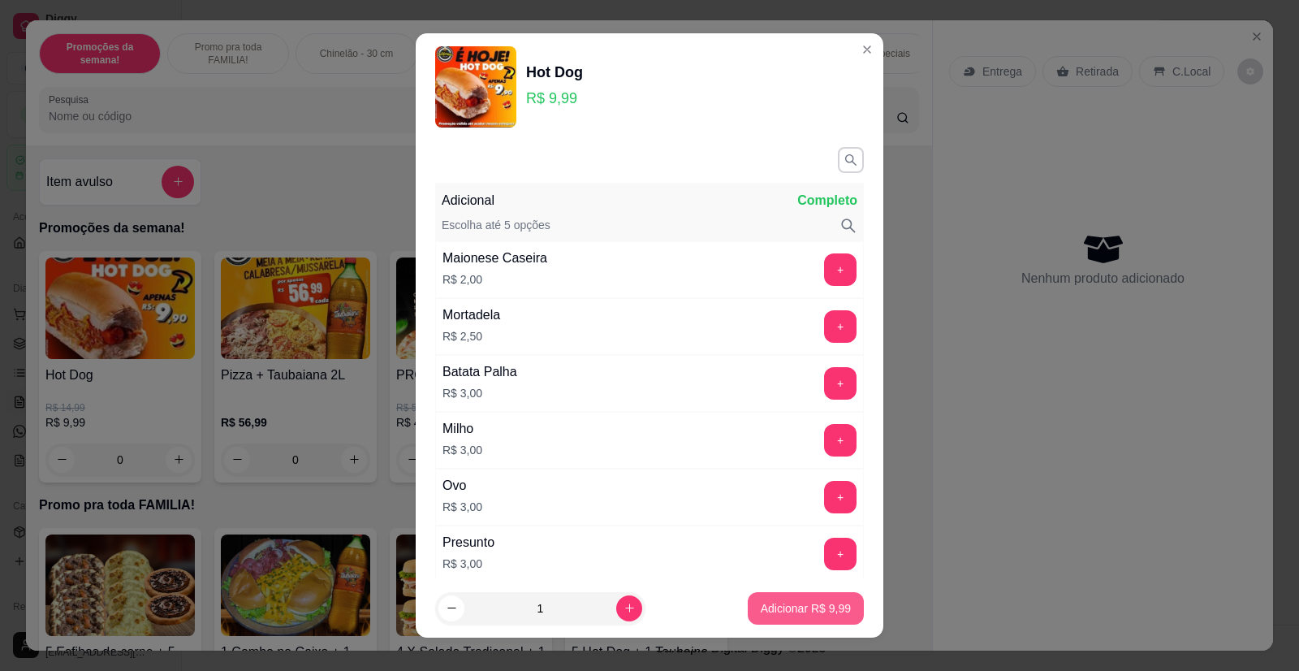
click at [780, 602] on p "Adicionar R$ 9,99" at bounding box center [806, 608] width 90 height 16
type input "1"
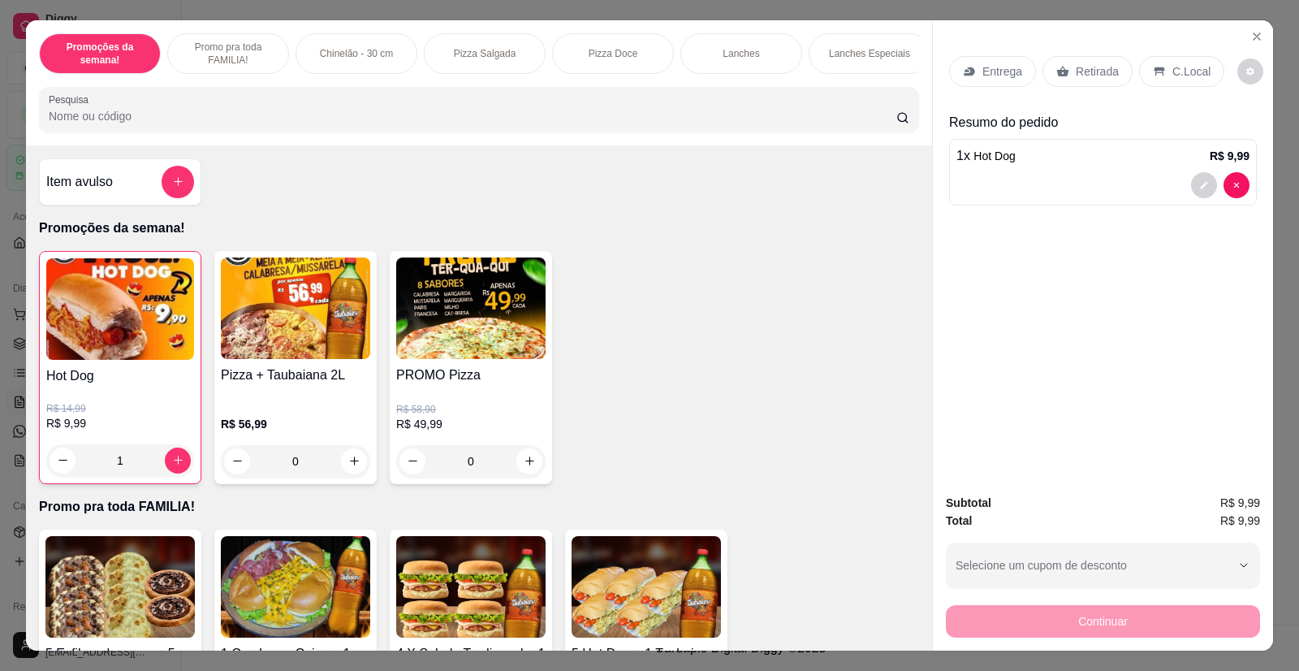
click at [1076, 75] on p "Retirada" at bounding box center [1097, 71] width 43 height 16
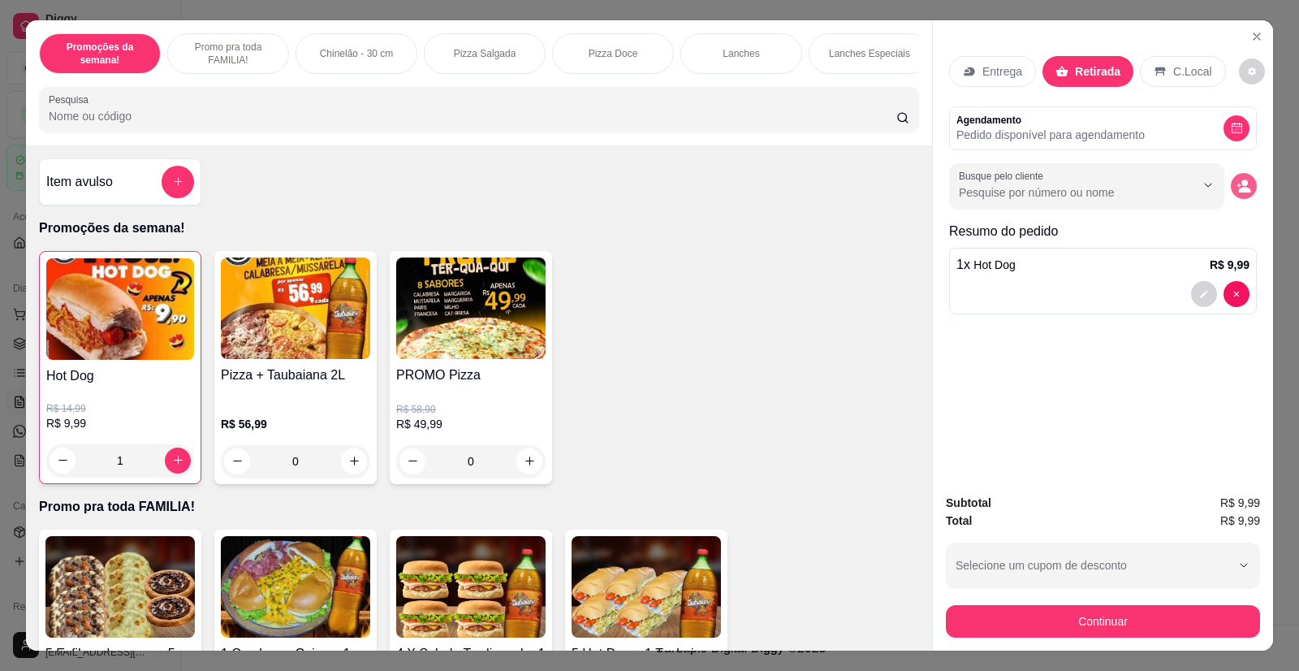
click at [1244, 187] on icon "decrease-product-quantity" at bounding box center [1243, 186] width 15 height 15
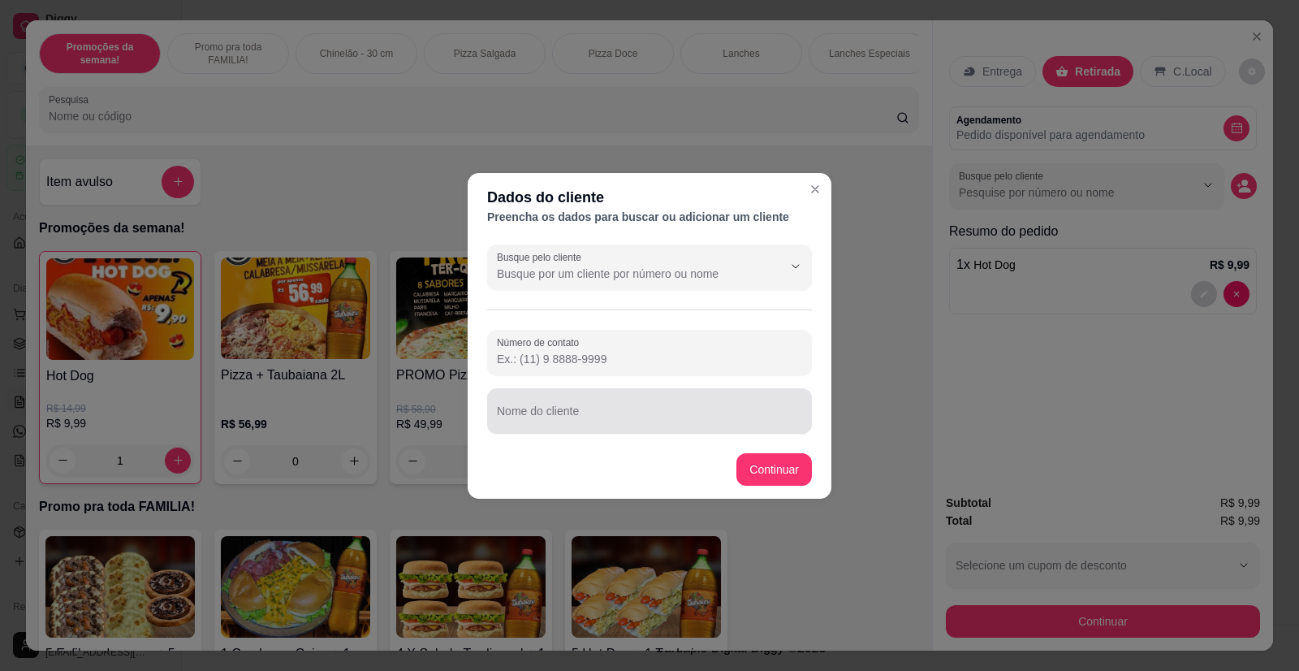
click at [562, 425] on div at bounding box center [649, 411] width 305 height 32
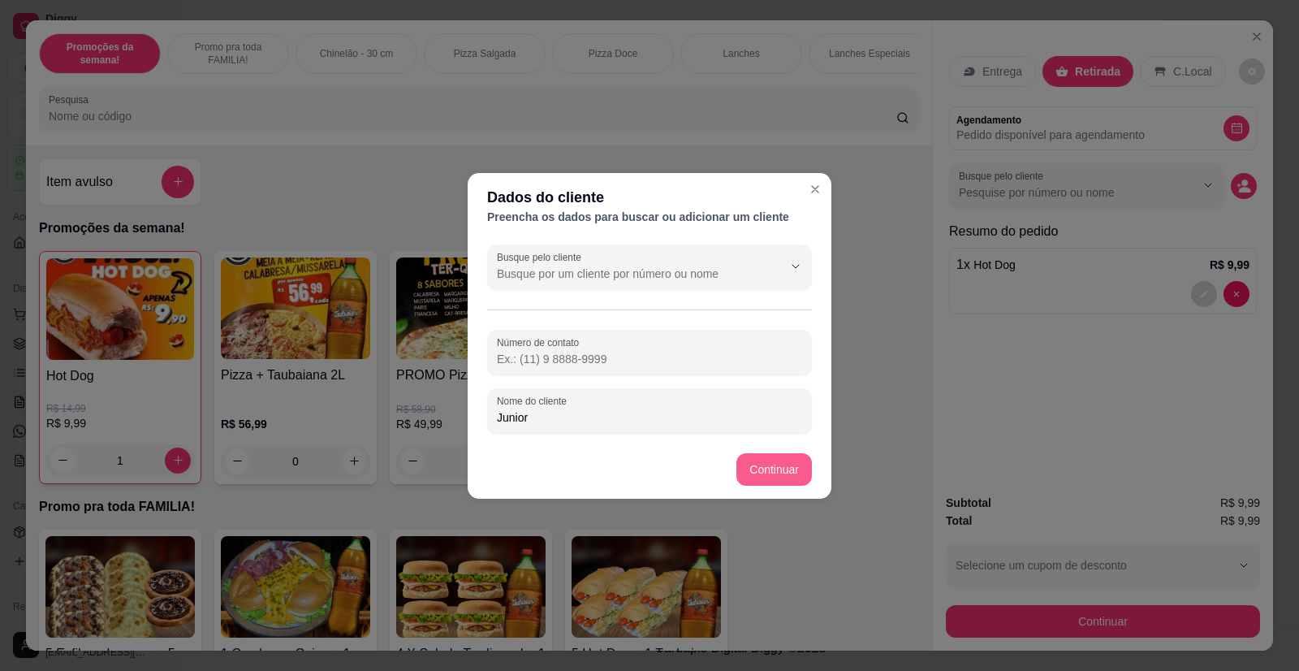
type input "Junior"
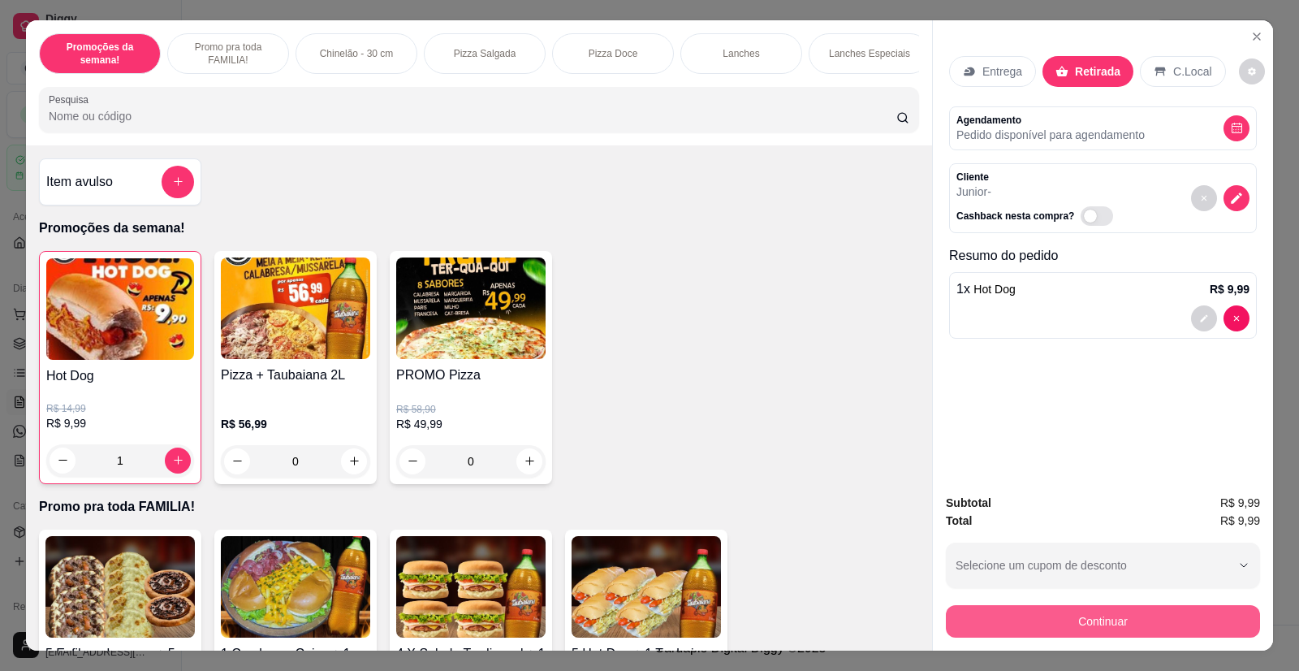
click at [1033, 609] on button "Continuar" at bounding box center [1103, 621] width 314 height 32
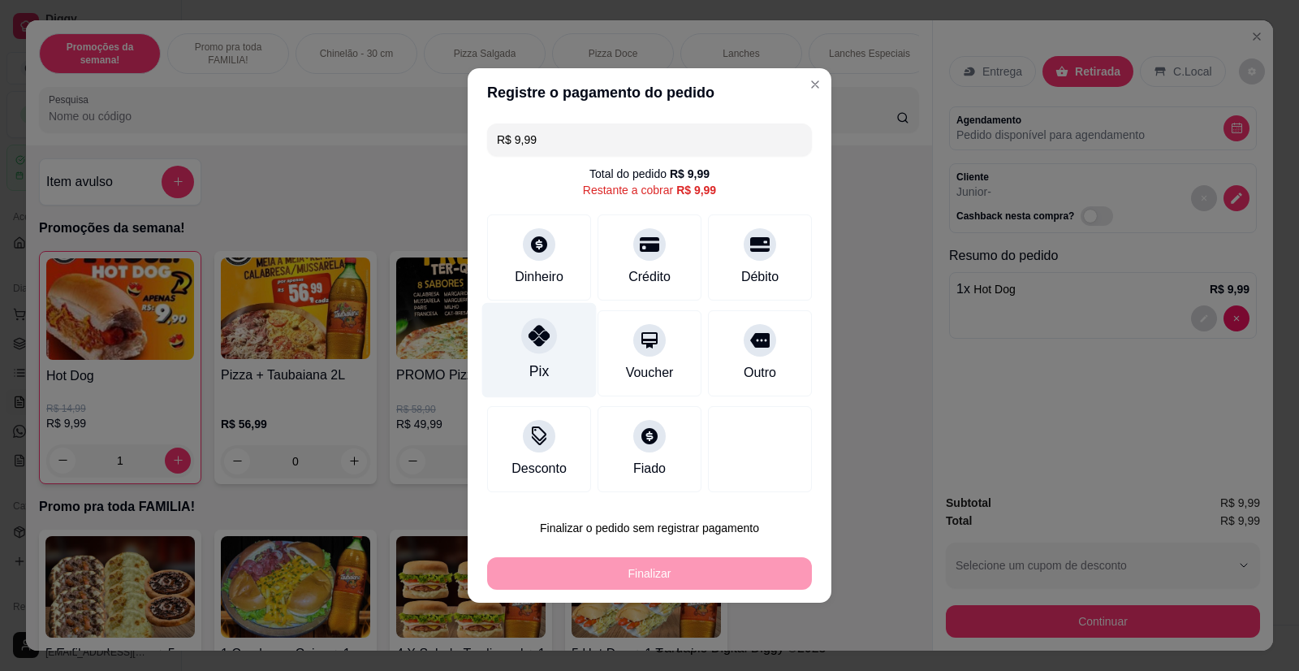
click at [534, 339] on icon at bounding box center [538, 335] width 21 height 21
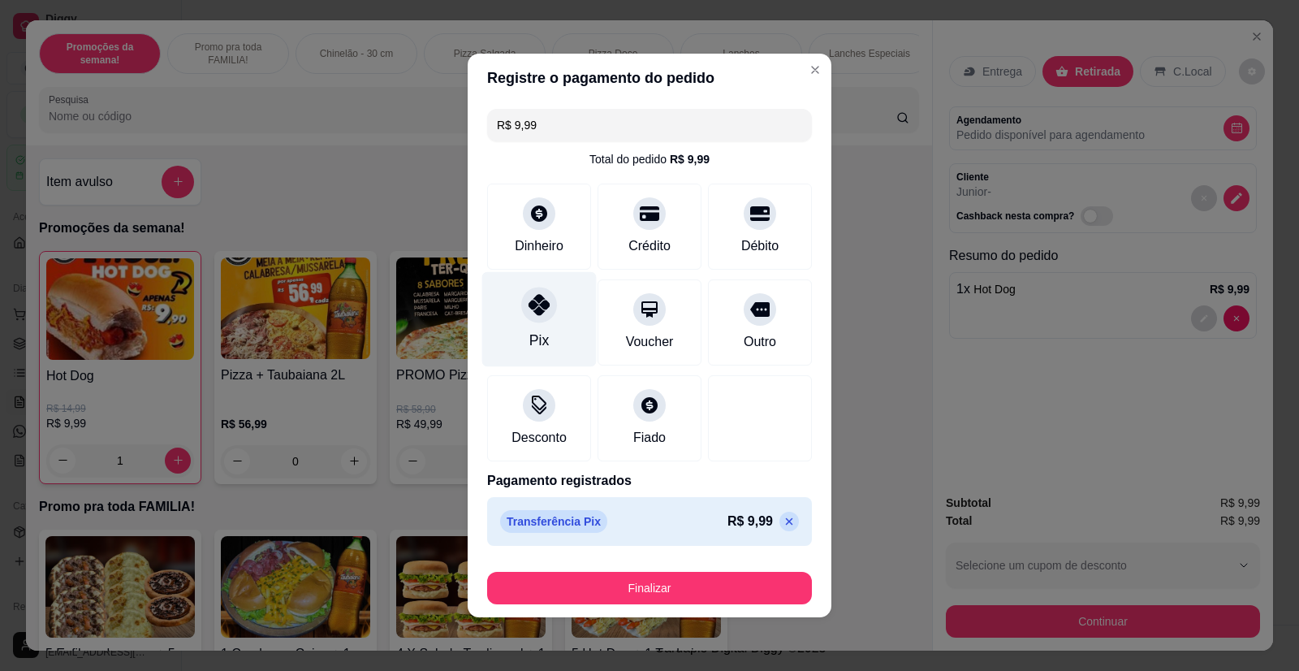
type input "R$ 0,00"
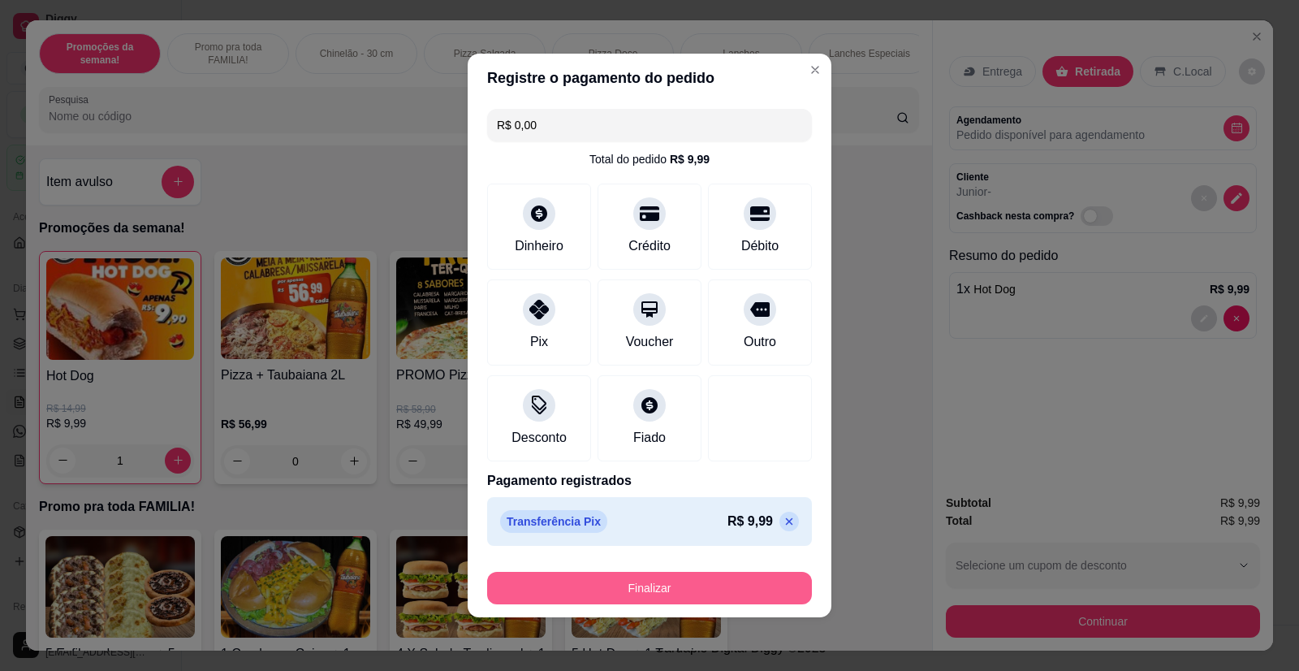
click at [639, 584] on button "Finalizar" at bounding box center [649, 588] width 325 height 32
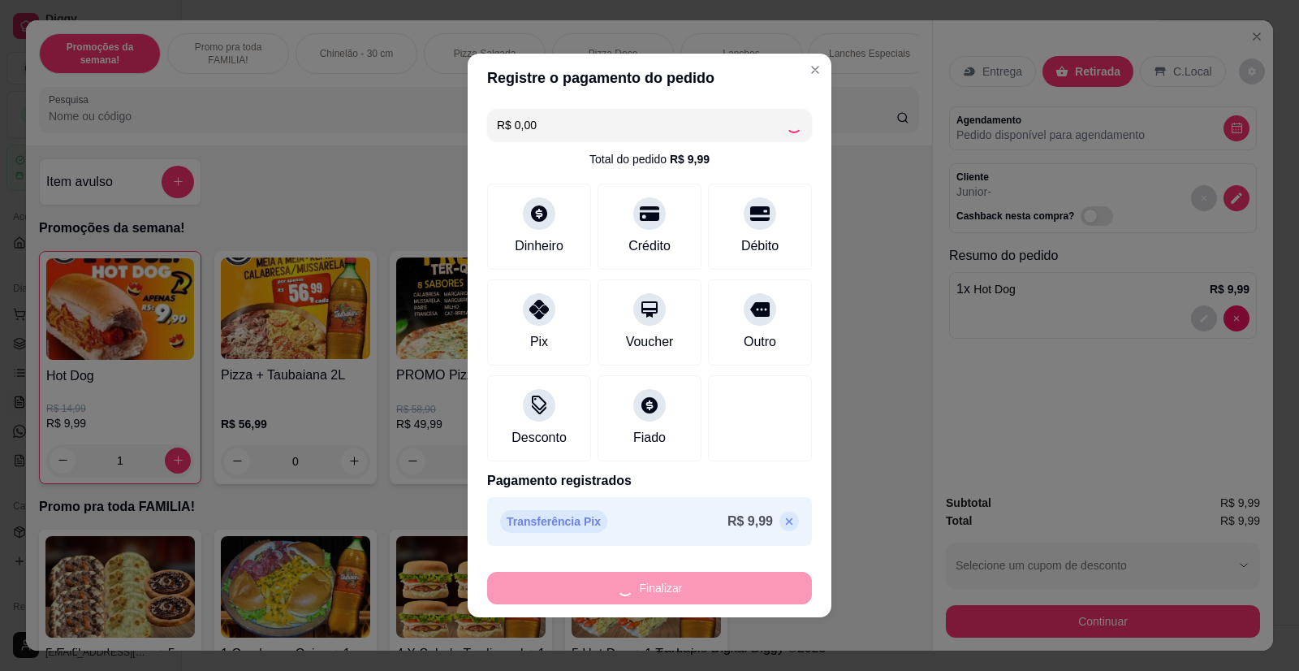
type input "0"
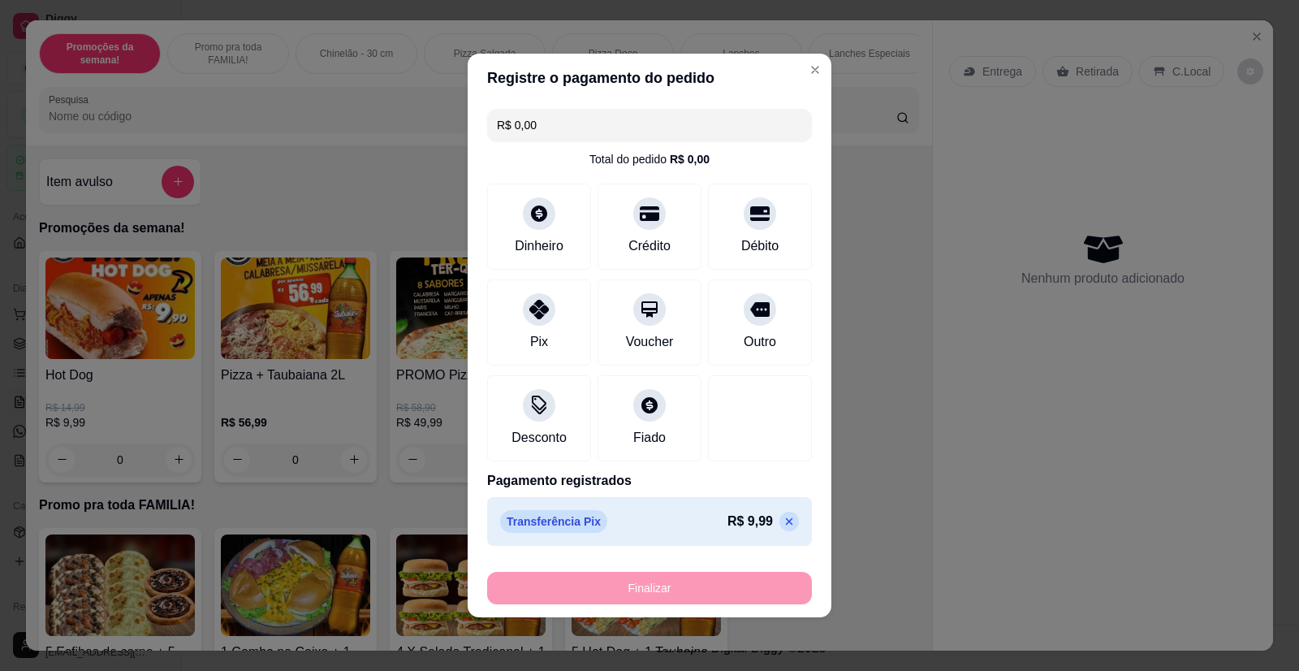
type input "-R$ 9,99"
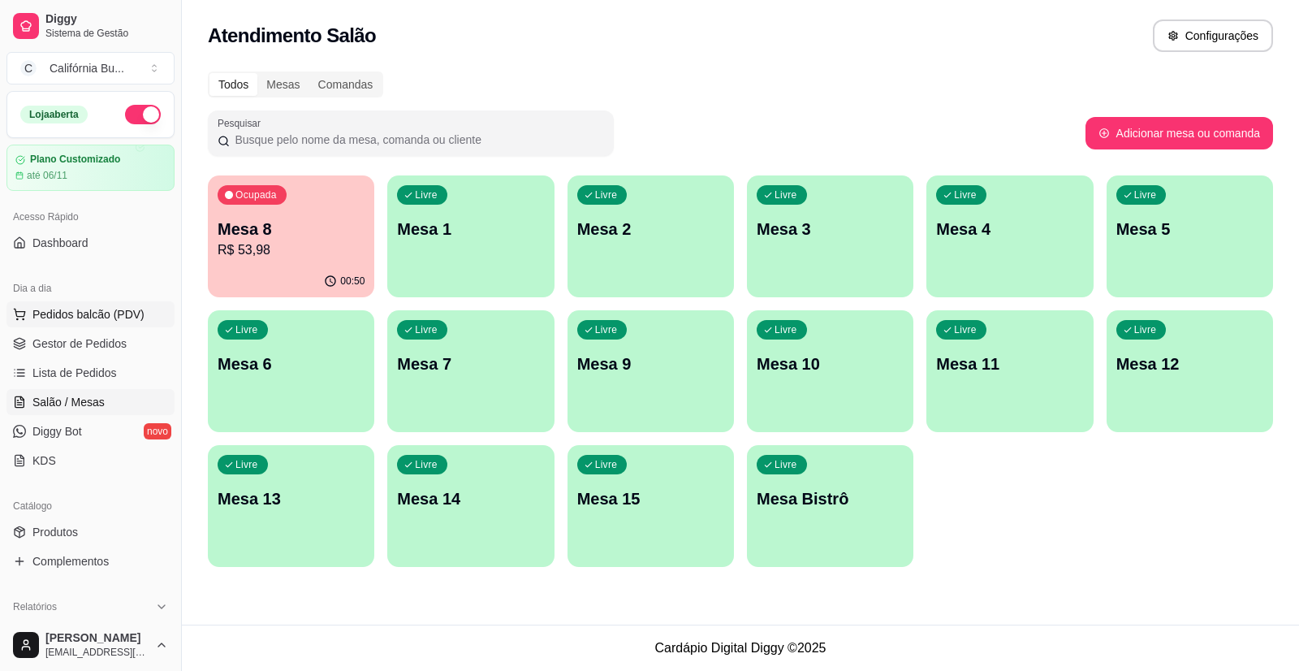
click at [93, 314] on span "Pedidos balcão (PDV)" at bounding box center [88, 314] width 112 height 16
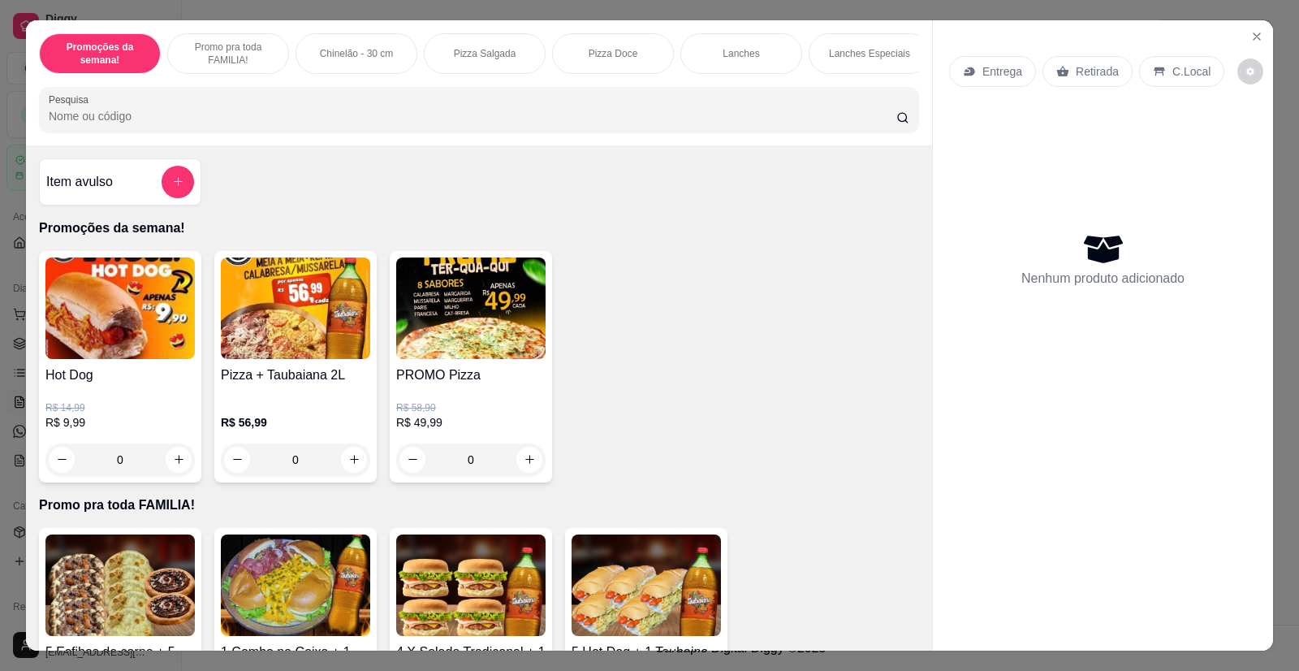
click at [168, 474] on div "0" at bounding box center [119, 459] width 149 height 32
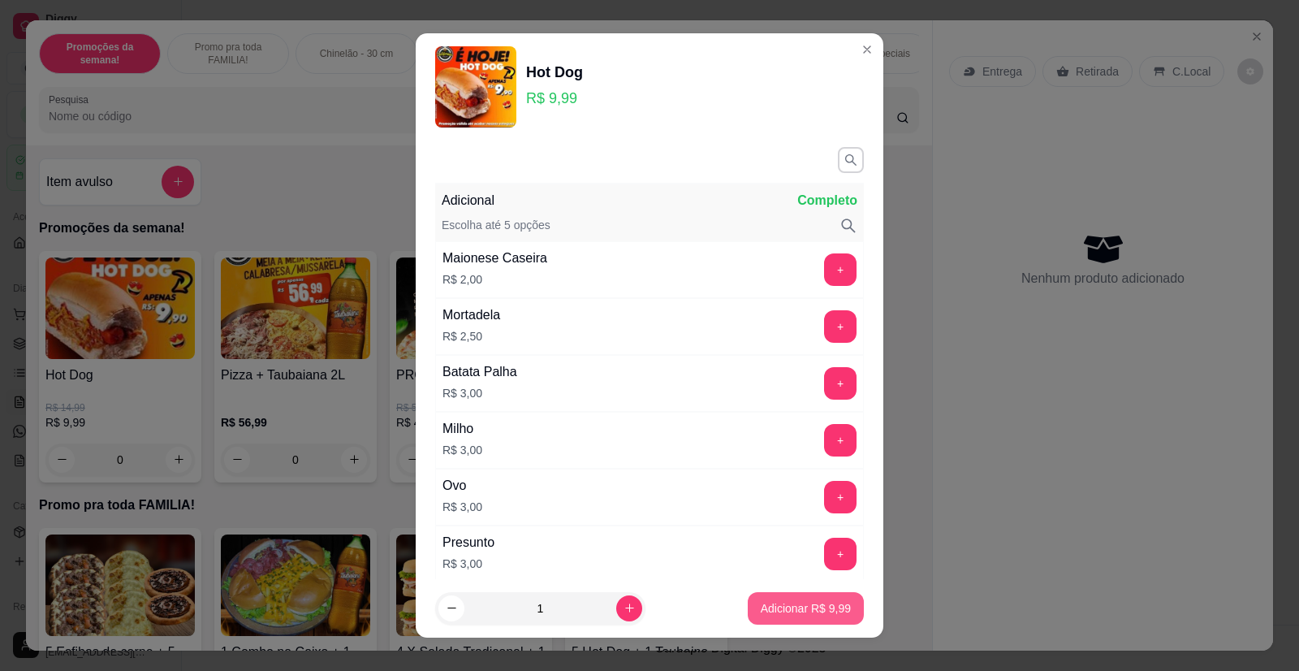
click at [803, 597] on button "Adicionar R$ 9,99" at bounding box center [806, 608] width 116 height 32
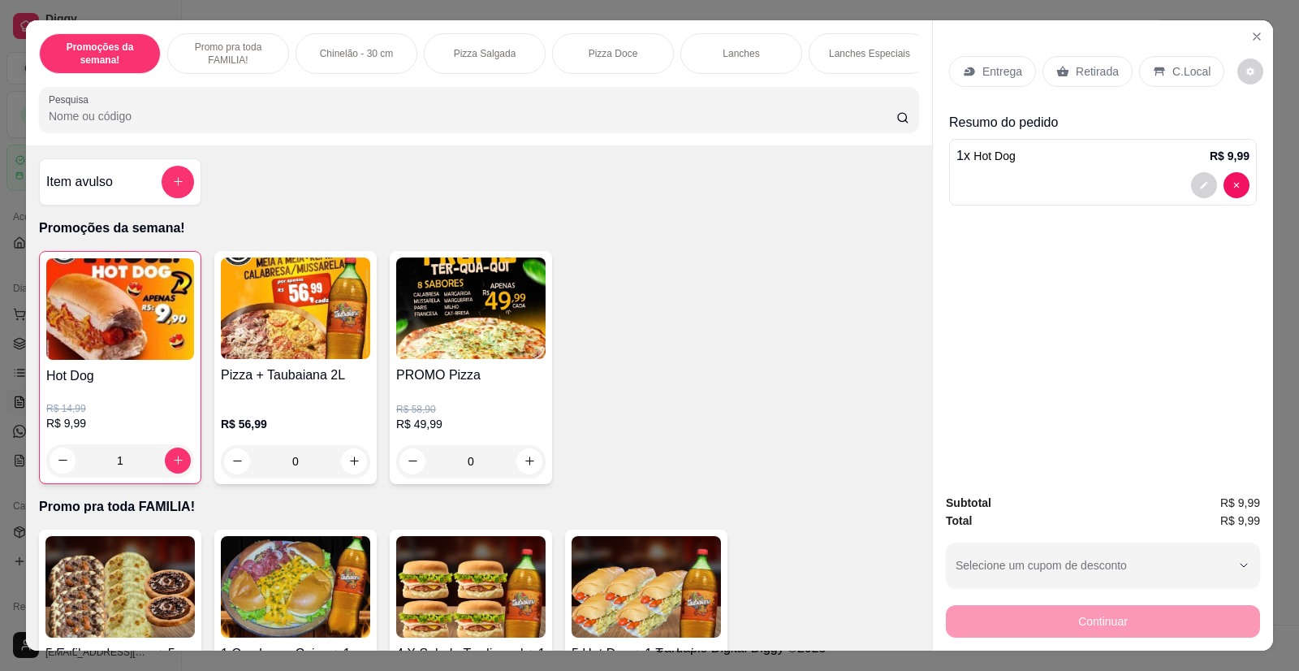
type input "1"
click at [1099, 75] on p "Retirada" at bounding box center [1097, 71] width 43 height 16
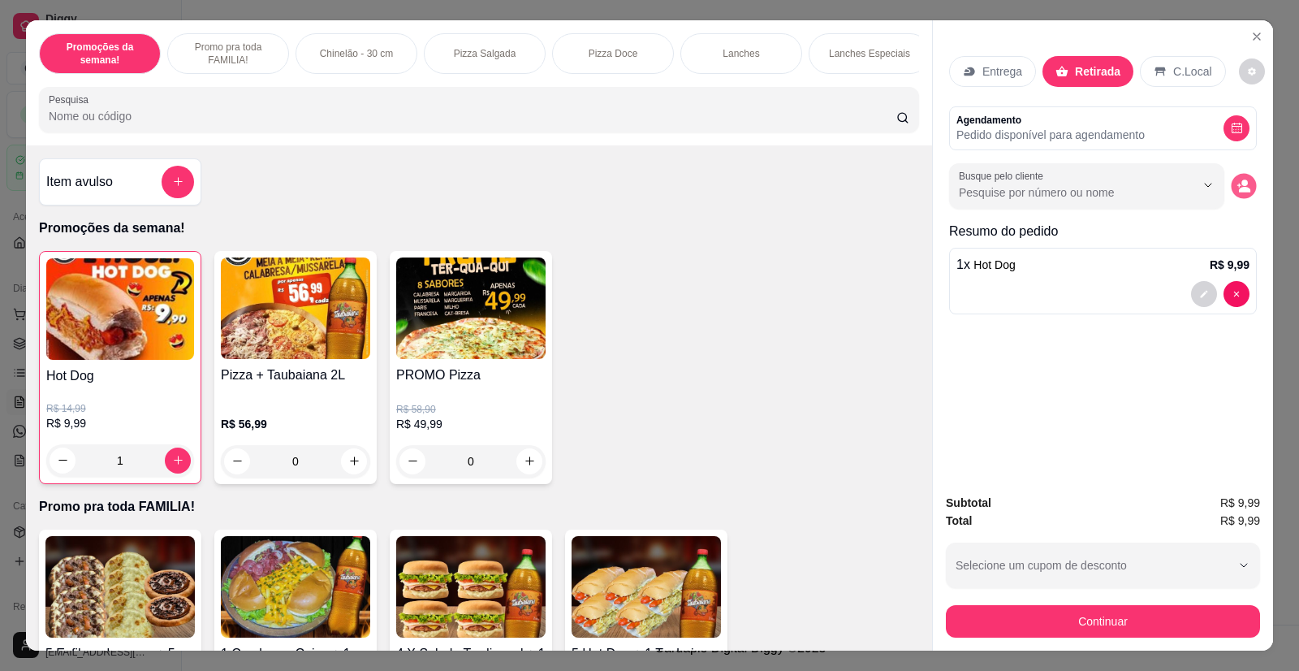
click at [1240, 179] on icon "decrease-product-quantity" at bounding box center [1243, 186] width 14 height 14
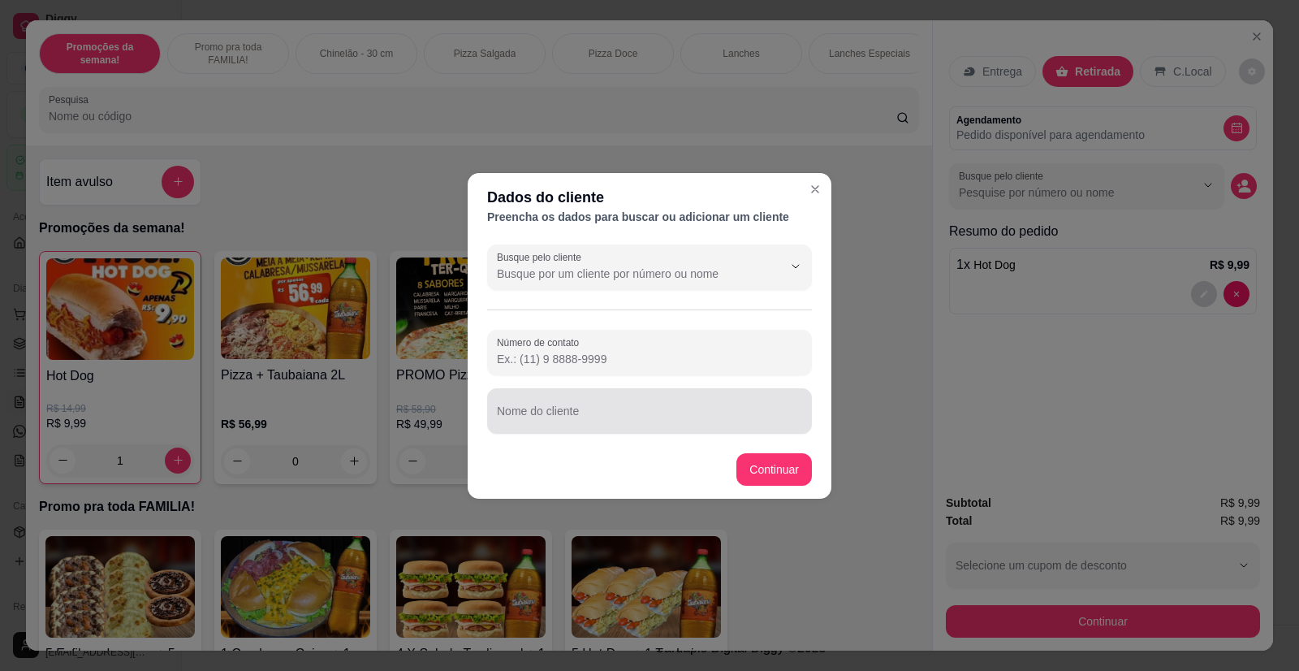
click at [629, 415] on input "Nome do cliente" at bounding box center [649, 417] width 305 height 16
type input "Junior"
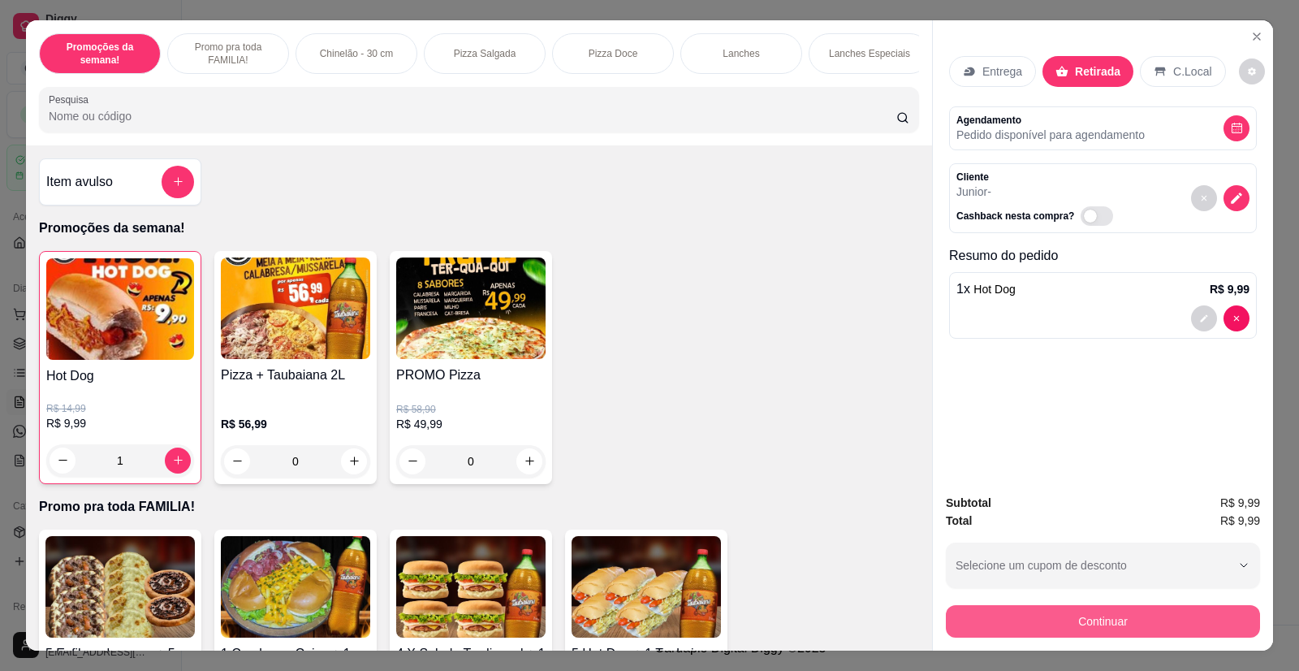
click at [1059, 636] on button "Continuar" at bounding box center [1103, 621] width 314 height 32
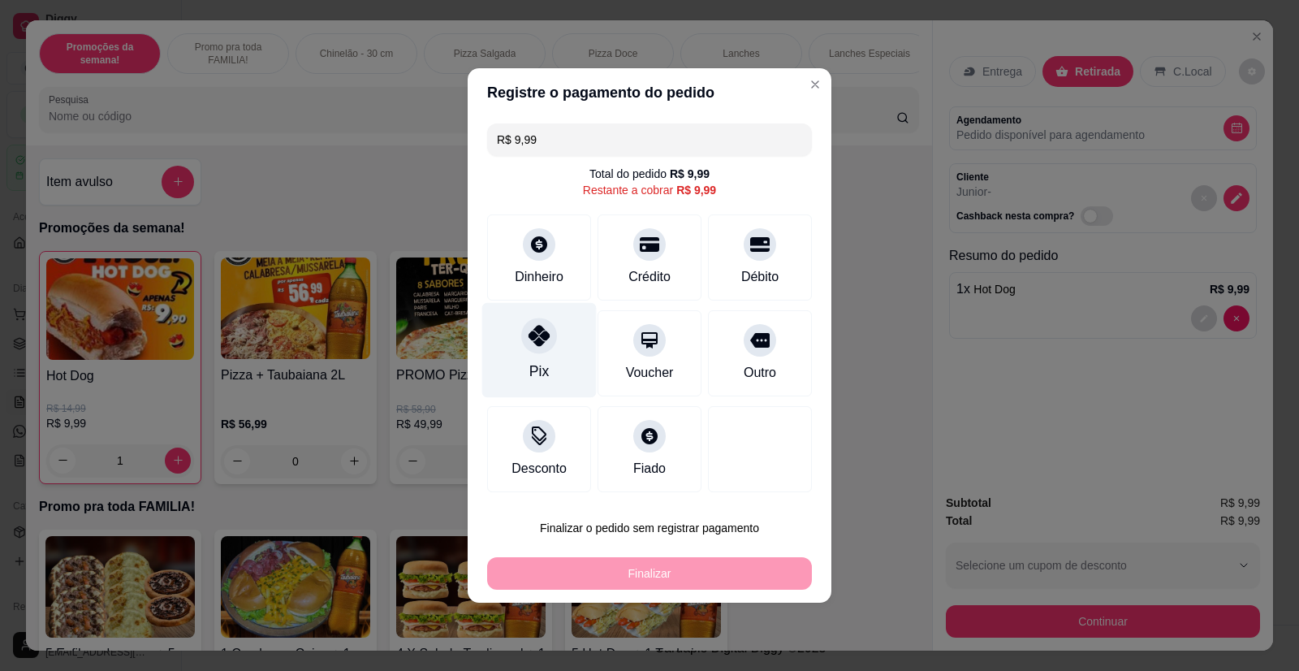
click at [552, 363] on div "Pix" at bounding box center [539, 350] width 114 height 95
type input "R$ 0,00"
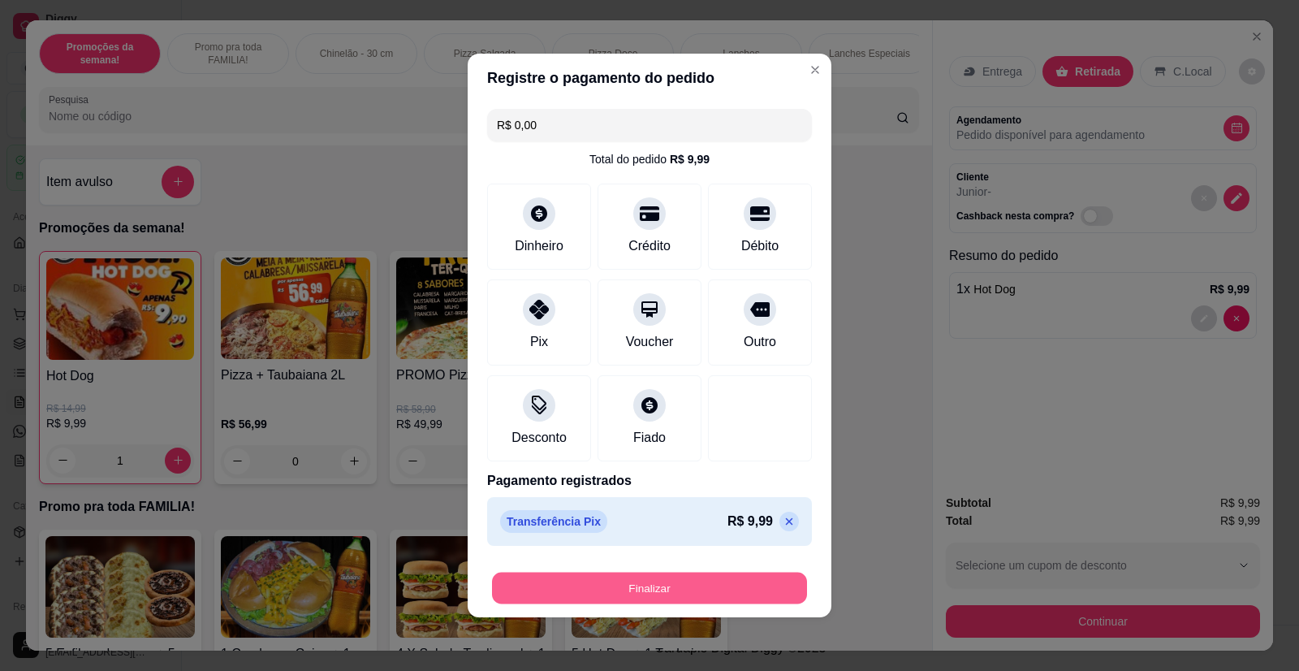
click at [667, 584] on button "Finalizar" at bounding box center [649, 588] width 315 height 32
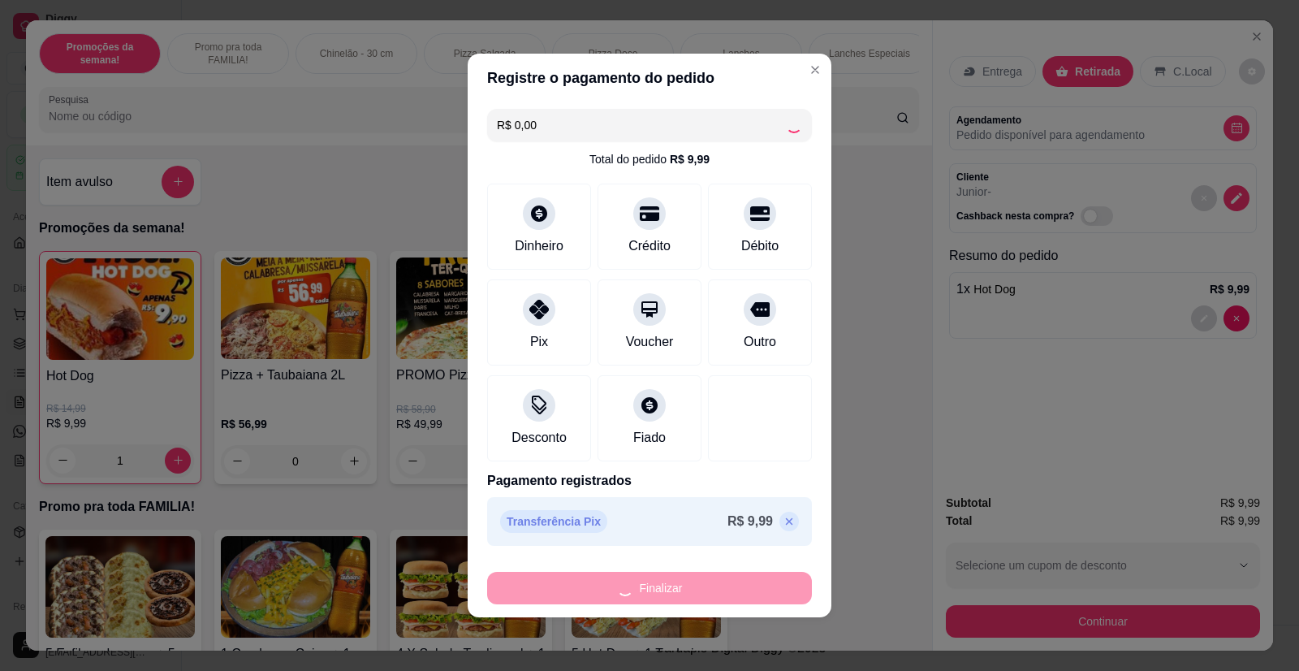
type input "0"
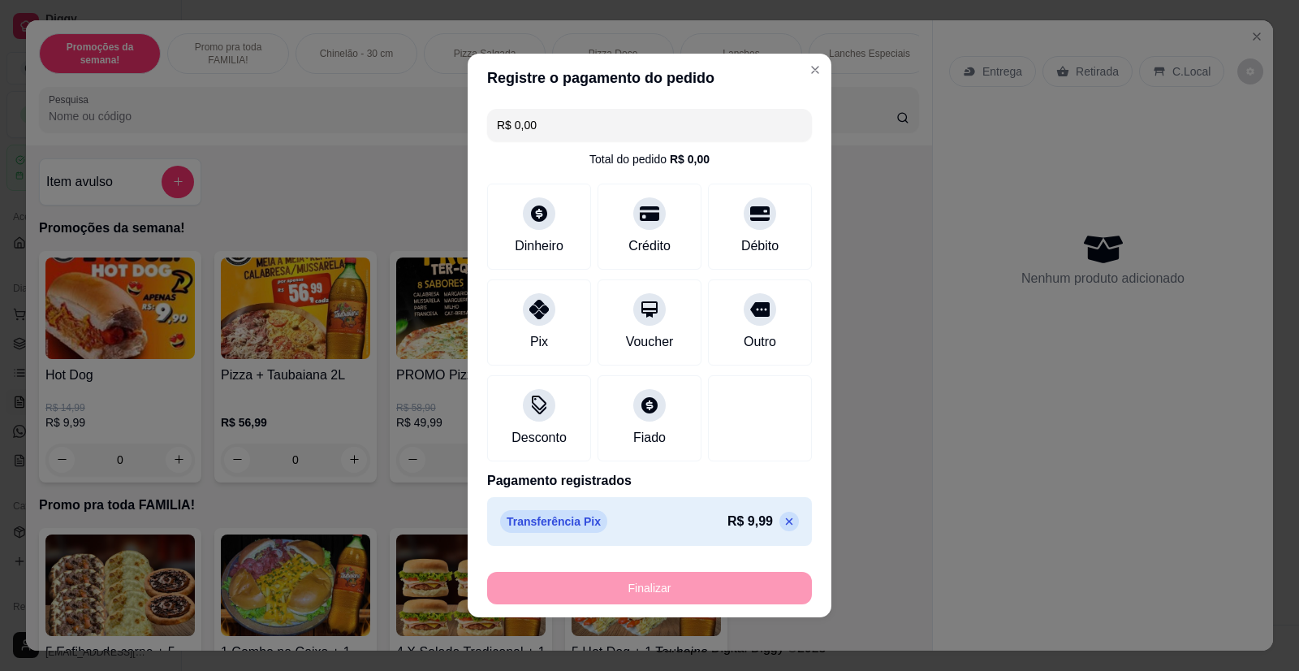
type input "-R$ 9,99"
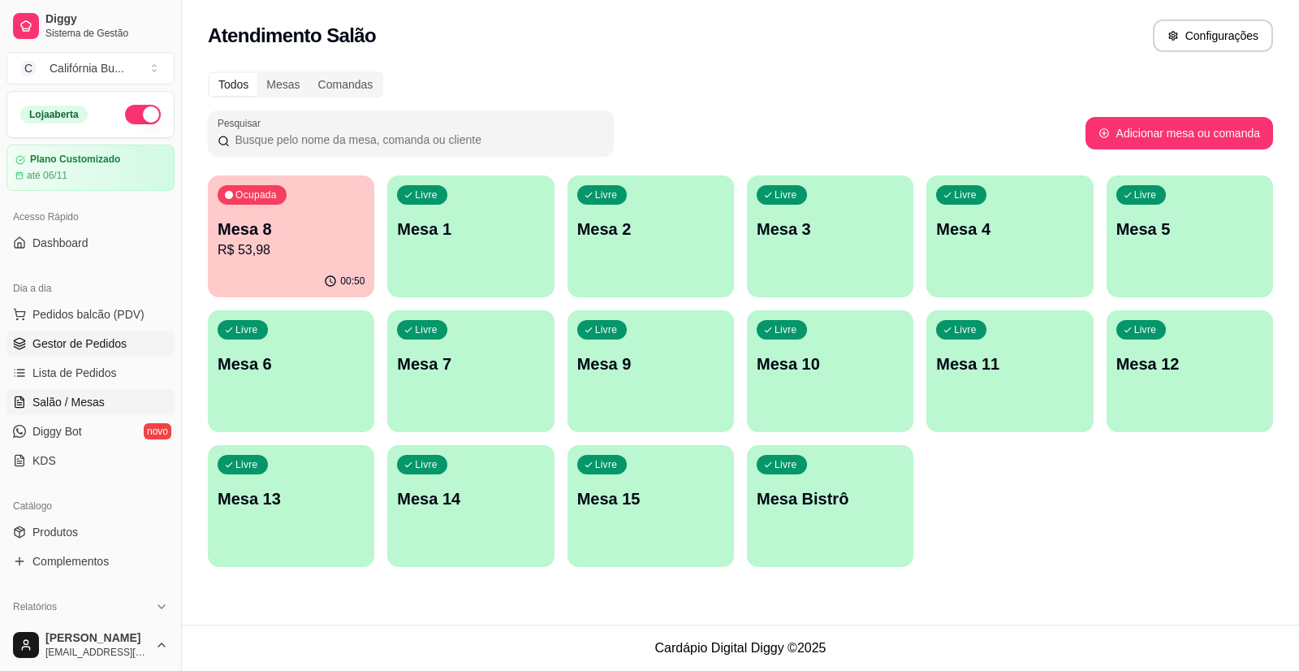
click at [65, 338] on span "Gestor de Pedidos" at bounding box center [79, 343] width 94 height 16
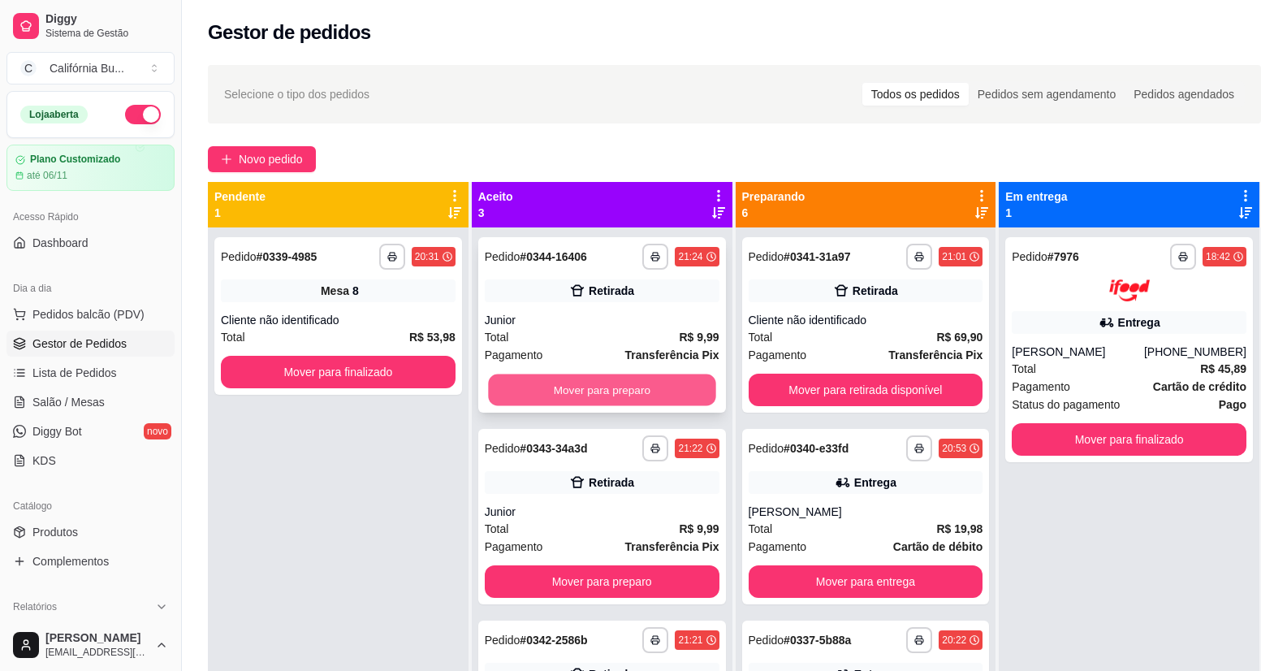
click at [632, 394] on button "Mover para preparo" at bounding box center [601, 390] width 227 height 32
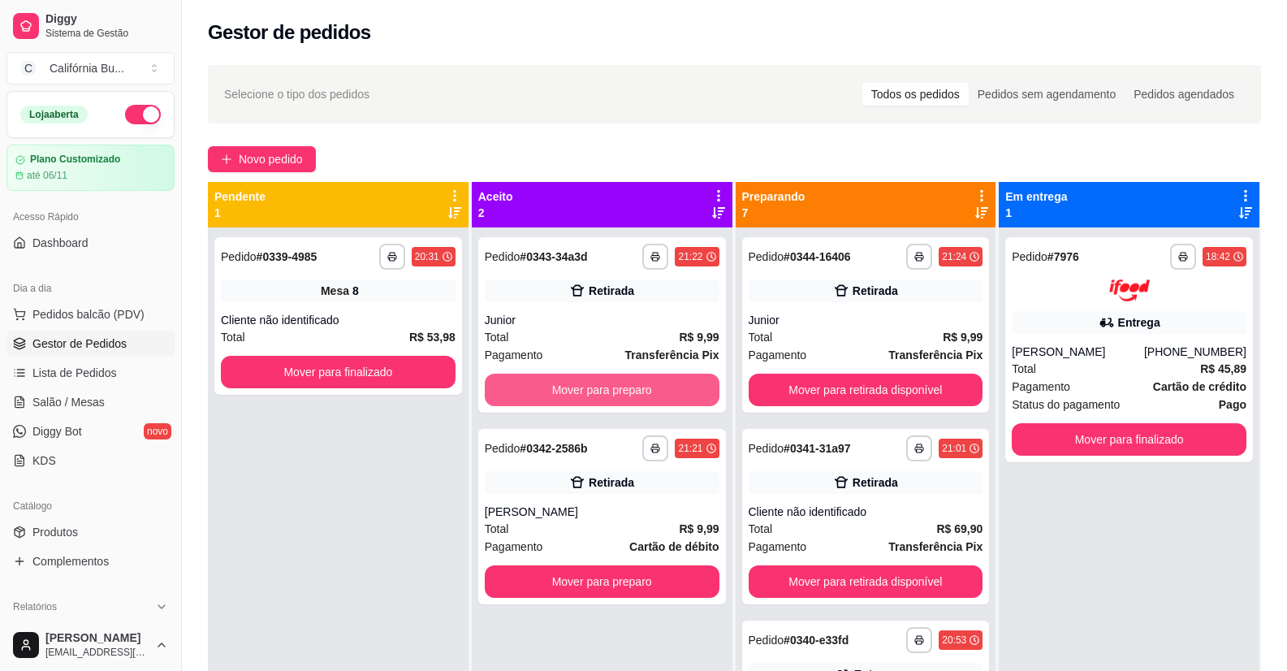
click at [632, 394] on button "Mover para preparo" at bounding box center [602, 389] width 235 height 32
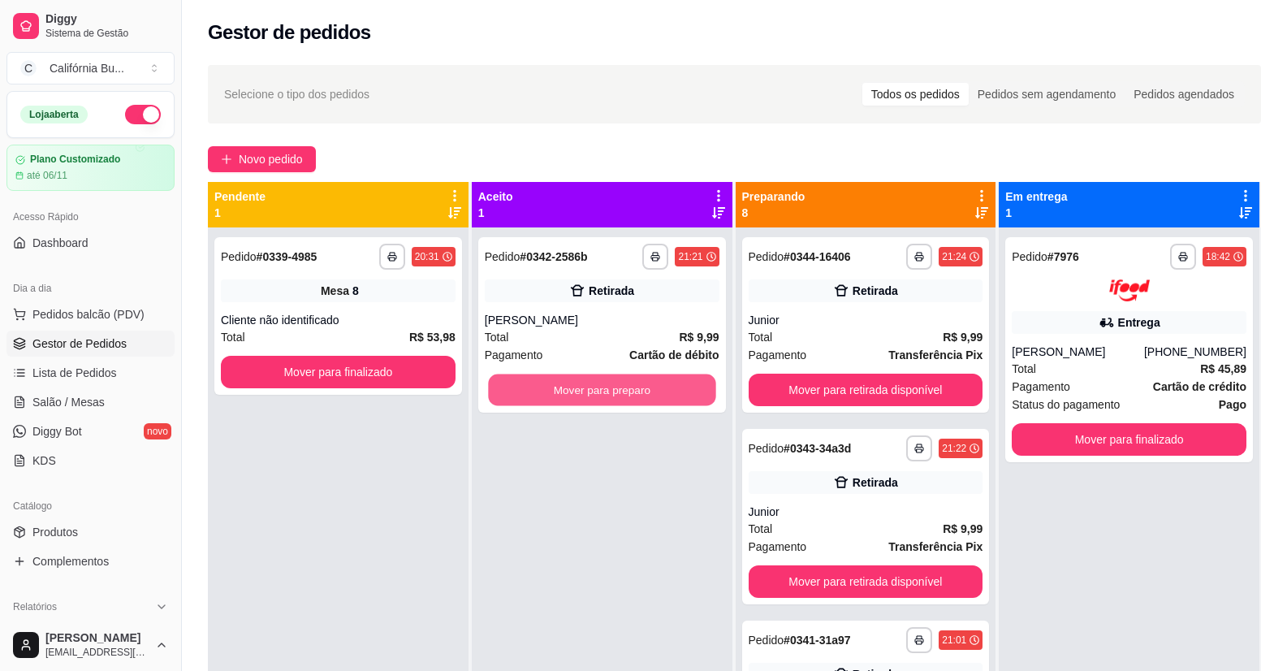
click at [632, 394] on button "Mover para preparo" at bounding box center [601, 390] width 227 height 32
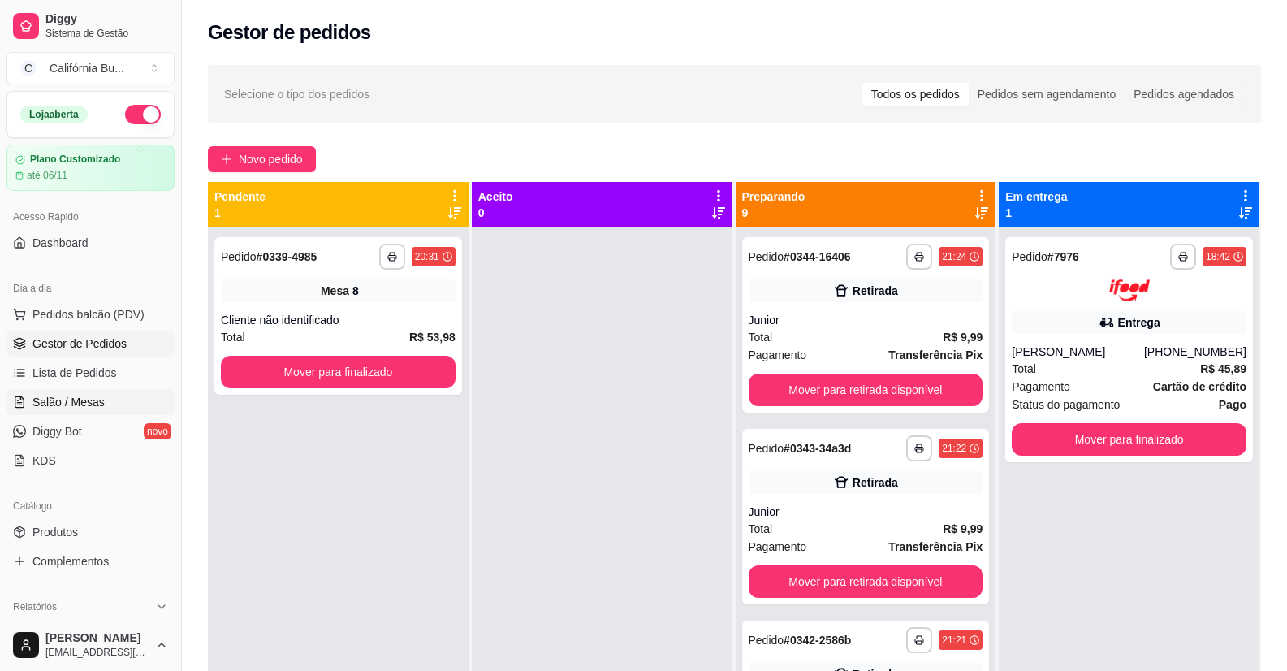
click at [67, 407] on span "Salão / Mesas" at bounding box center [68, 402] width 72 height 16
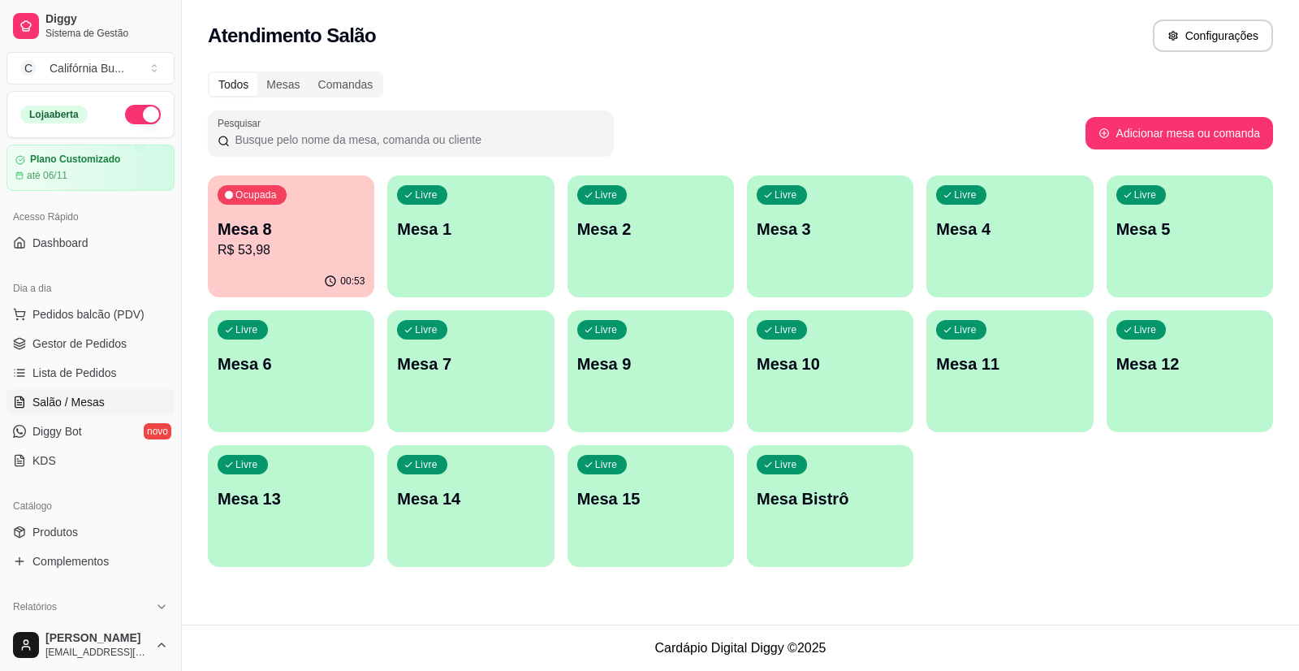
click at [318, 266] on div "00:53" at bounding box center [291, 281] width 166 height 32
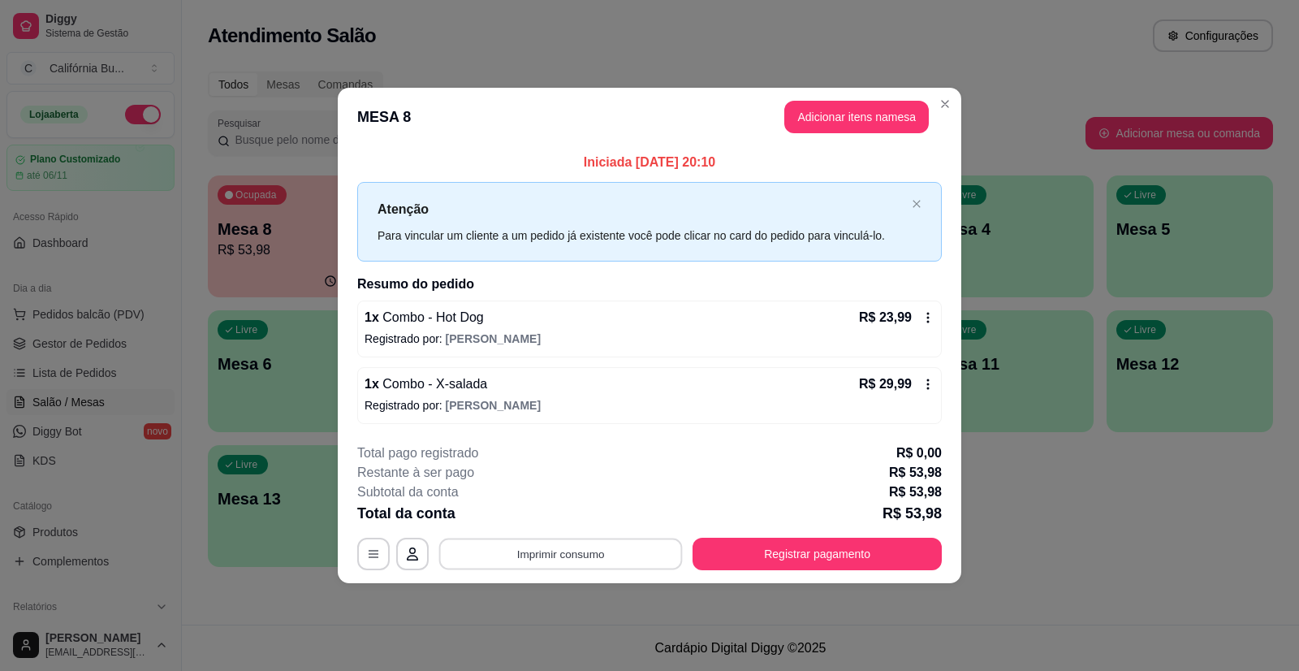
click at [550, 561] on button "Imprimir consumo" at bounding box center [561, 553] width 244 height 32
click at [587, 481] on button "Balcão" at bounding box center [566, 483] width 118 height 26
click at [774, 547] on button "Registrar pagamento" at bounding box center [816, 553] width 249 height 32
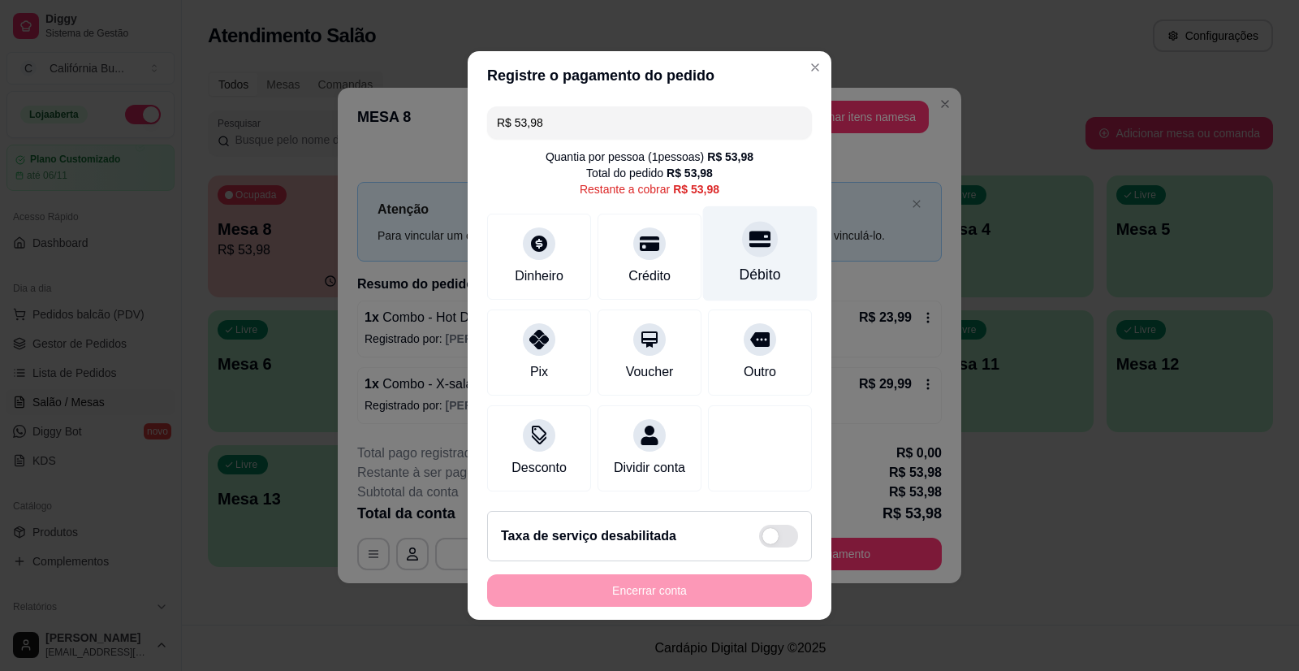
click at [736, 248] on div "Débito" at bounding box center [760, 253] width 114 height 95
type input "R$ 0,00"
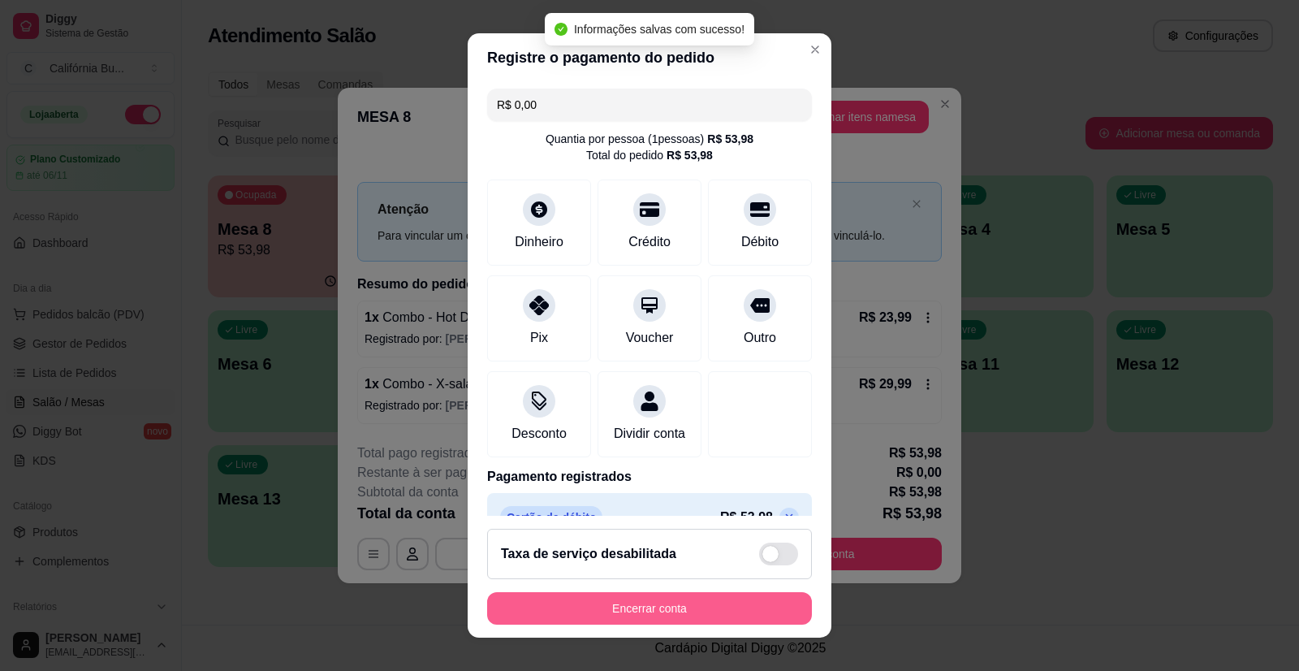
click at [672, 600] on button "Encerrar conta" at bounding box center [649, 608] width 325 height 32
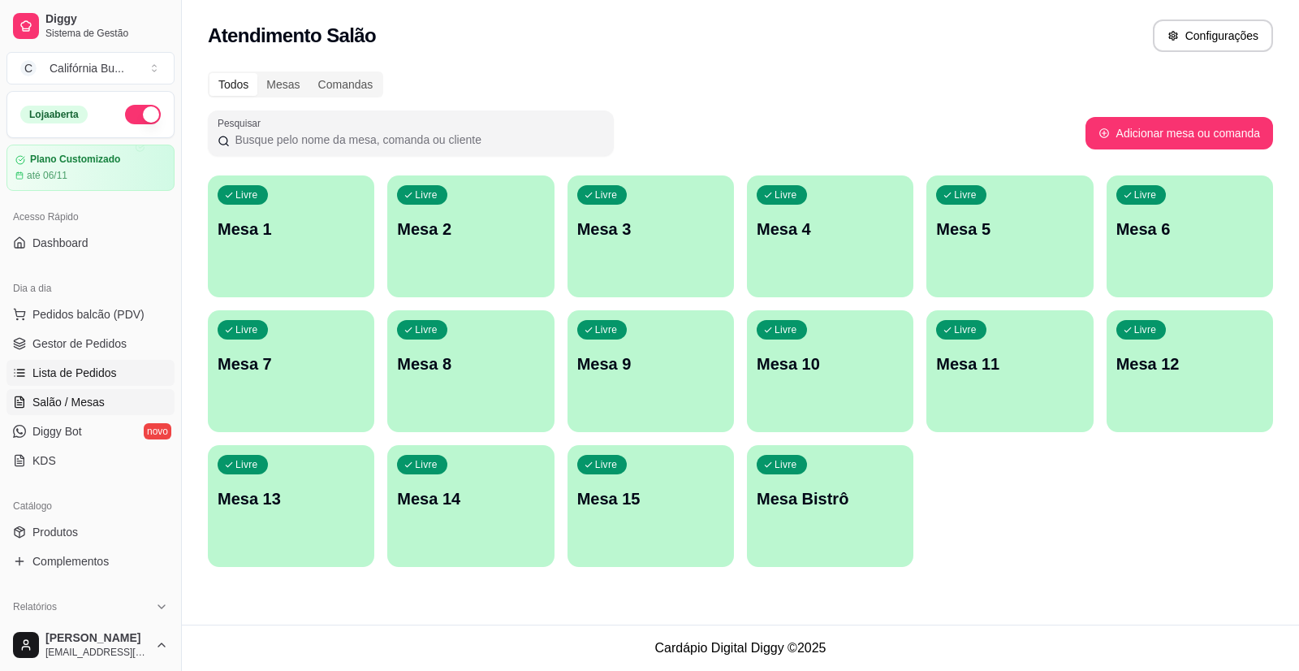
click at [52, 379] on span "Lista de Pedidos" at bounding box center [74, 372] width 84 height 16
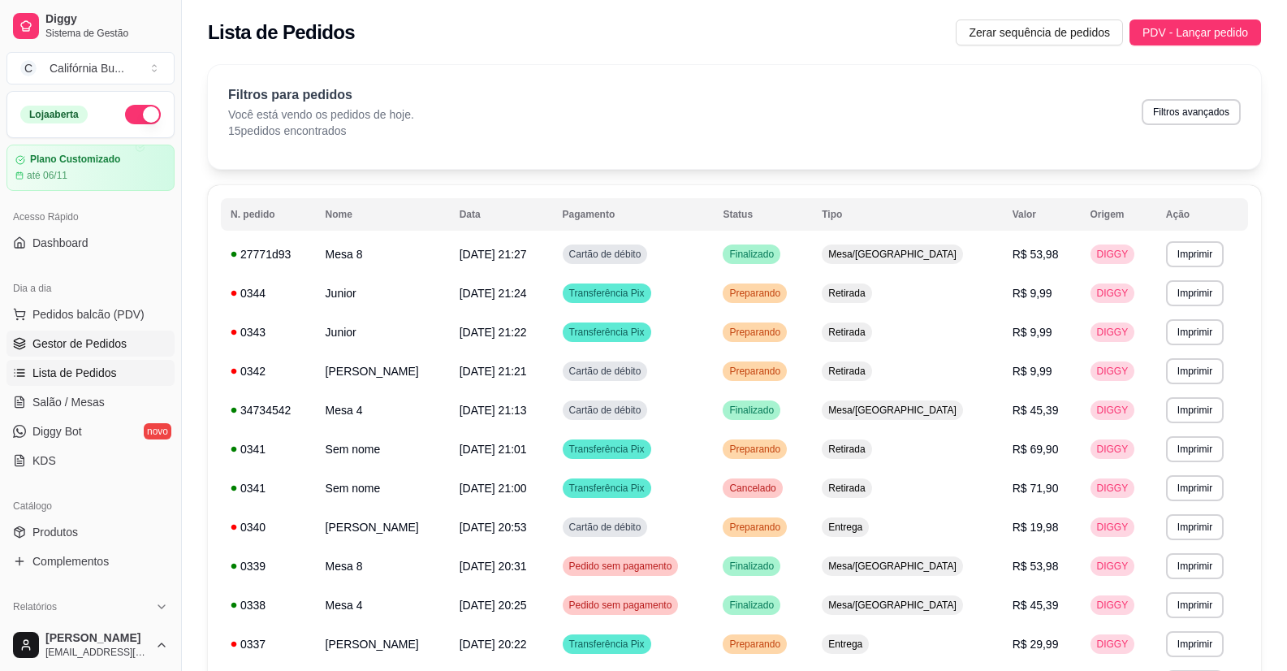
click at [81, 340] on span "Gestor de Pedidos" at bounding box center [79, 343] width 94 height 16
